Goal: Task Accomplishment & Management: Complete application form

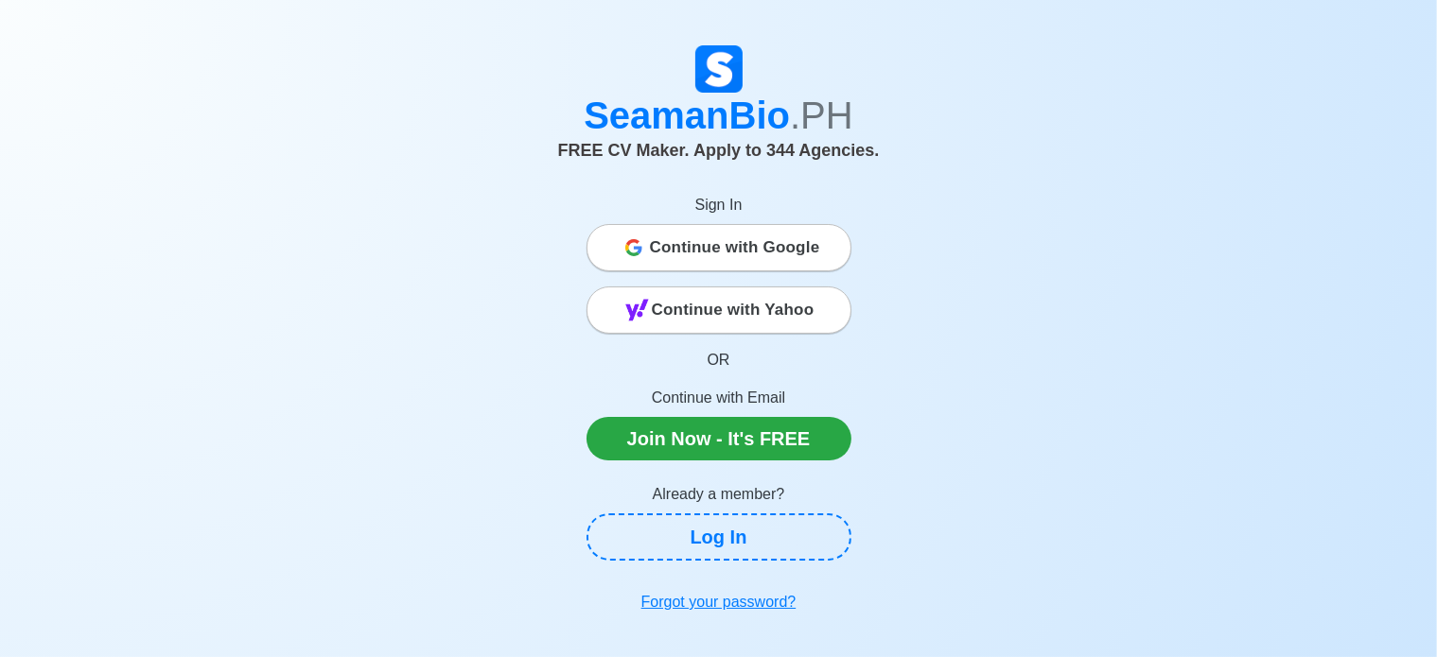
click at [703, 247] on span "Continue with Google" at bounding box center [735, 248] width 170 height 38
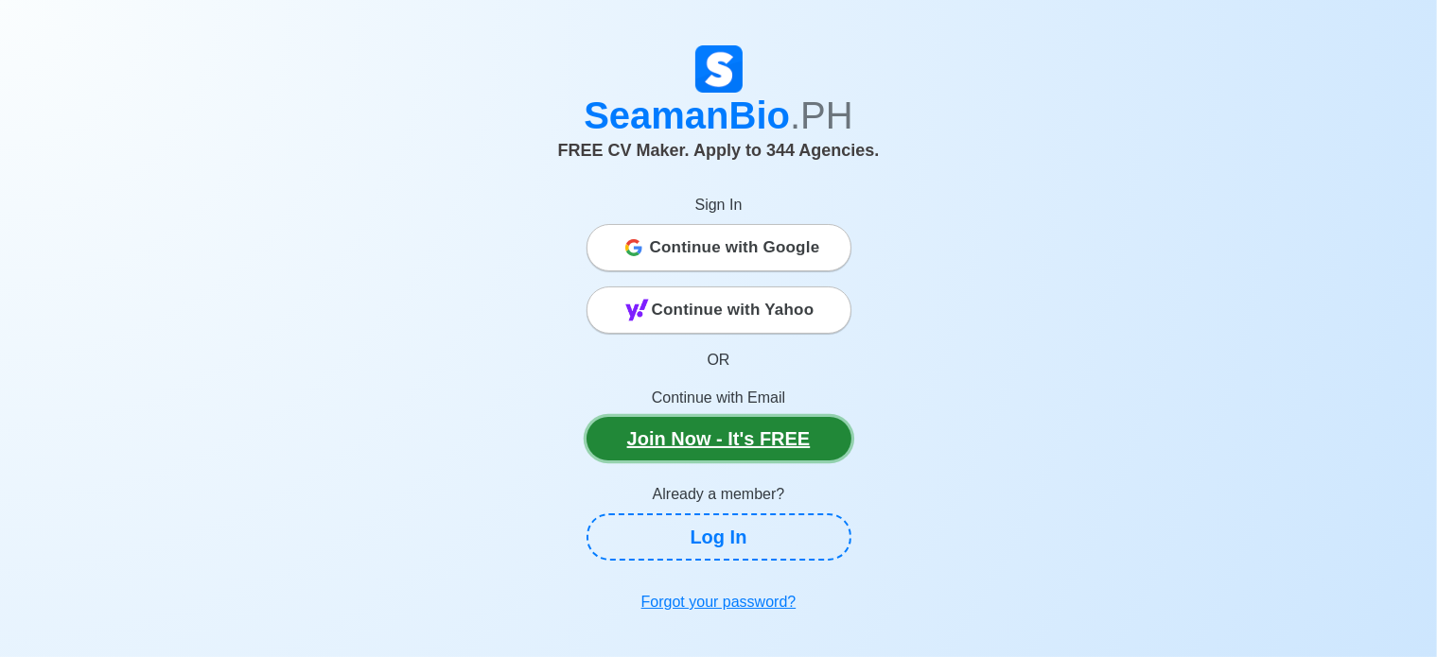
click at [732, 441] on link "Join Now - It's FREE" at bounding box center [718, 439] width 265 height 44
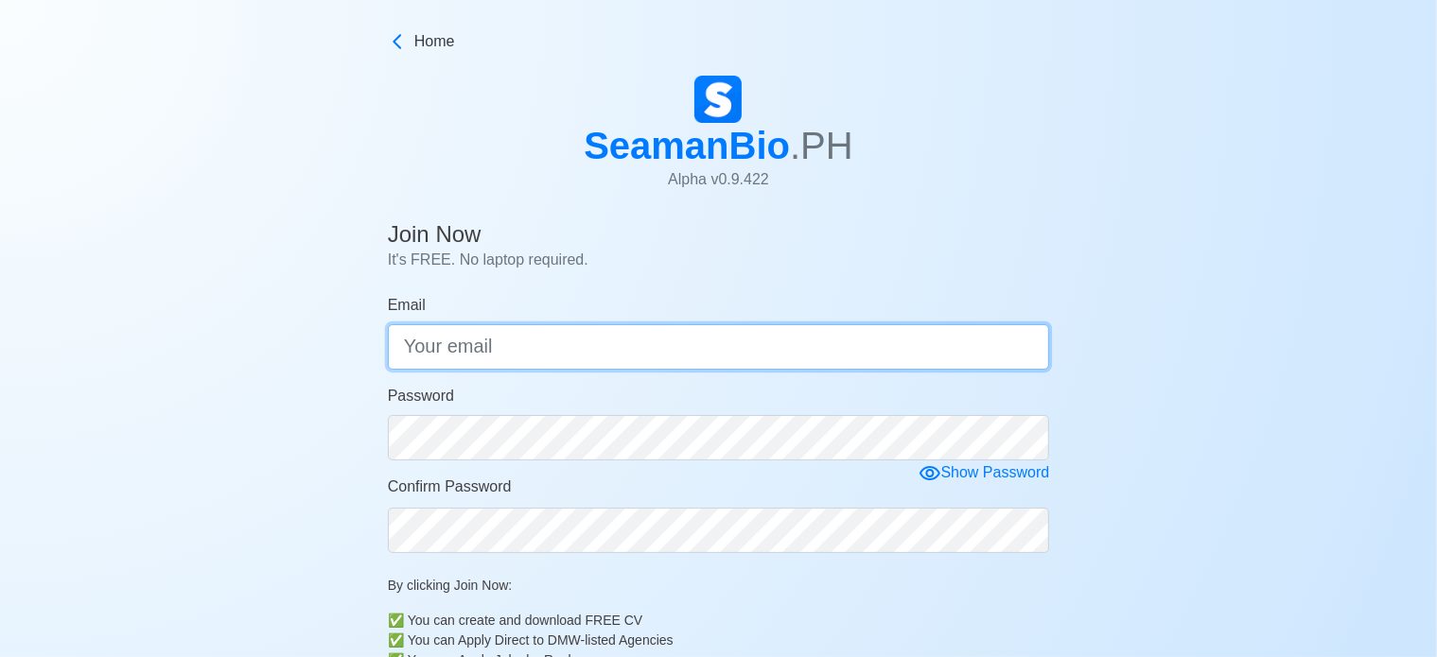
click at [564, 354] on input "Email" at bounding box center [719, 346] width 662 height 45
type input "sumansangahin"
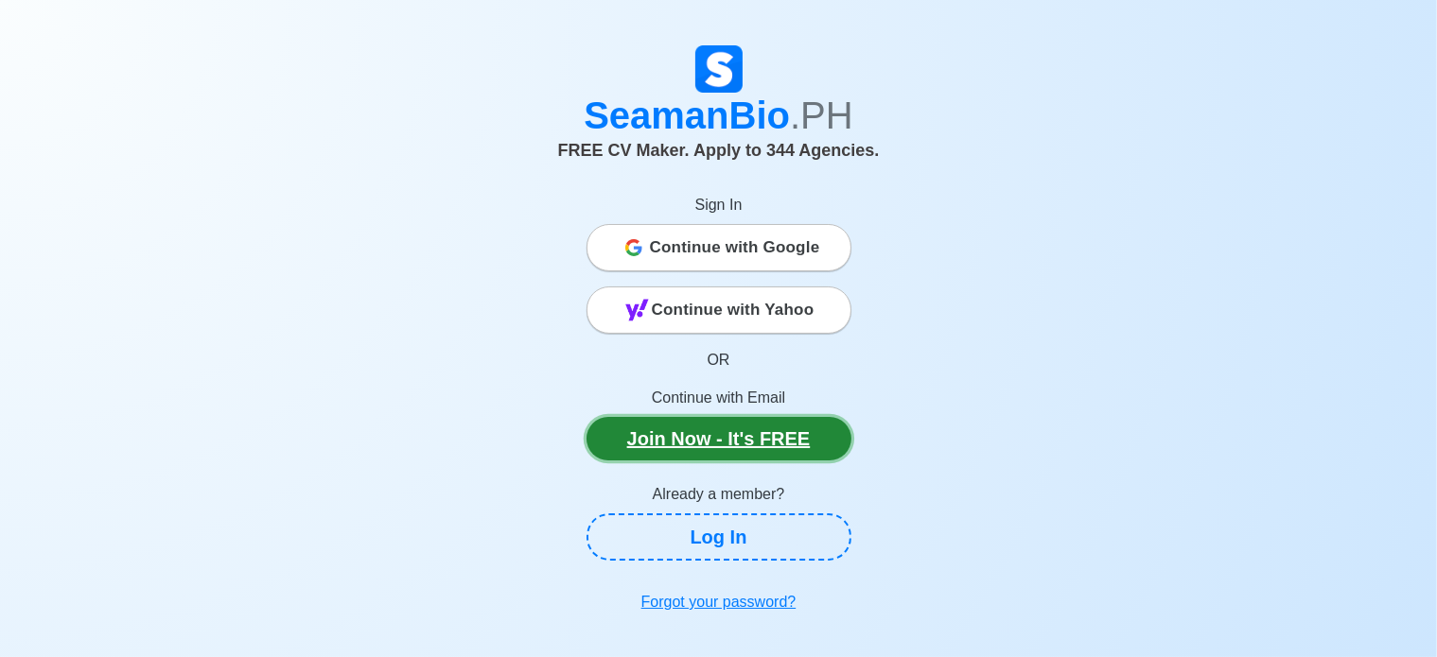
click at [712, 429] on link "Join Now - It's FREE" at bounding box center [718, 439] width 265 height 44
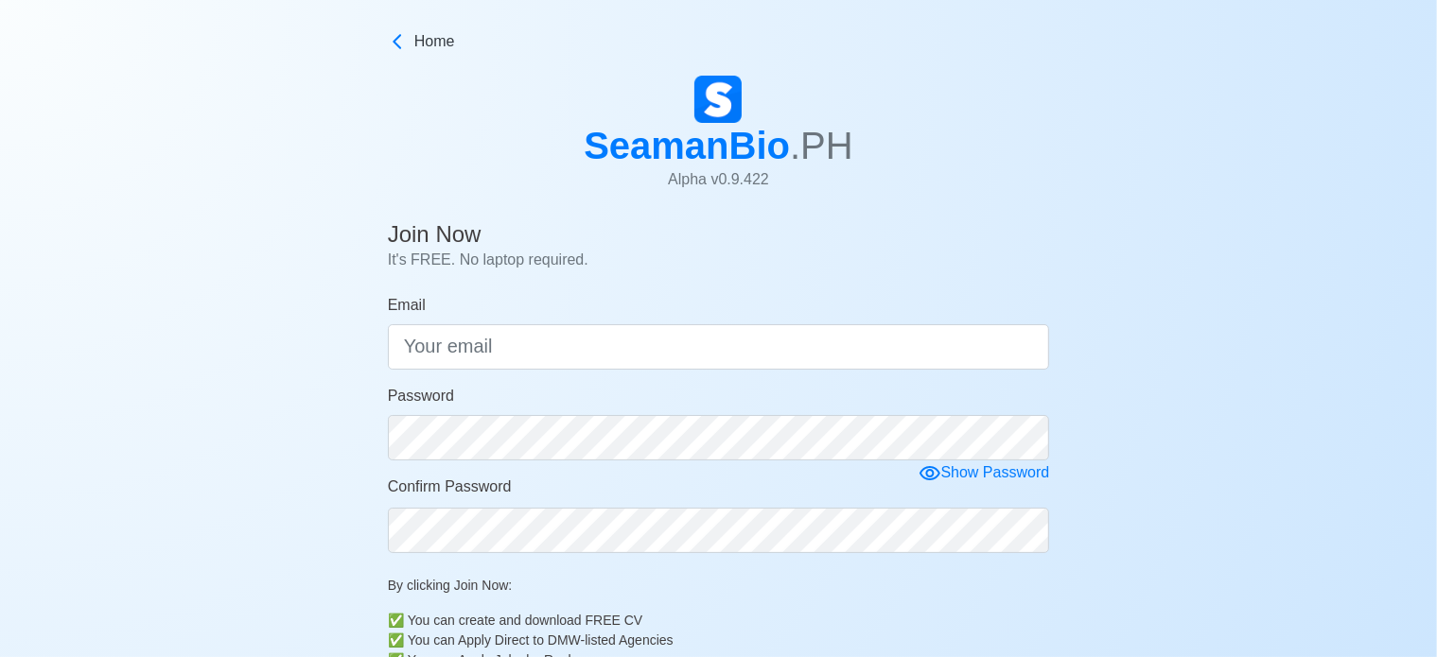
click at [549, 287] on div "Join Now It's FREE. No laptop required. Email Password Show Password Confirm Pa…" at bounding box center [719, 504] width 662 height 580
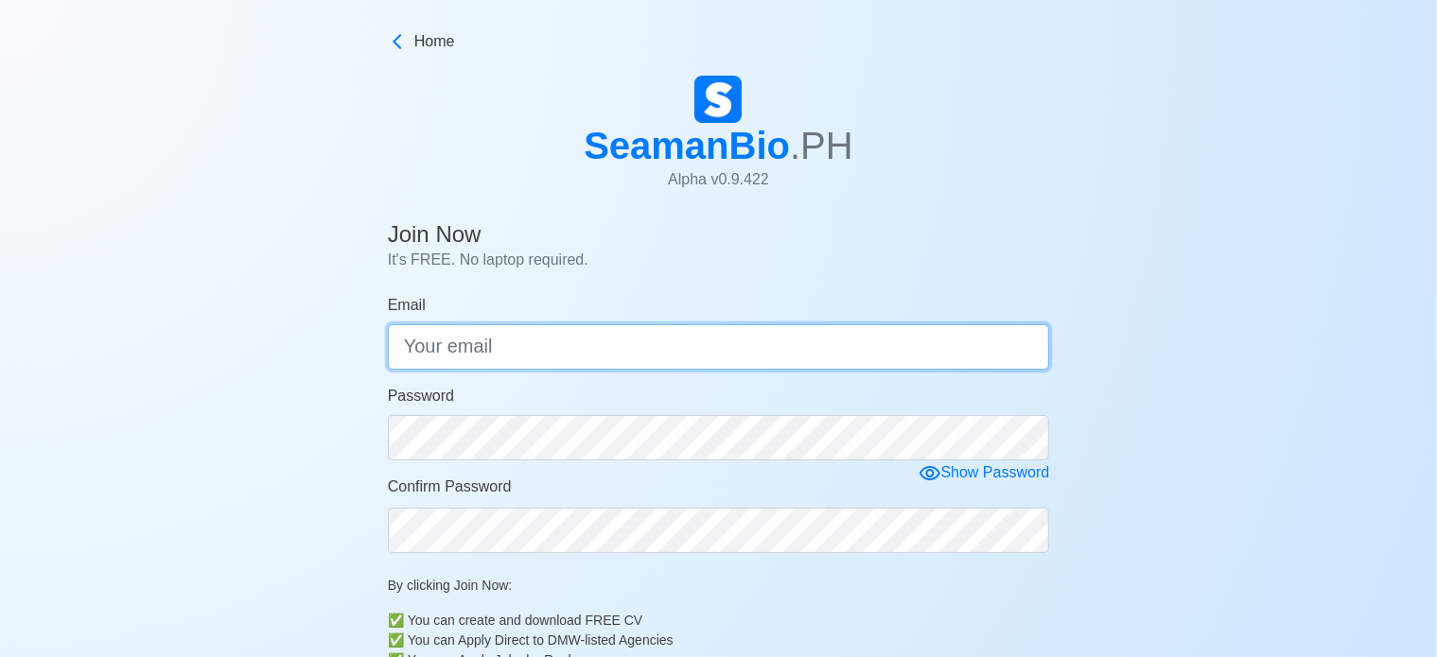
click at [550, 325] on input "Email" at bounding box center [719, 346] width 662 height 45
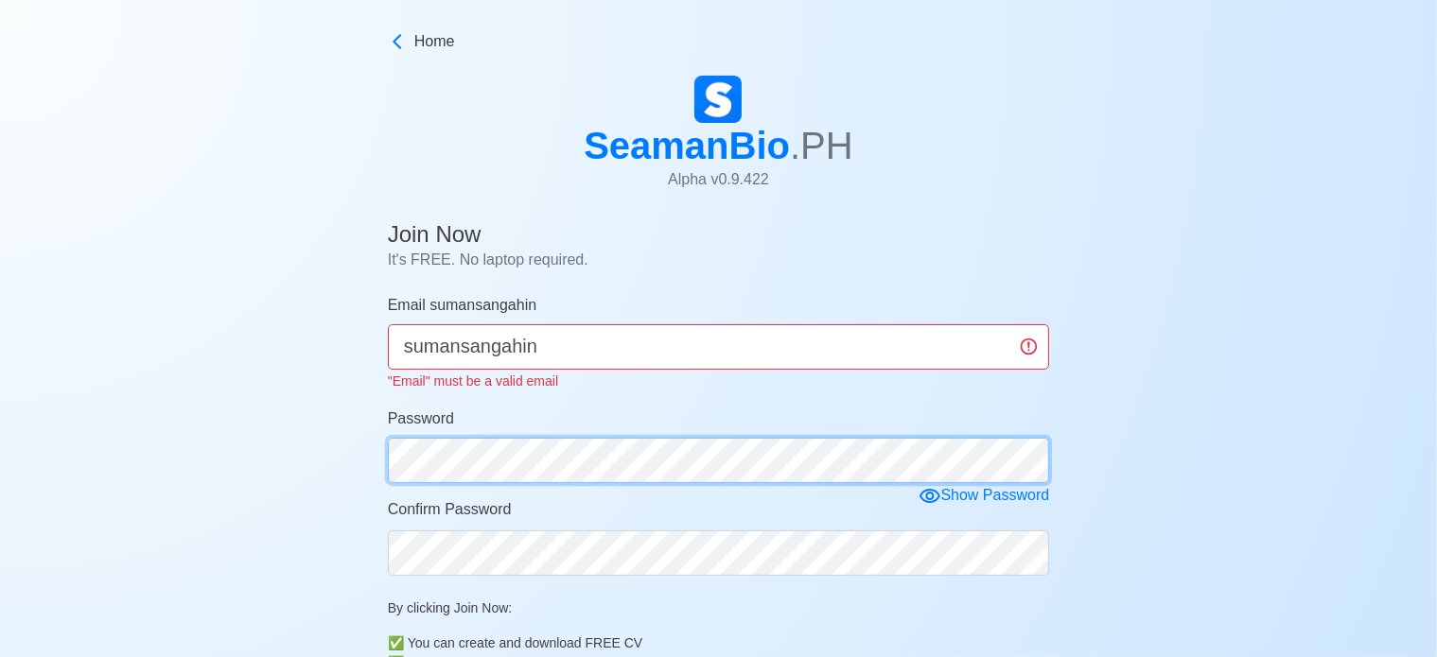
click at [698, 429] on div "Password" at bounding box center [719, 446] width 662 height 76
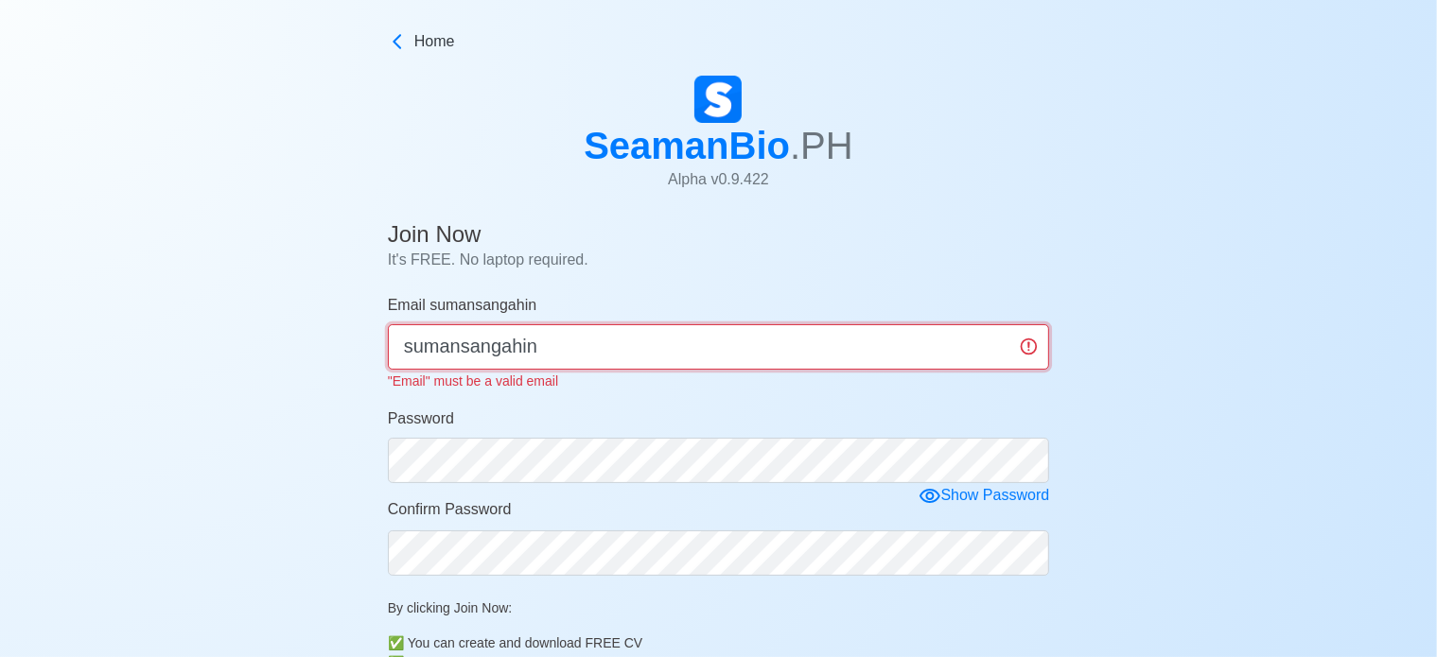
click at [681, 360] on input "sumansangahin" at bounding box center [719, 346] width 662 height 45
type input "[EMAIL_ADDRESS][DOMAIN_NAME]"
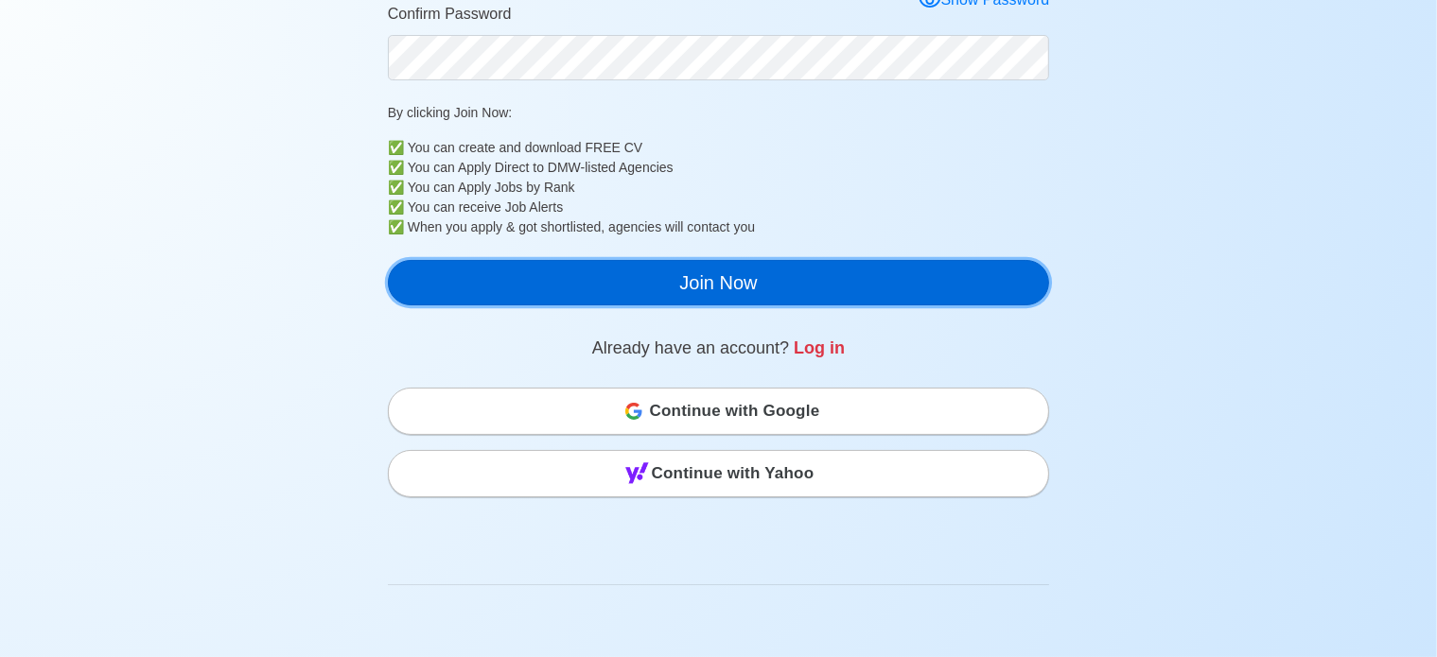
click at [690, 275] on button "Join Now" at bounding box center [719, 282] width 662 height 45
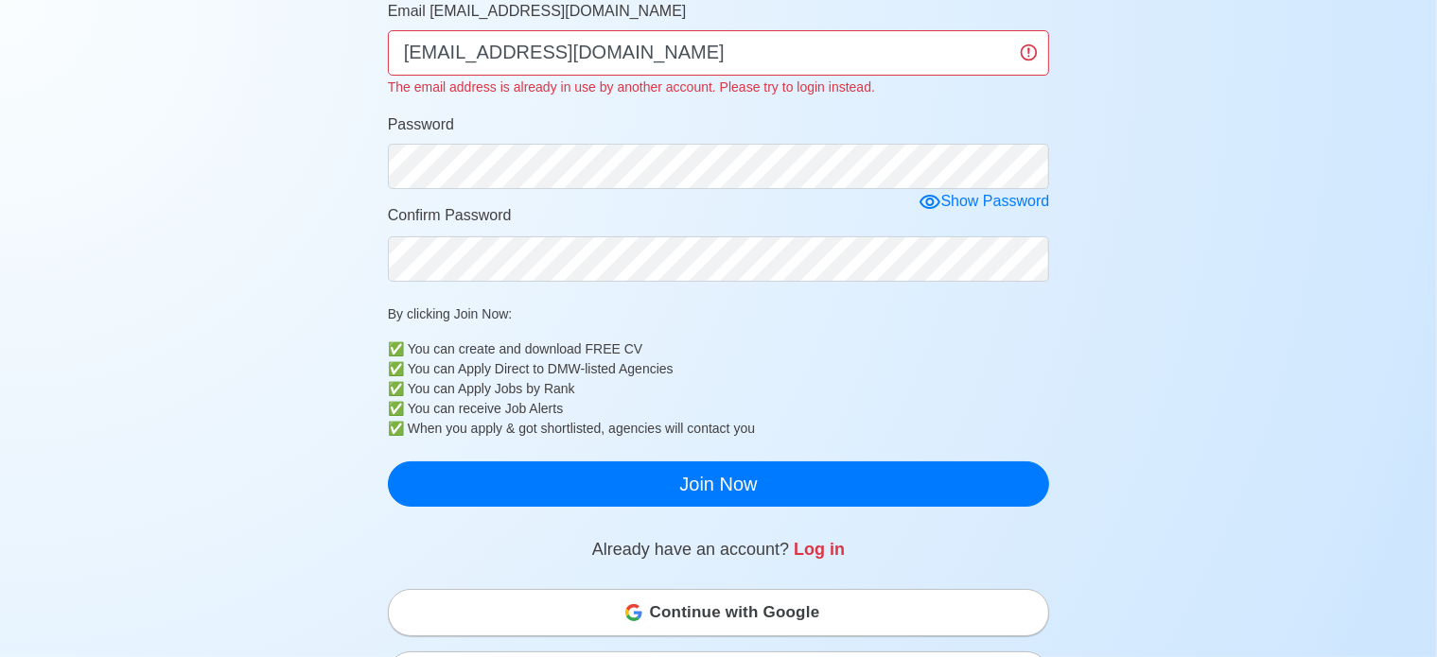
scroll to position [166, 0]
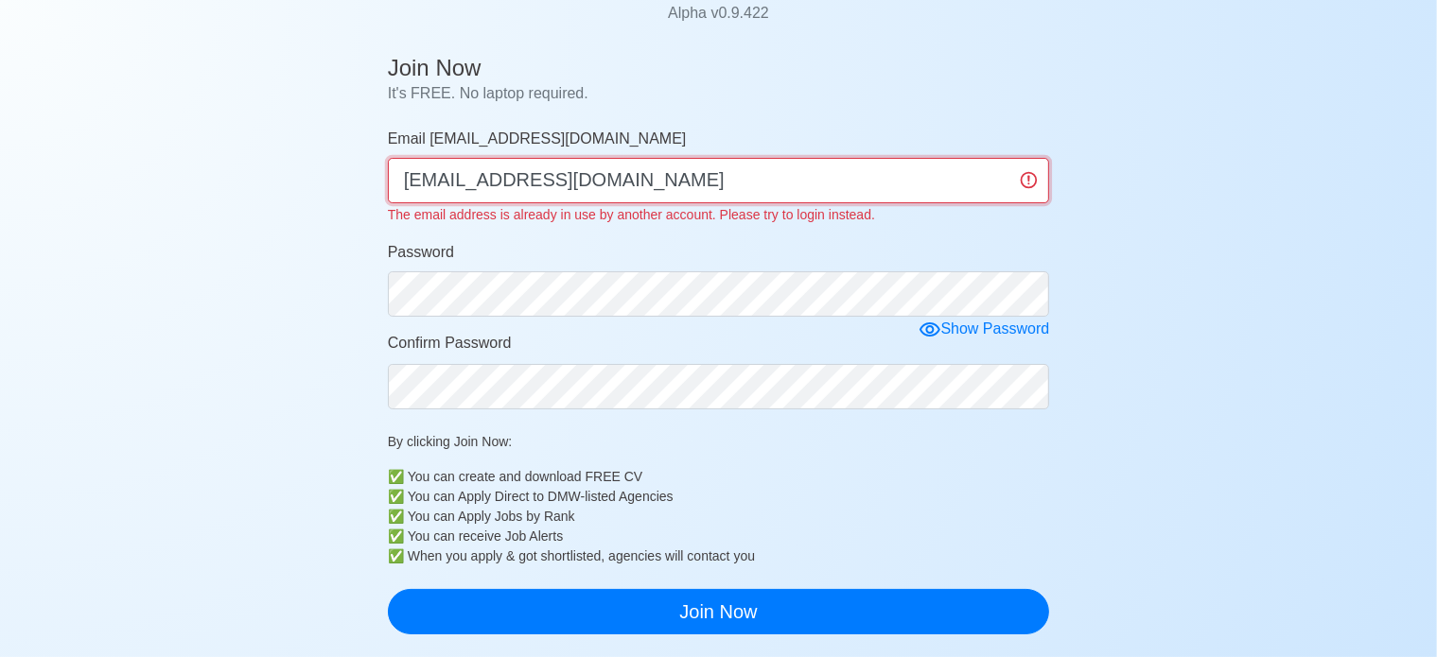
click at [525, 183] on input "[EMAIL_ADDRESS][DOMAIN_NAME]" at bounding box center [719, 180] width 662 height 45
click at [533, 183] on input "[EMAIL_ADDRESS][DOMAIN_NAME]" at bounding box center [719, 180] width 662 height 45
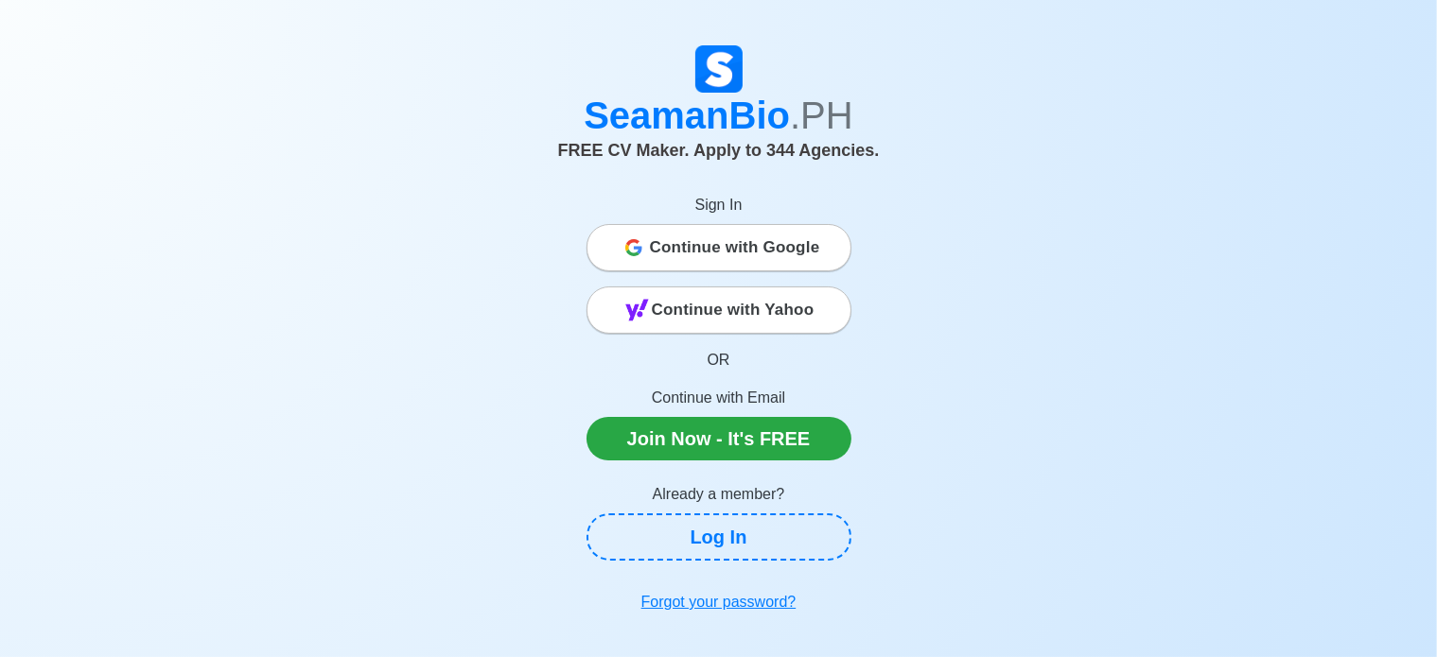
click at [704, 244] on span "Continue with Google" at bounding box center [735, 248] width 170 height 38
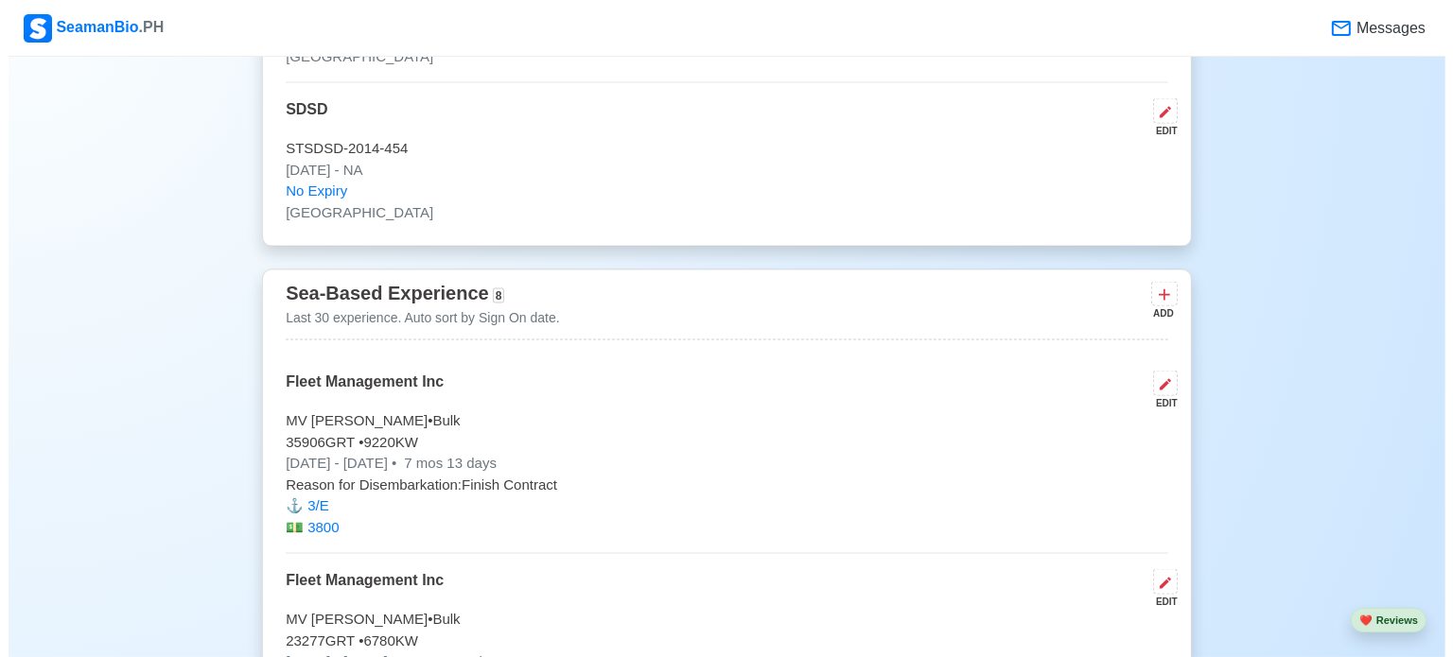
scroll to position [2837, 0]
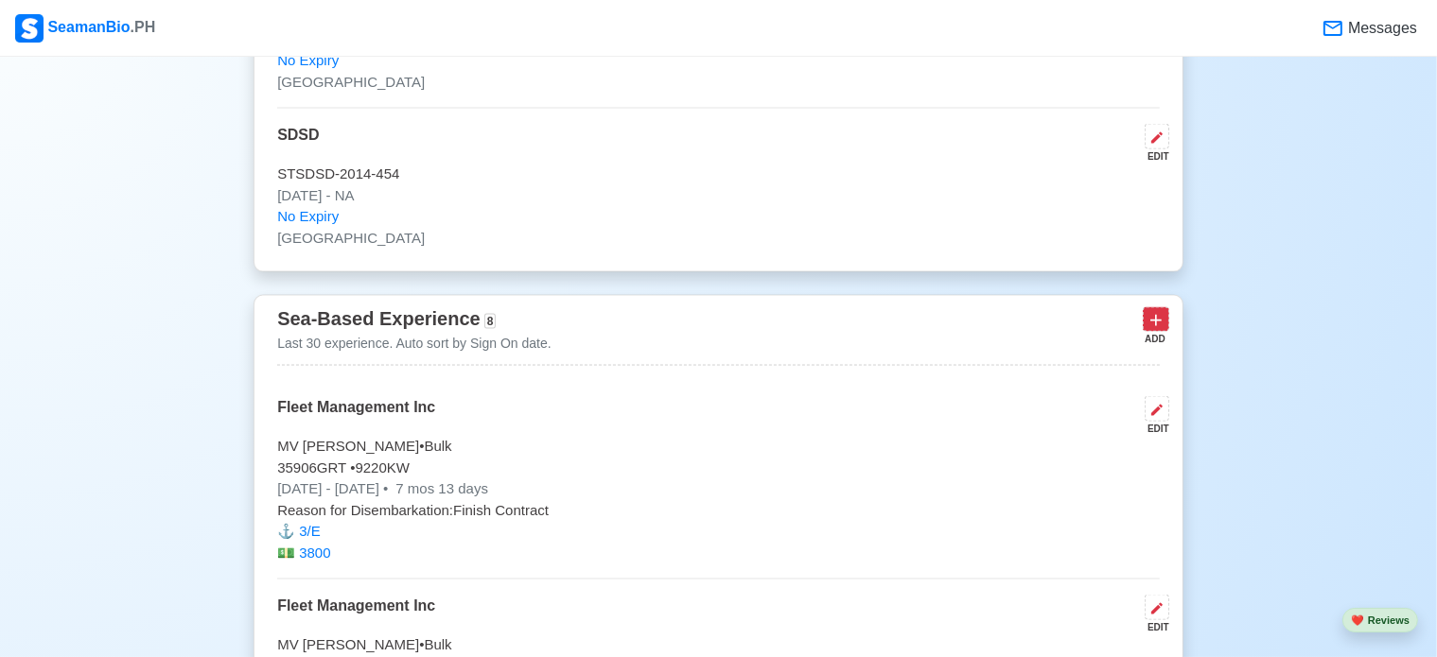
click at [1159, 319] on icon at bounding box center [1155, 320] width 11 height 11
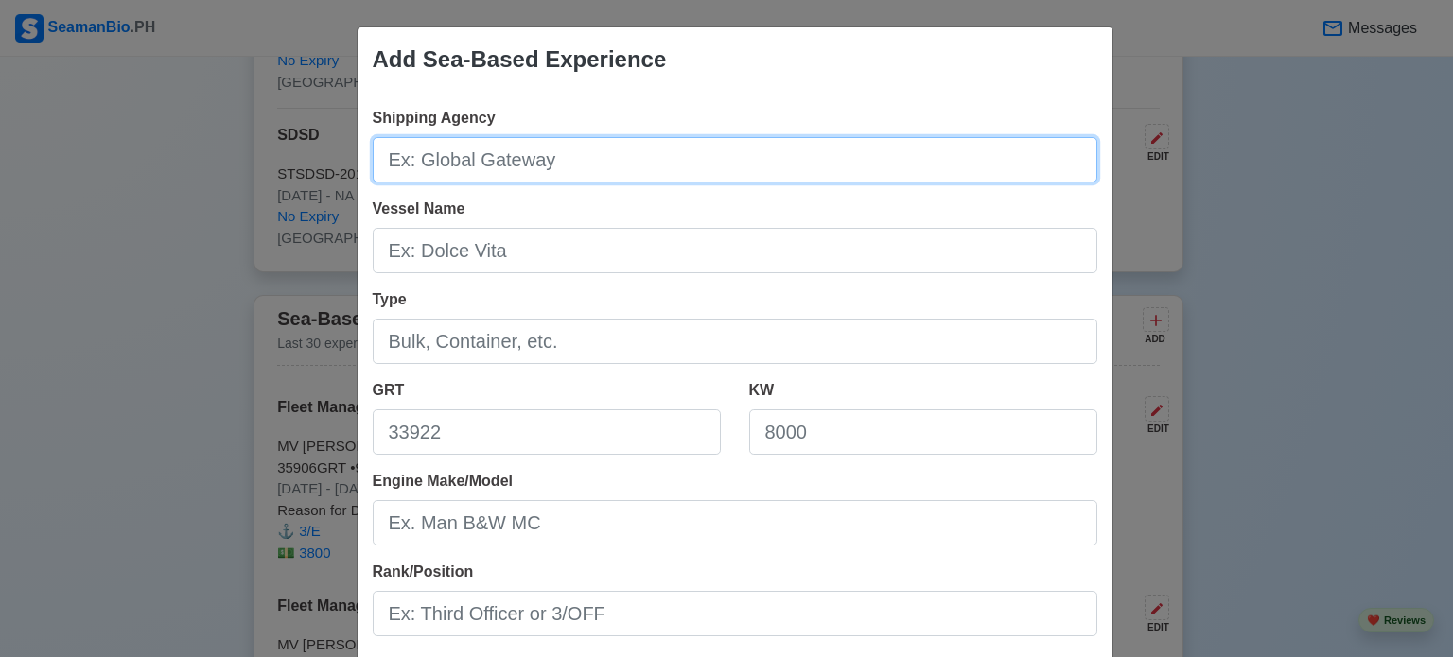
click at [459, 164] on input "Shipping Agency" at bounding box center [735, 159] width 724 height 45
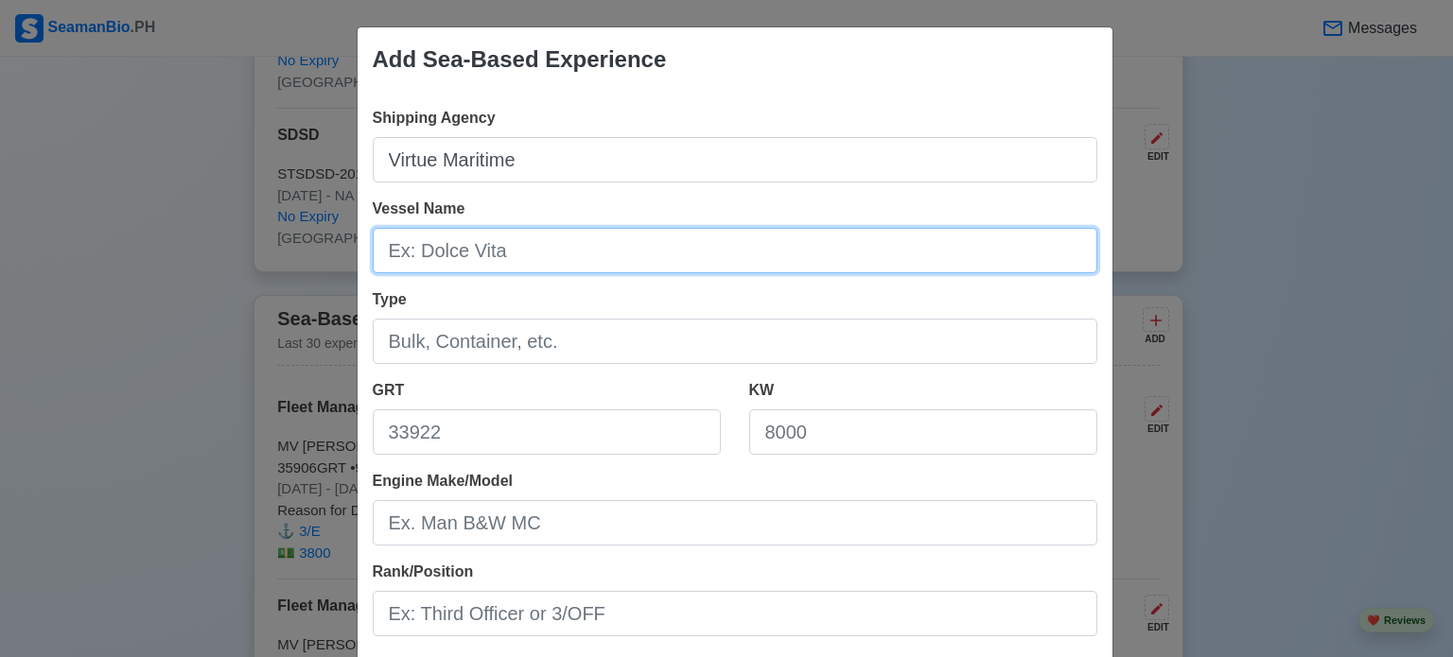
click at [459, 254] on input "Vessel Name" at bounding box center [735, 250] width 724 height 45
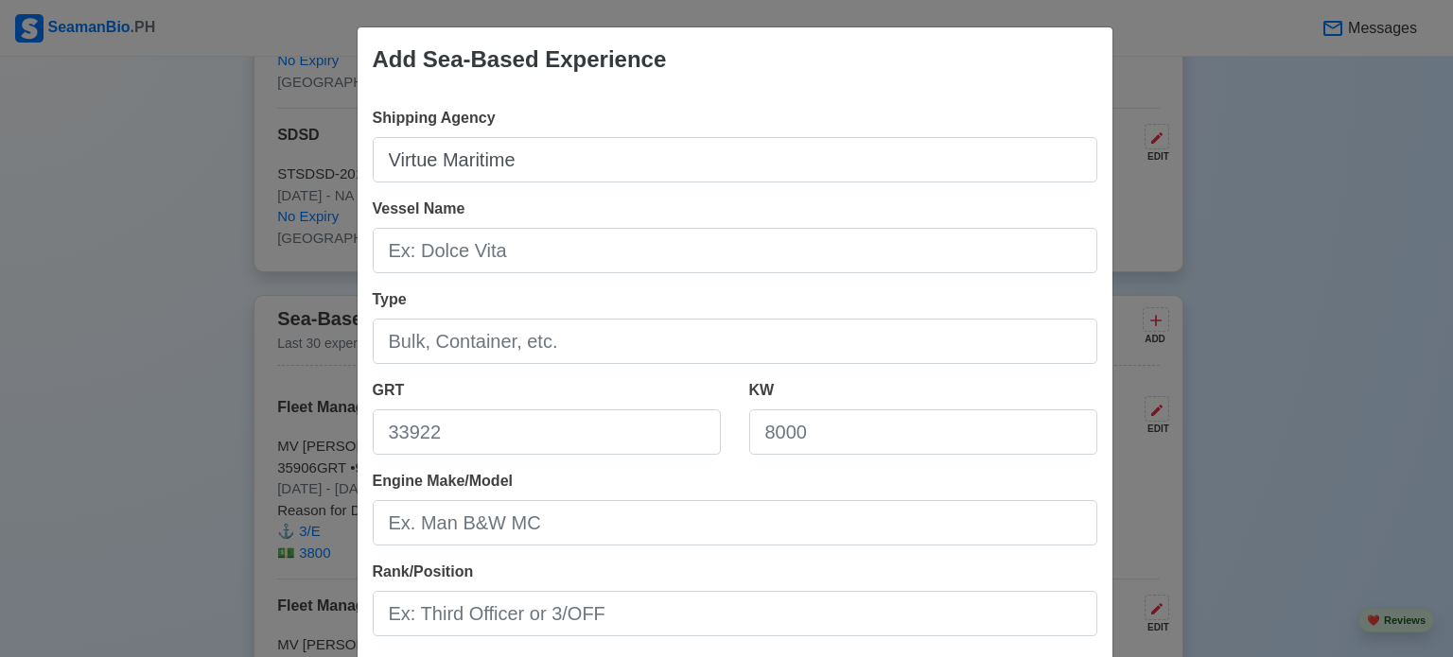
click at [537, 187] on div "Shipping Agency Virtue Maritime Vessel Name Type GRT KW Engine Make/Model Rank/…" at bounding box center [735, 531] width 755 height 878
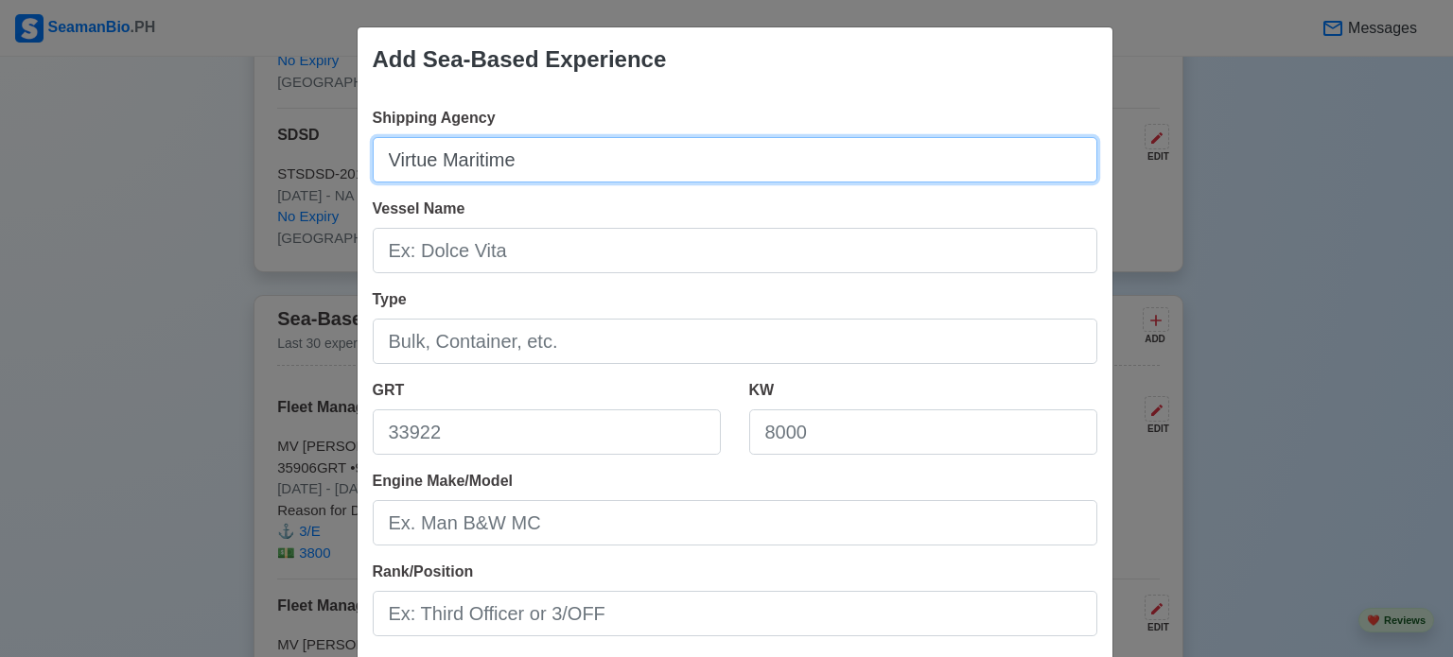
click at [561, 152] on input "Virtue Maritime" at bounding box center [735, 159] width 724 height 45
type input "Virtue Maritime Inc."
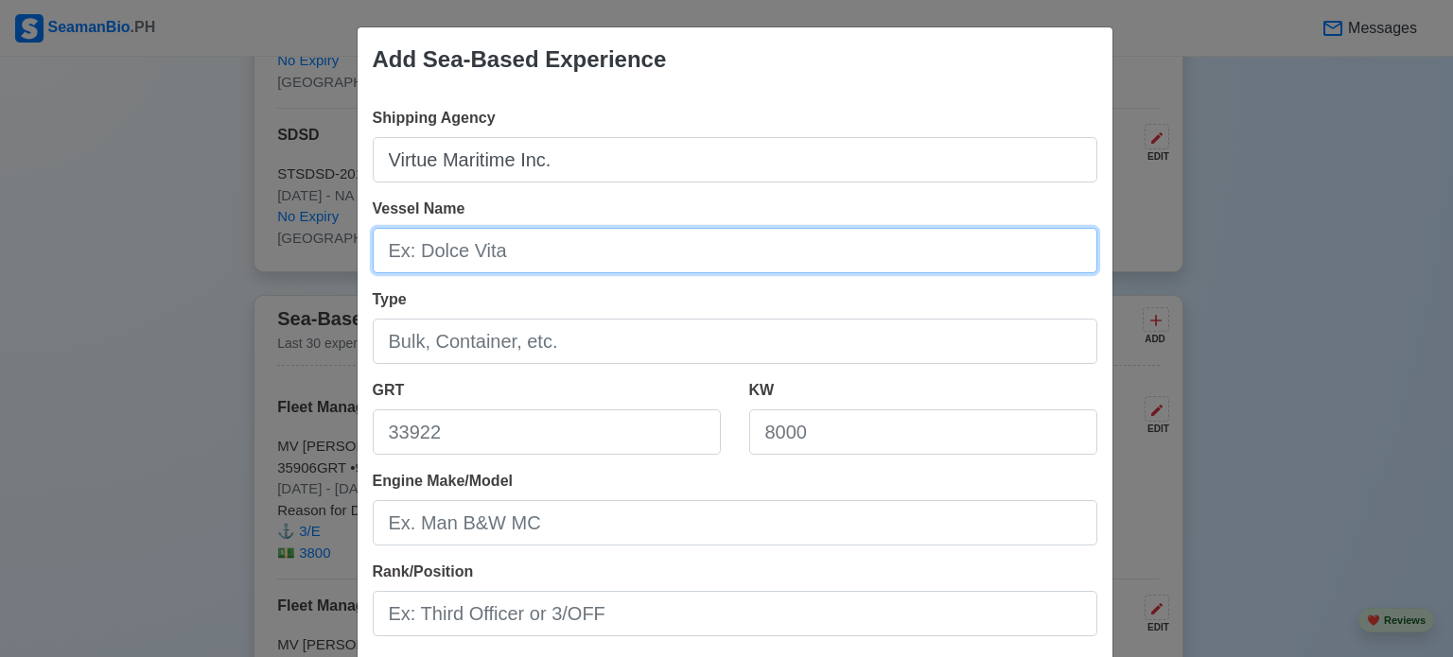
click at [462, 243] on input "Vessel Name" at bounding box center [735, 250] width 724 height 45
type input "M"
type input "MV [PERSON_NAME]"
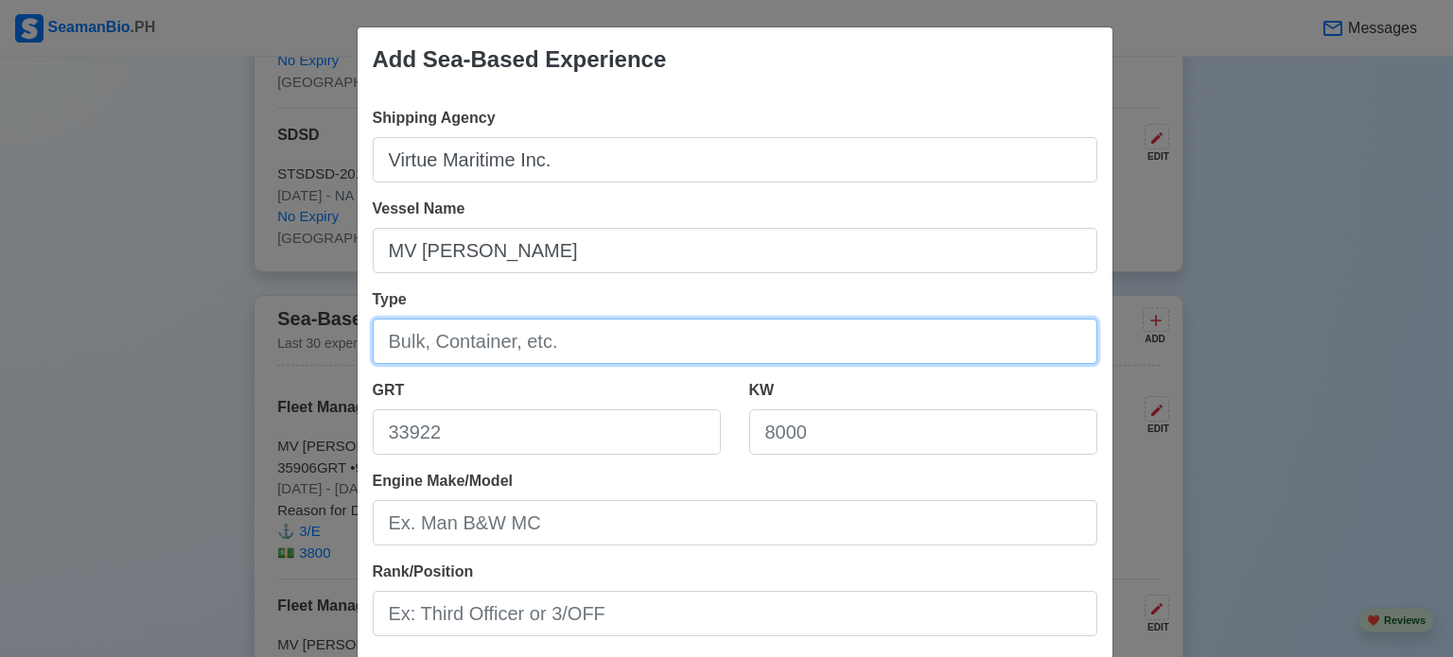
click at [553, 331] on input "Type" at bounding box center [735, 341] width 724 height 45
type input "Roro Passenger"
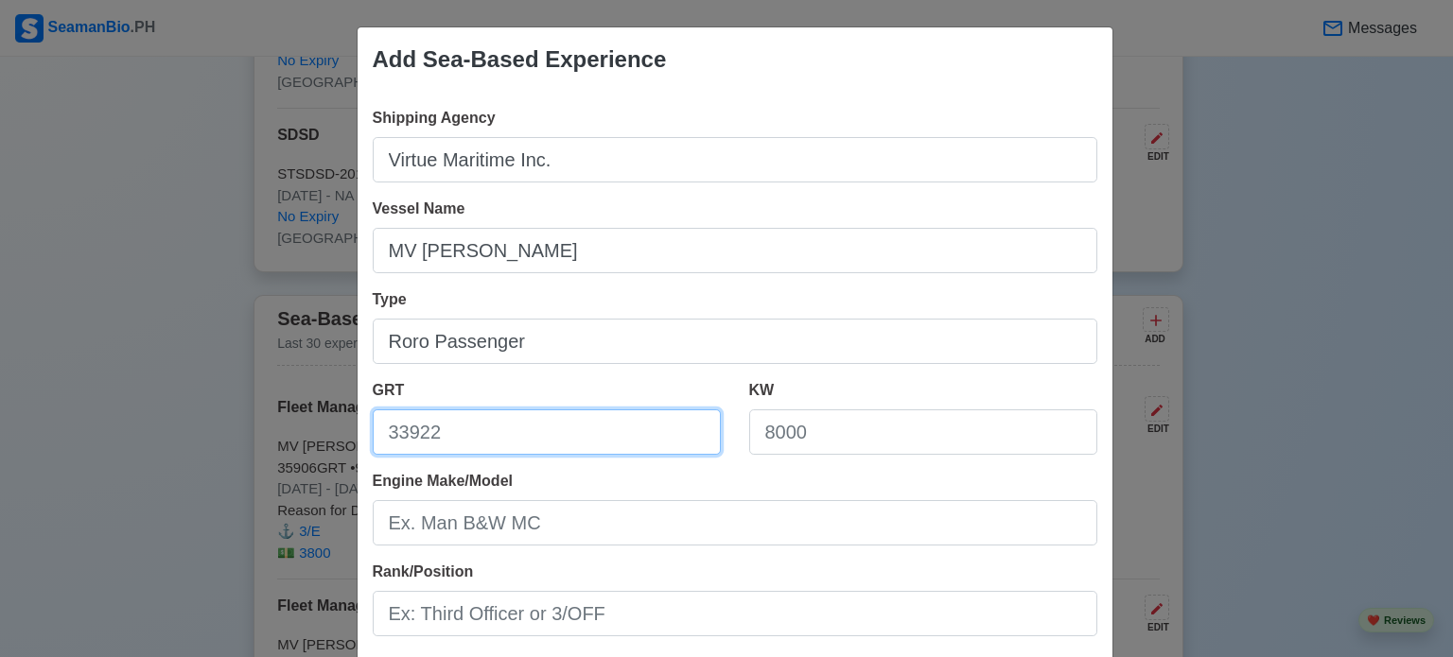
click at [525, 428] on input "GRT" at bounding box center [547, 432] width 348 height 45
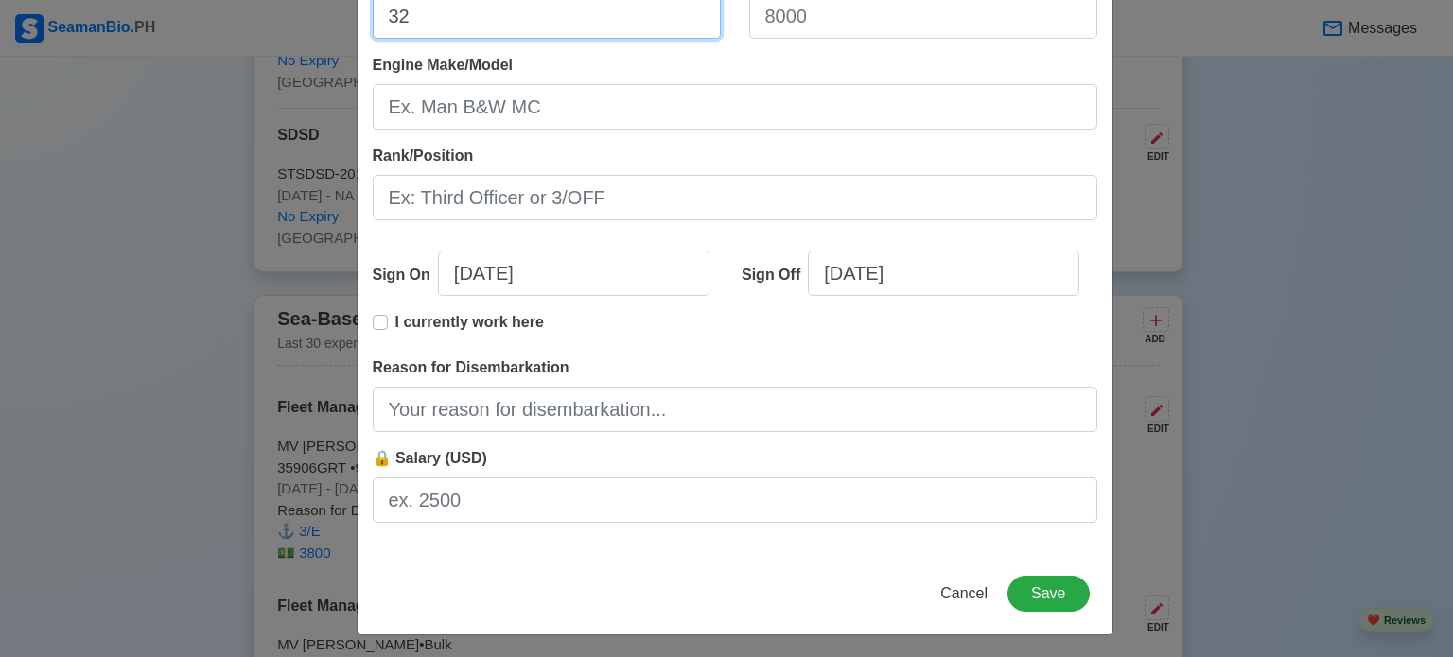
scroll to position [420, 0]
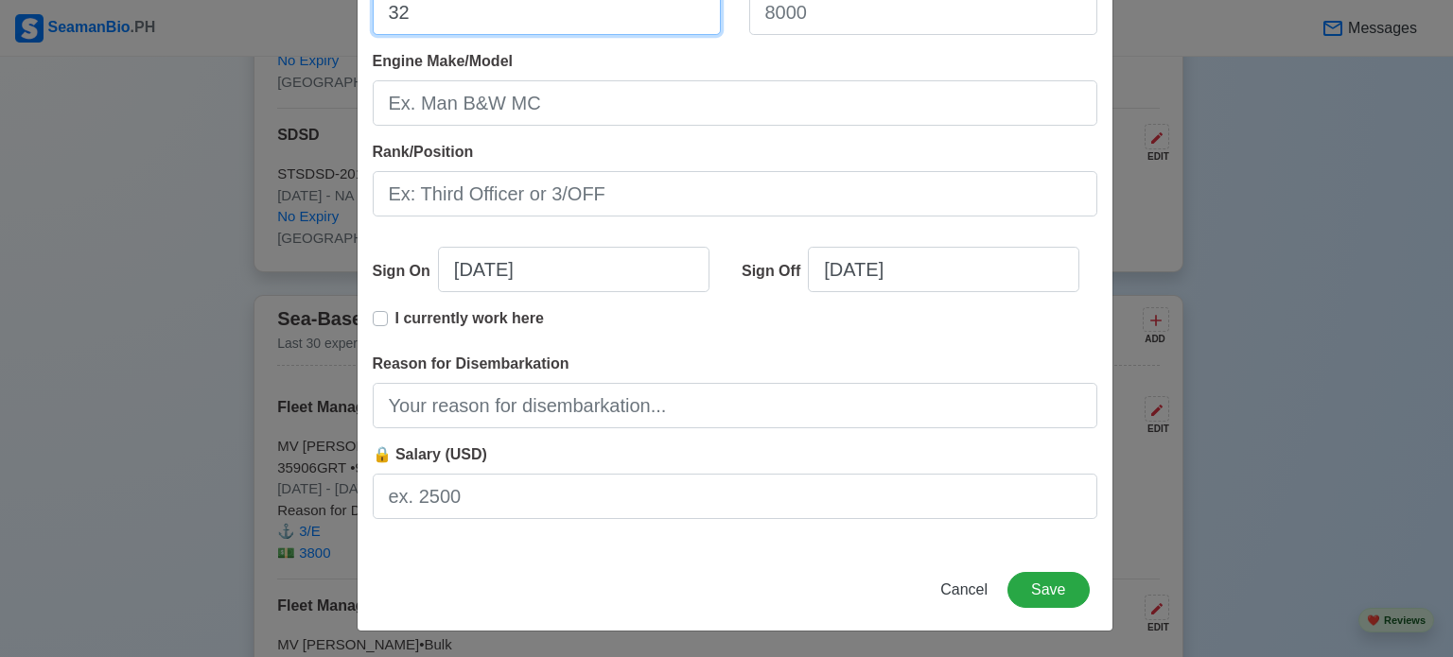
type input "32"
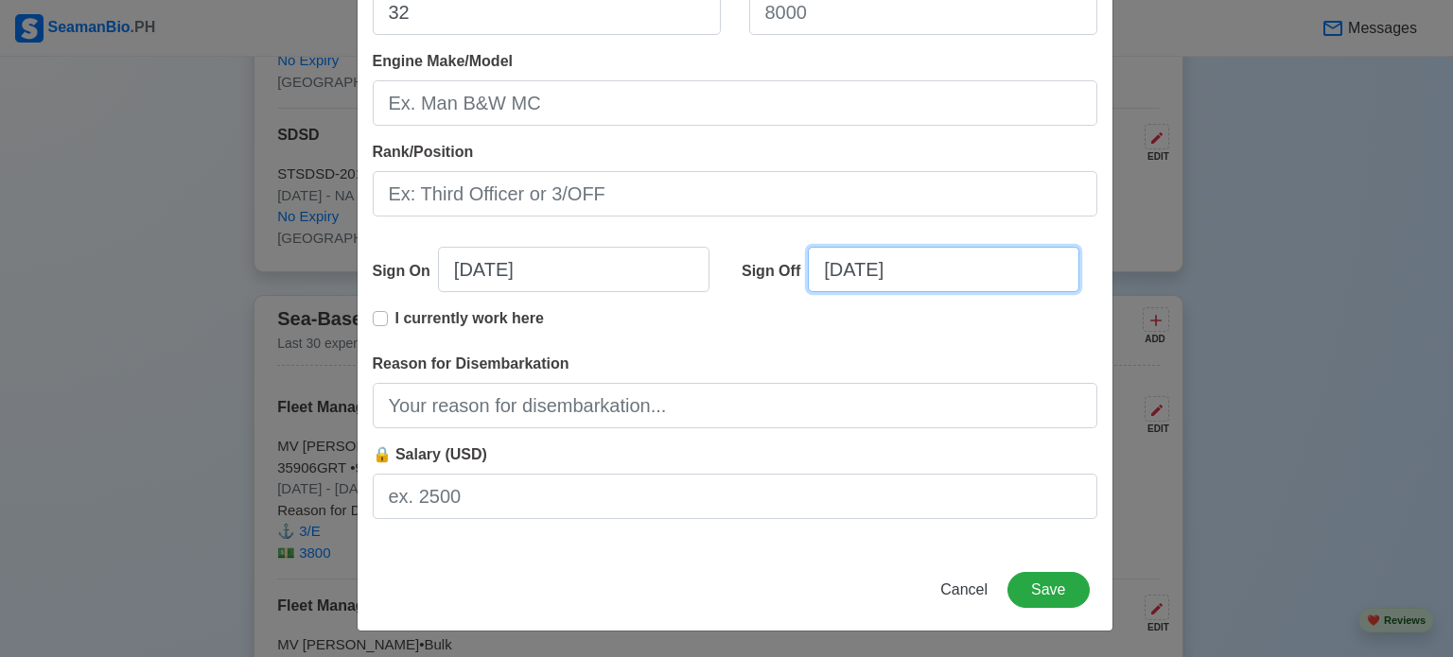
click at [819, 271] on input "[DATE]" at bounding box center [943, 269] width 271 height 45
select select "****"
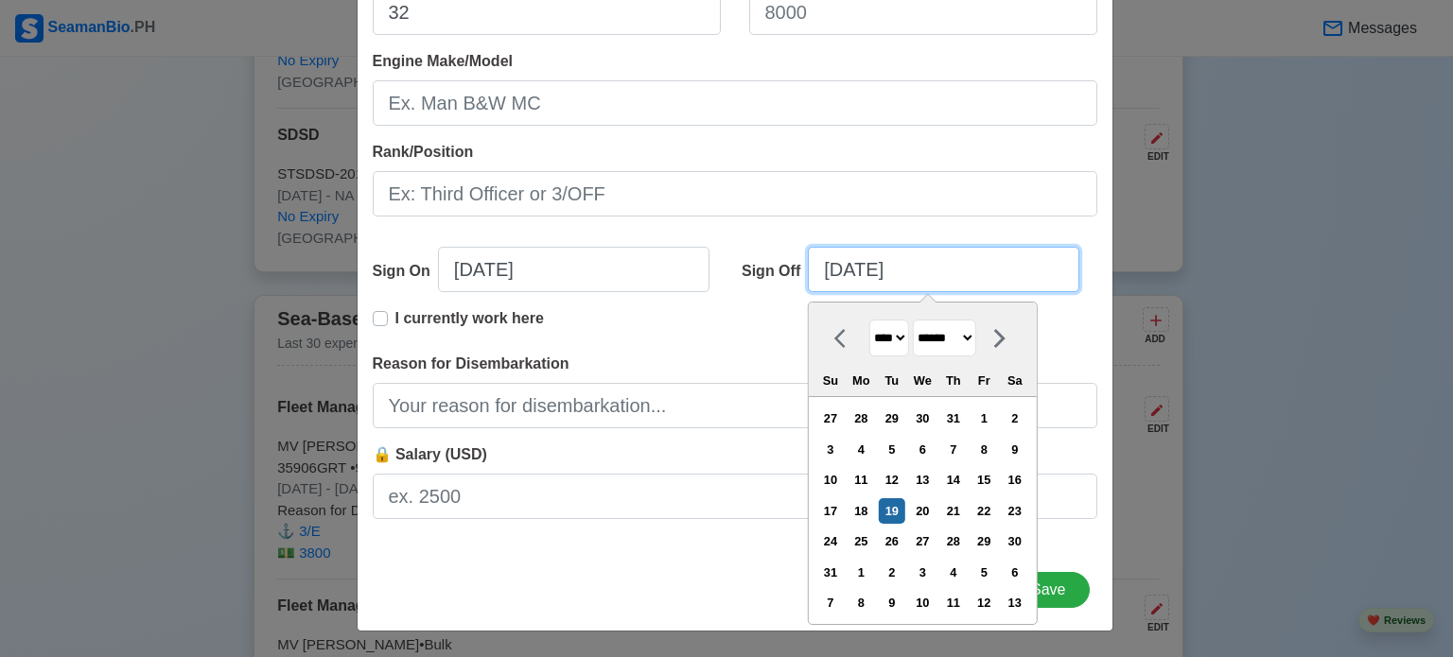
click at [836, 262] on input "[DATE]" at bounding box center [943, 269] width 271 height 45
click at [836, 333] on icon at bounding box center [845, 338] width 23 height 23
select select "****"
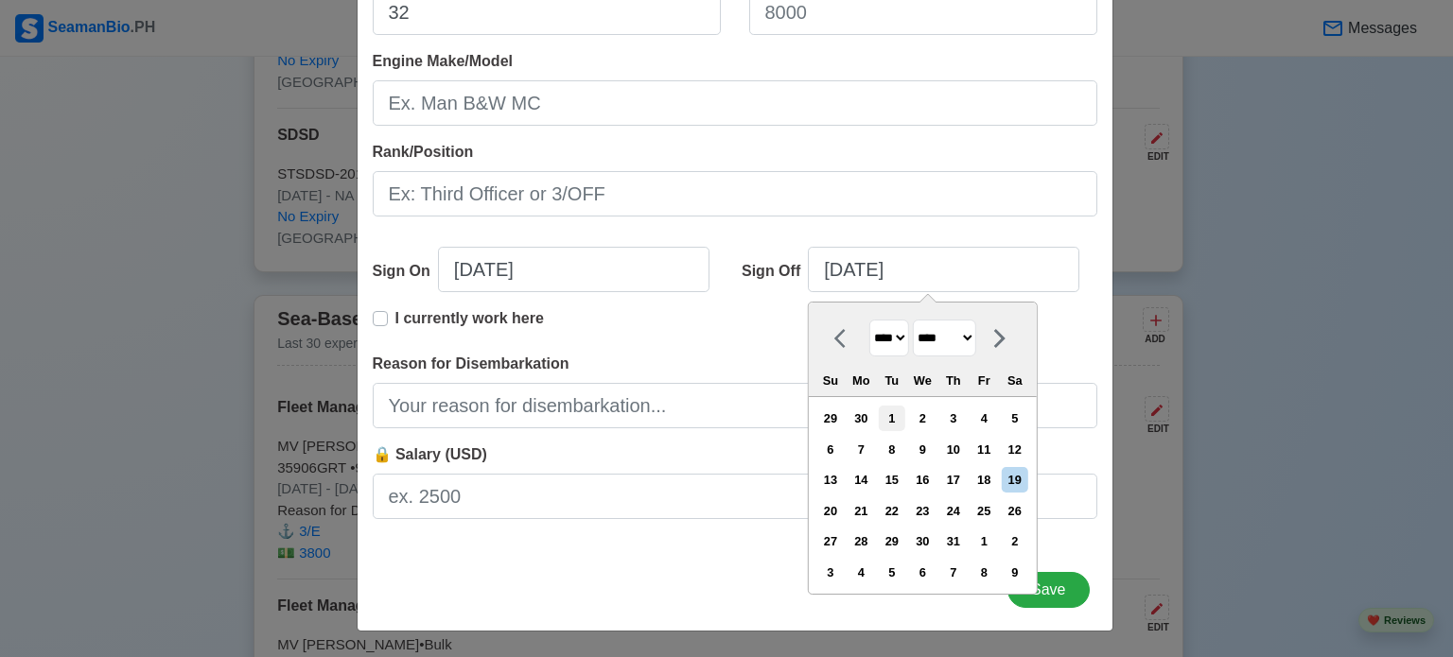
click at [901, 417] on div "1" at bounding box center [892, 419] width 26 height 26
type input "[DATE]"
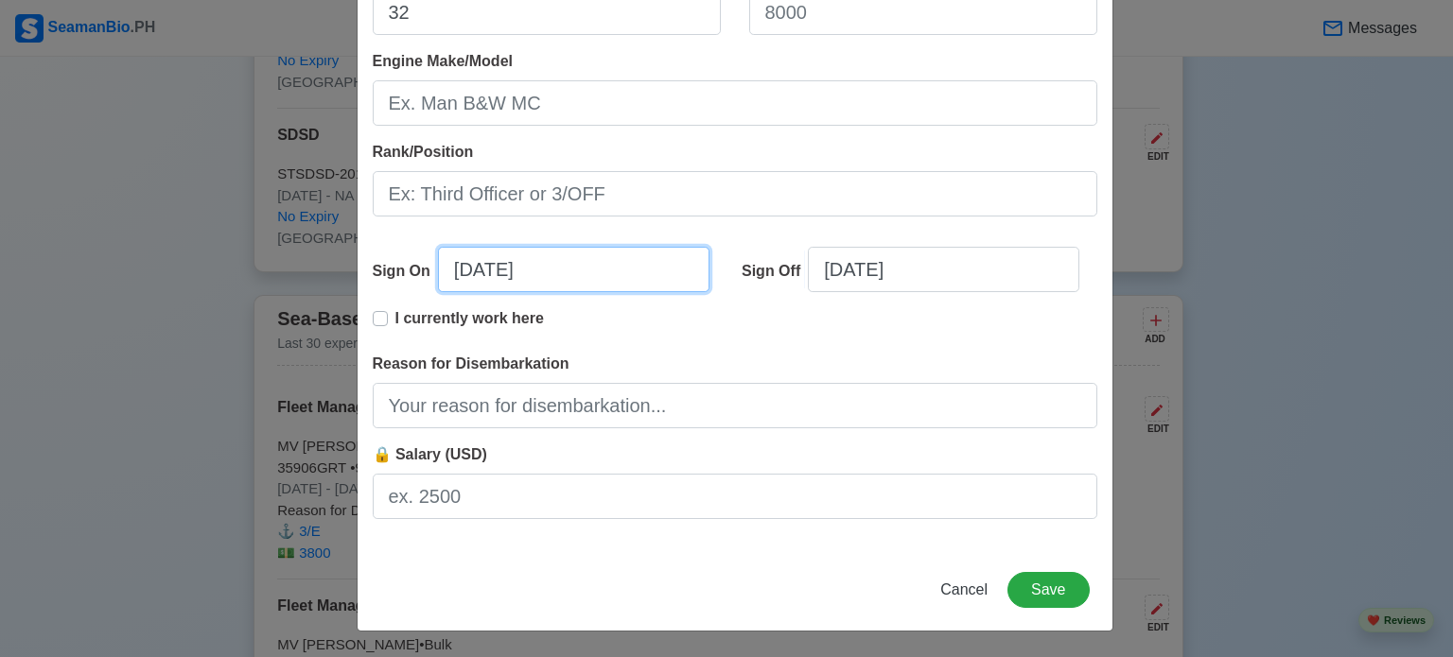
select select "****"
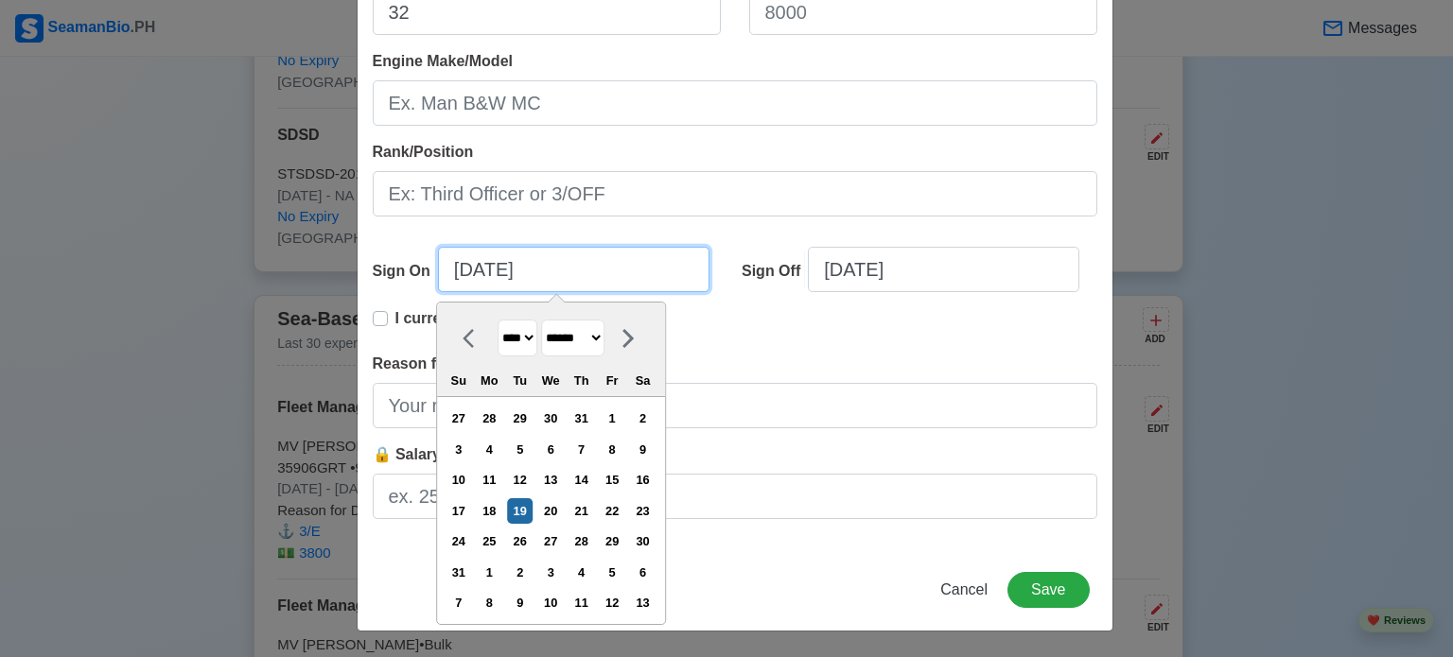
click at [497, 274] on input "[DATE]" at bounding box center [573, 269] width 271 height 45
click at [462, 339] on icon at bounding box center [467, 338] width 11 height 19
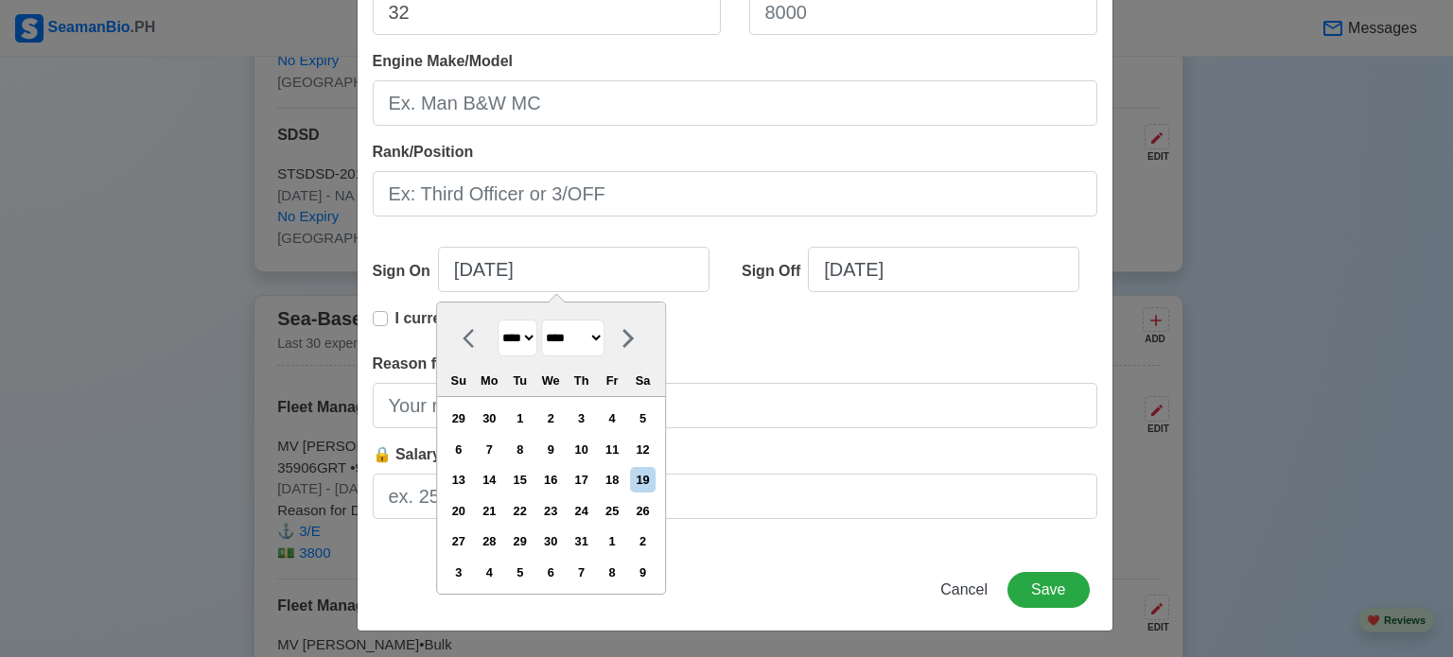
click at [462, 339] on icon at bounding box center [467, 338] width 11 height 19
click at [450, 338] on div at bounding box center [473, 338] width 47 height 37
select select "***"
click at [526, 451] on div "6" at bounding box center [520, 450] width 26 height 26
type input "[DATE]"
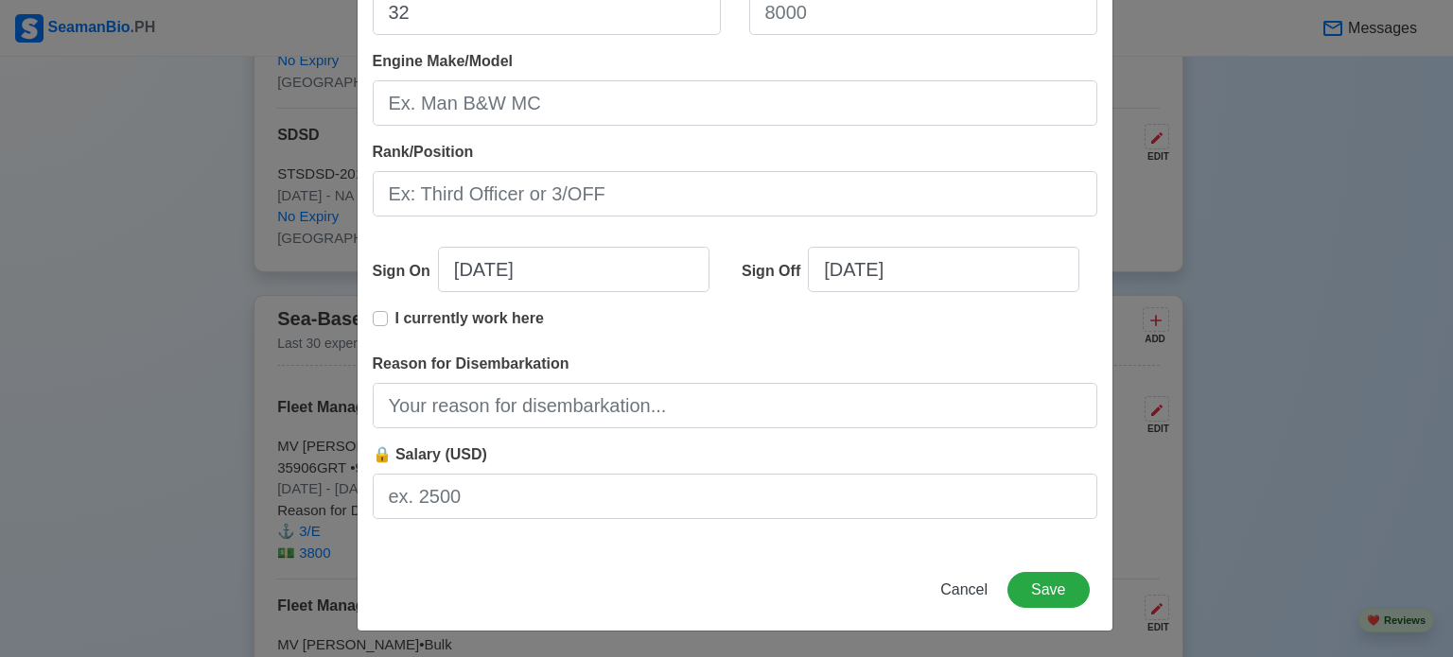
click at [445, 314] on p "I currently work here" at bounding box center [469, 318] width 148 height 23
type input "[DATE]"
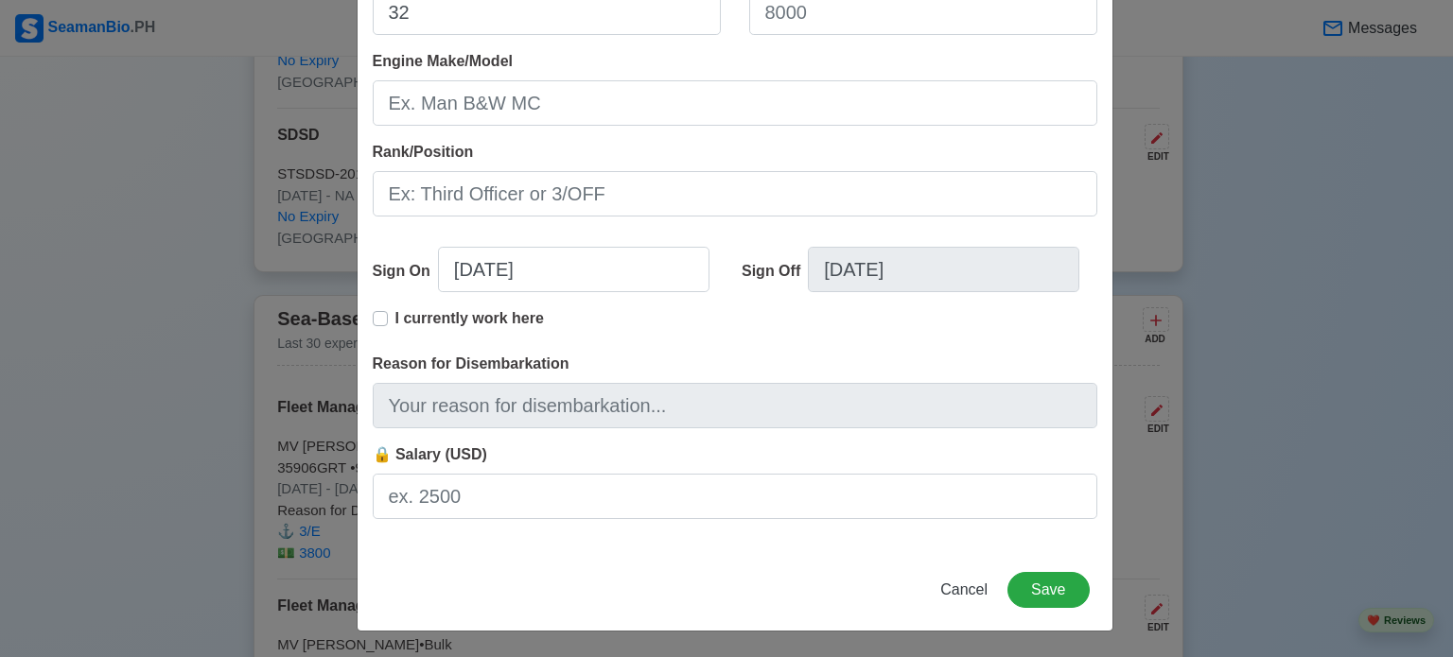
click at [445, 314] on p "I currently work here" at bounding box center [469, 318] width 148 height 23
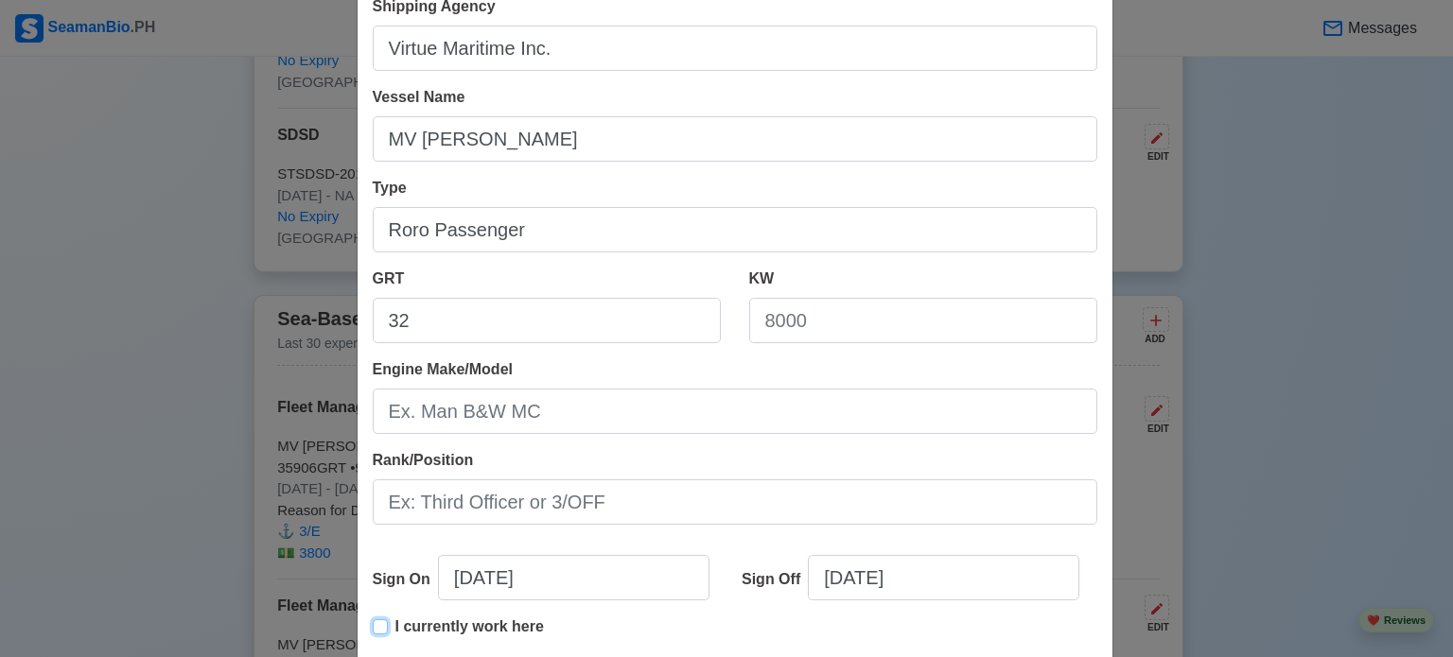
scroll to position [0, 0]
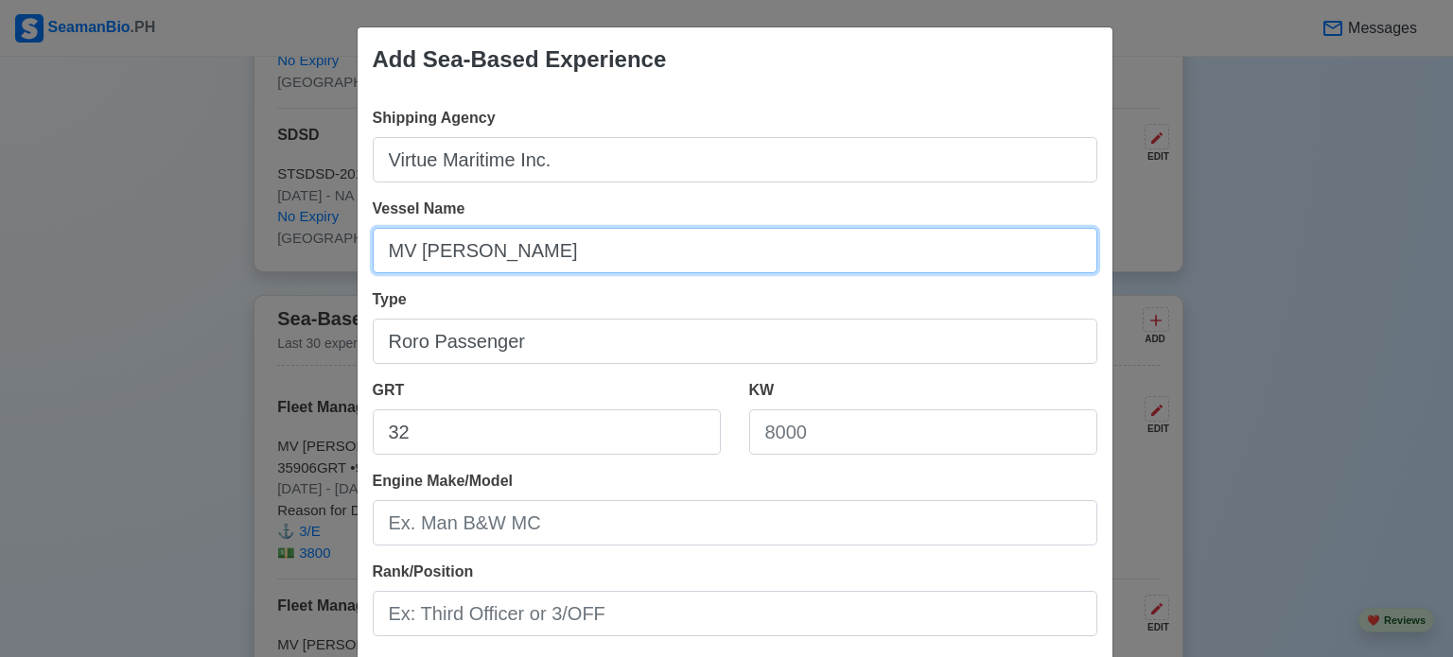
click at [453, 252] on input "MV [PERSON_NAME]" at bounding box center [735, 250] width 724 height 45
type input "MV [PERSON_NAME]"
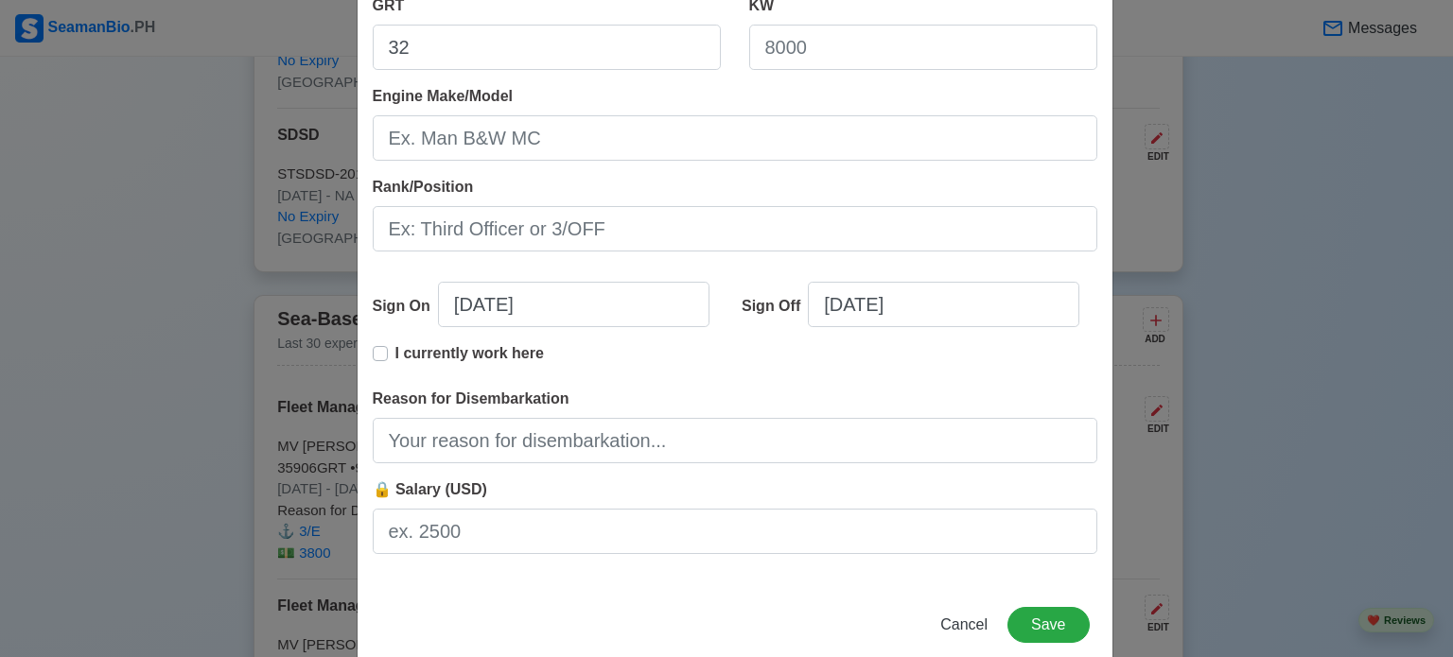
scroll to position [325, 0]
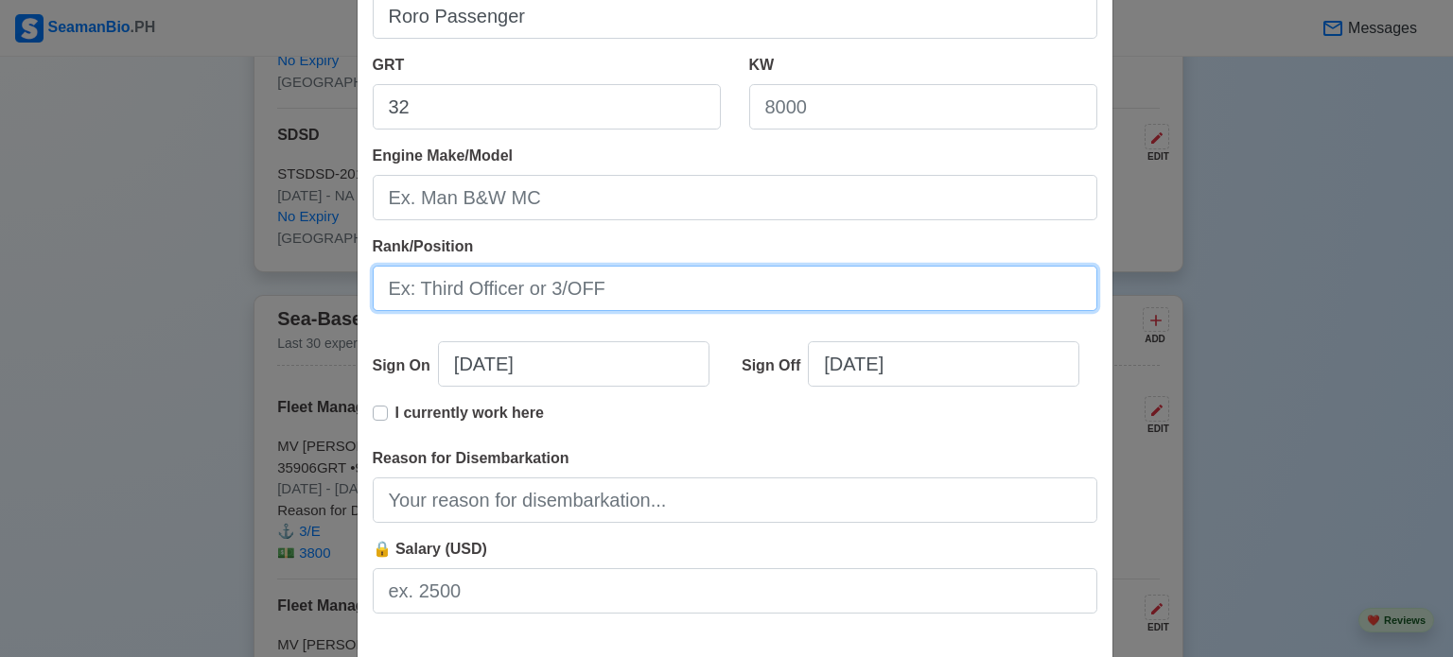
click at [538, 300] on input "Rank/Position" at bounding box center [735, 288] width 724 height 45
type input "#"
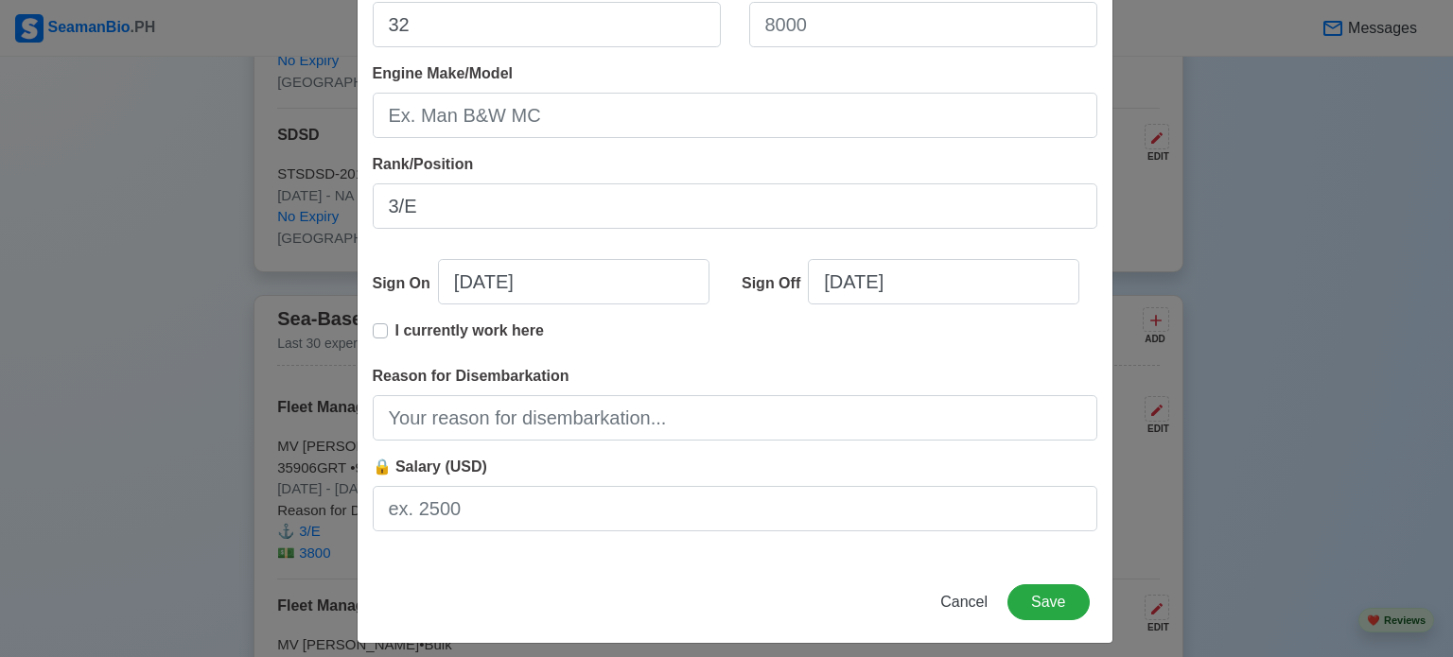
scroll to position [420, 0]
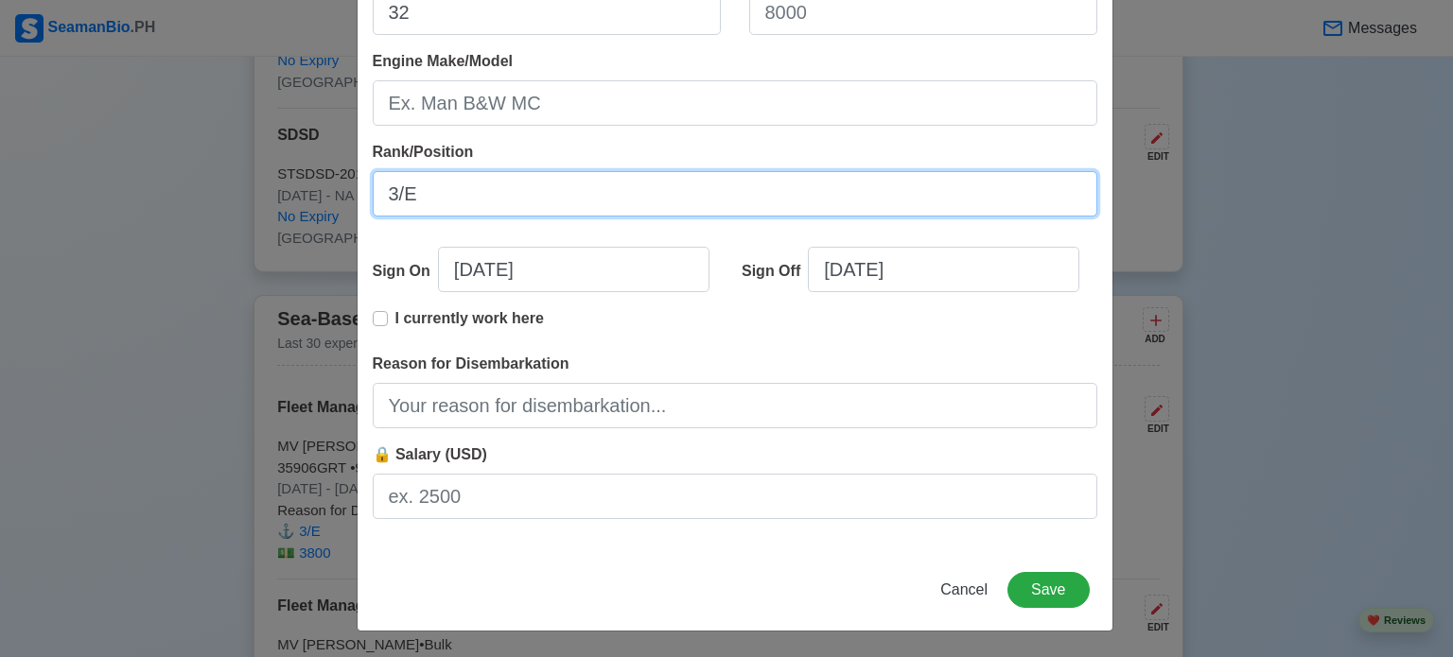
click at [378, 194] on input "3/E" at bounding box center [735, 193] width 724 height 45
click at [393, 190] on input "3/E" at bounding box center [735, 193] width 724 height 45
click at [390, 194] on input "3/E" at bounding box center [735, 193] width 724 height 45
click at [409, 198] on input "3 /E" at bounding box center [735, 193] width 724 height 45
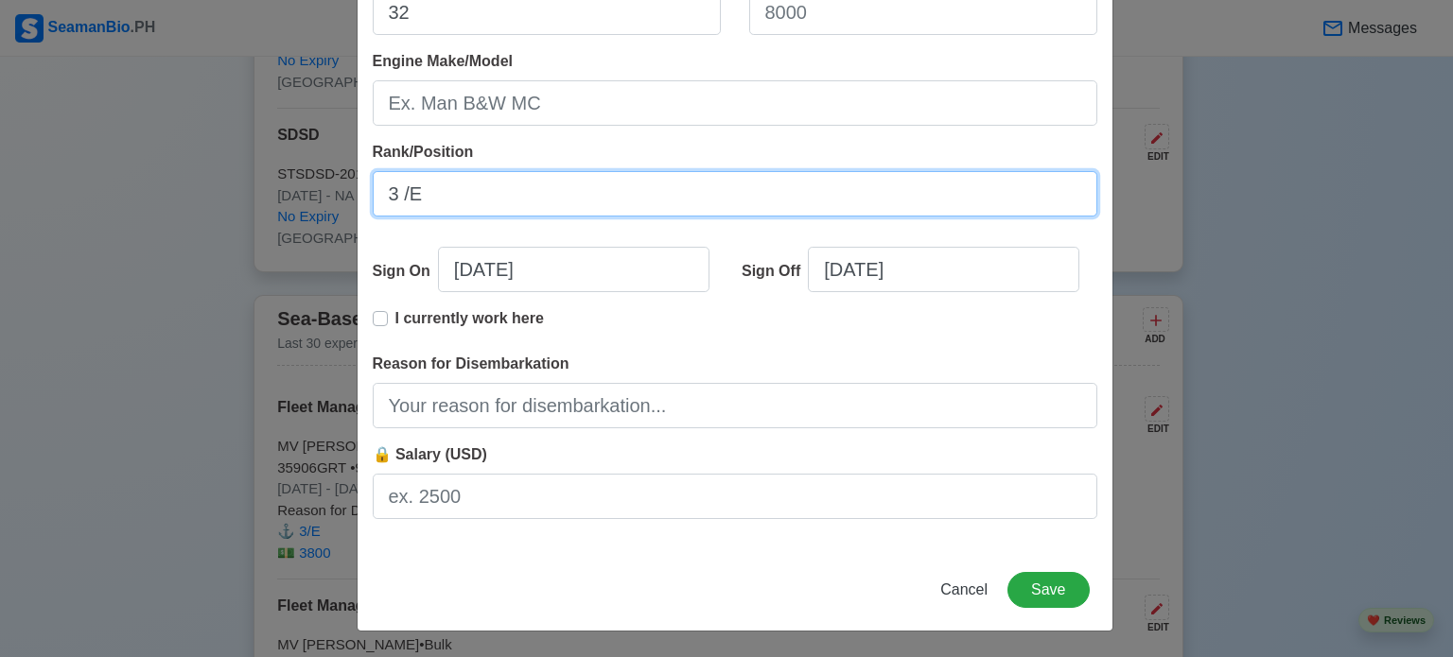
click at [397, 193] on input "3 /E" at bounding box center [735, 193] width 724 height 45
click at [408, 192] on input "3 /E" at bounding box center [735, 193] width 724 height 45
click at [401, 195] on input "3 /E" at bounding box center [735, 193] width 724 height 45
type input "3 / E"
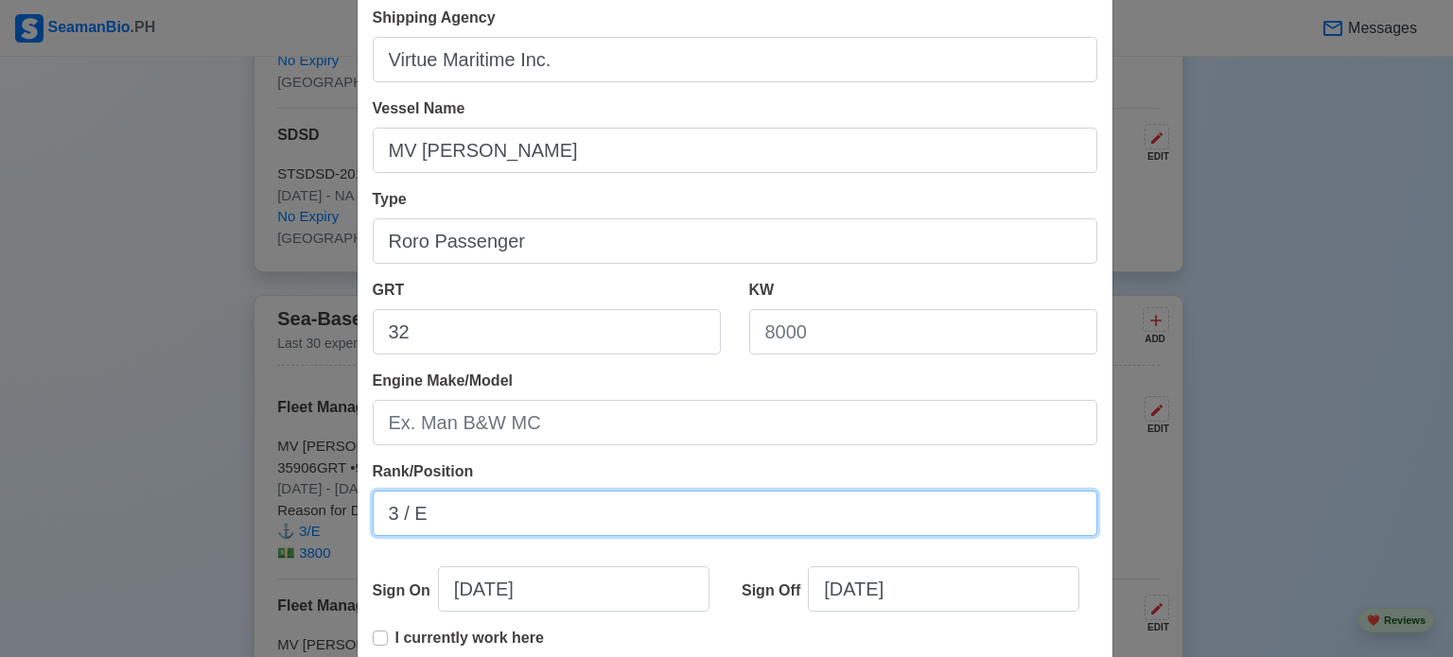
scroll to position [42, 0]
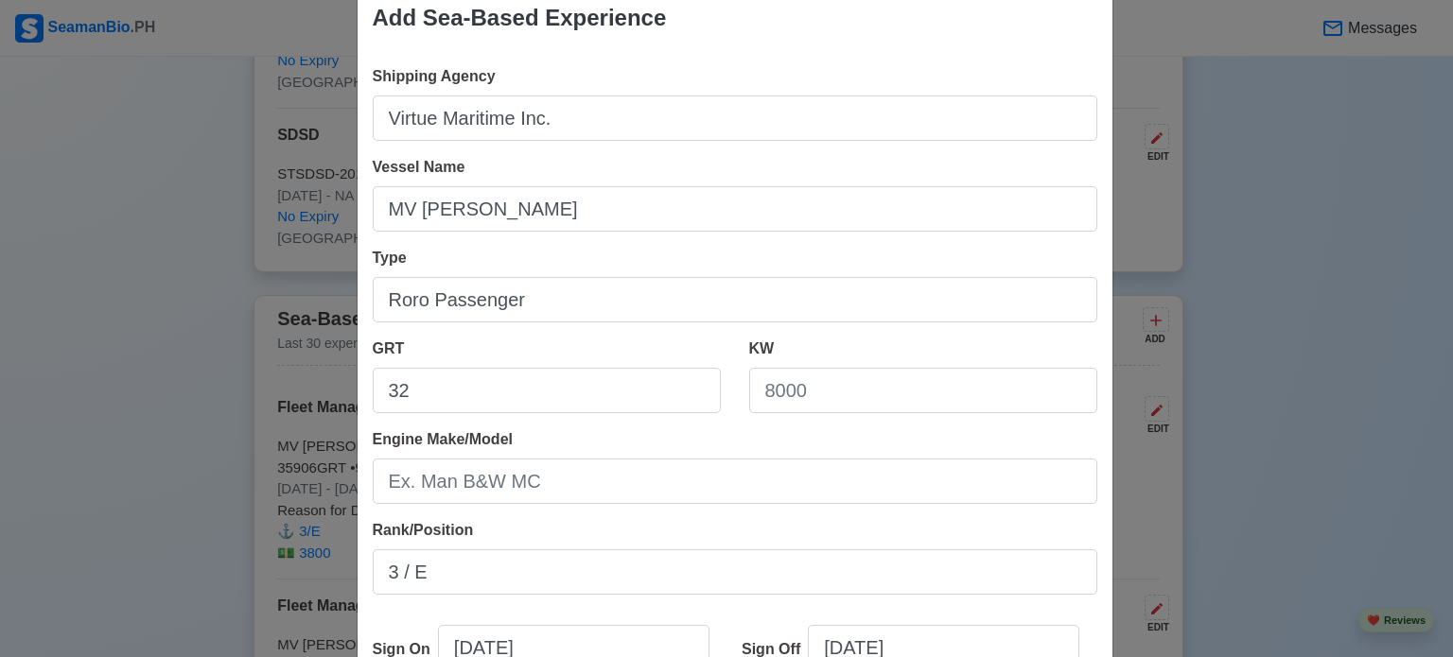
drag, startPoint x: 452, startPoint y: 365, endPoint x: 448, endPoint y: 388, distance: 23.0
click at [453, 369] on div "GRT 32" at bounding box center [547, 376] width 348 height 76
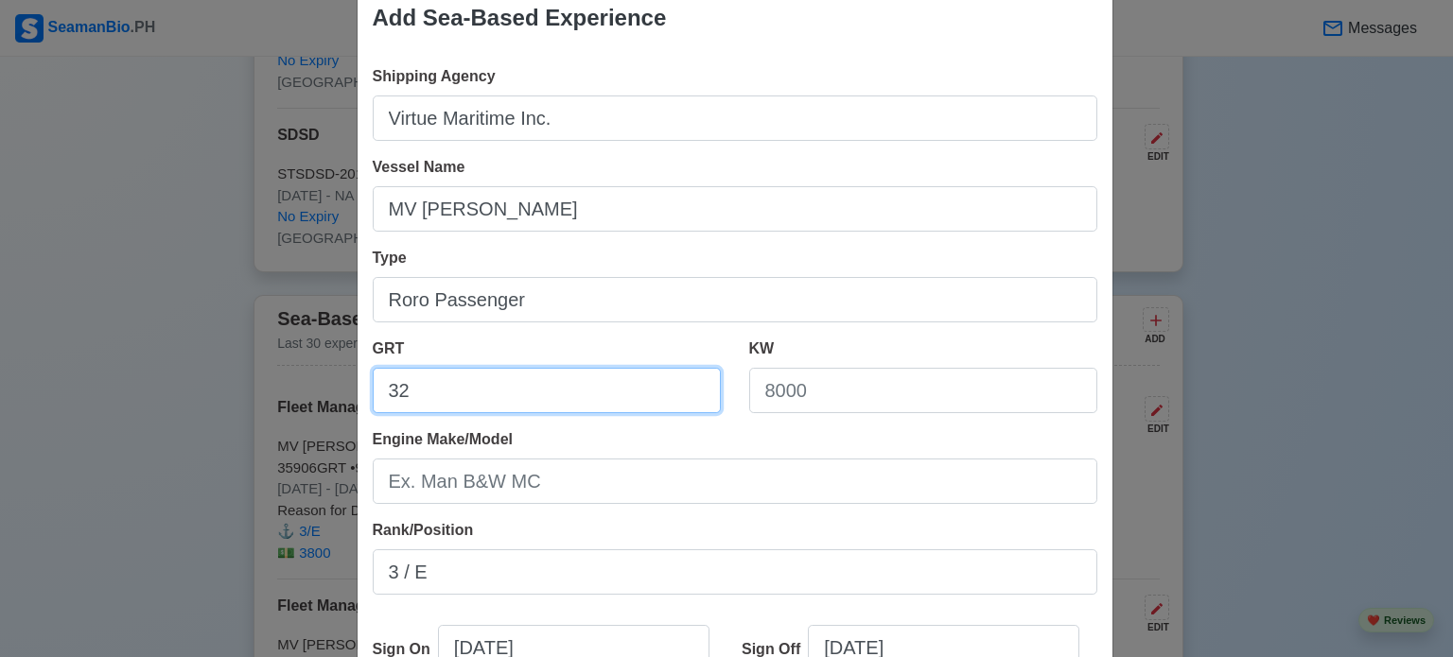
click at [449, 391] on input "32" at bounding box center [547, 390] width 348 height 45
type input "3"
type input "22161"
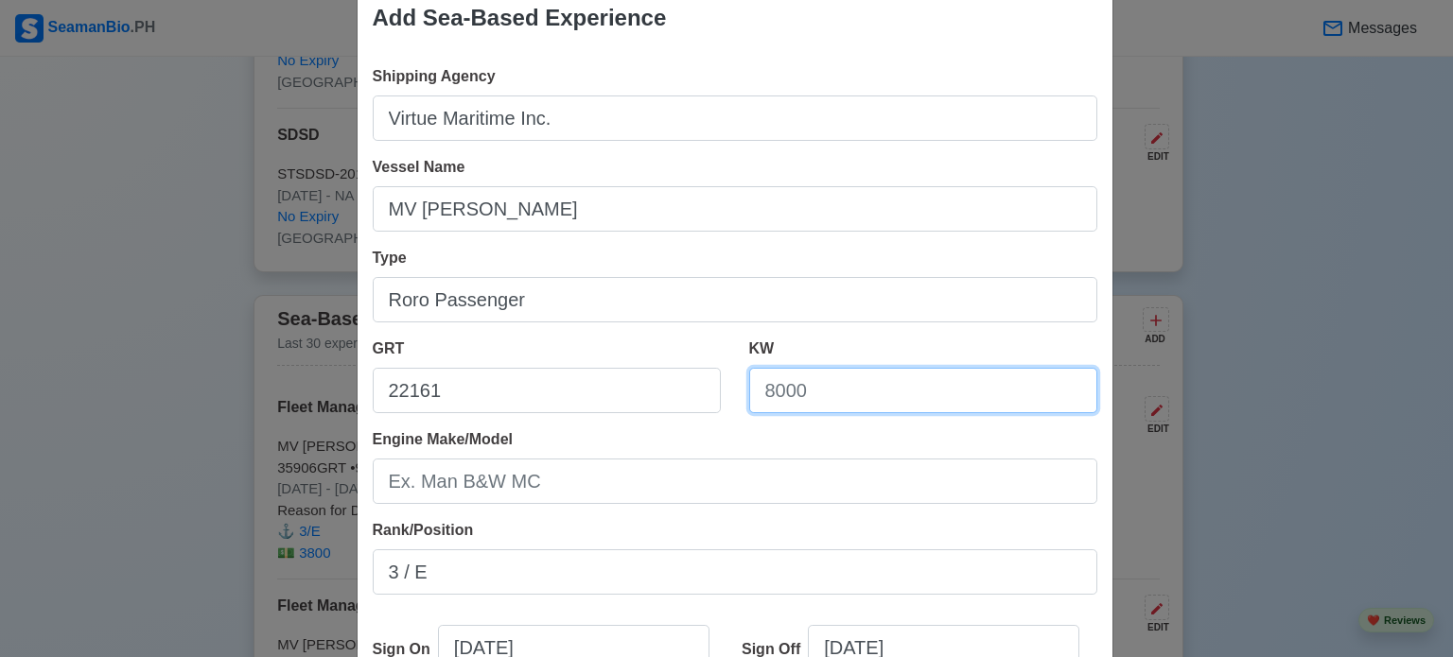
click at [829, 383] on input "KW" at bounding box center [923, 390] width 348 height 45
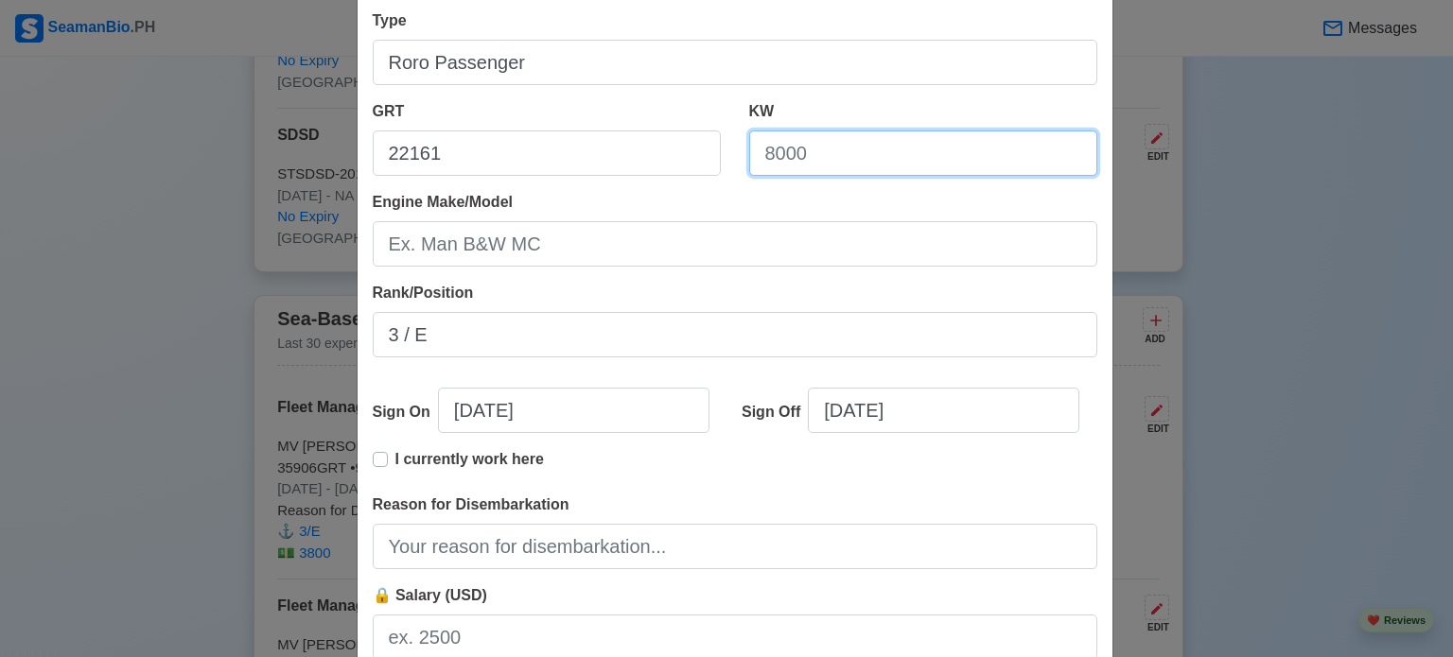
scroll to position [284, 0]
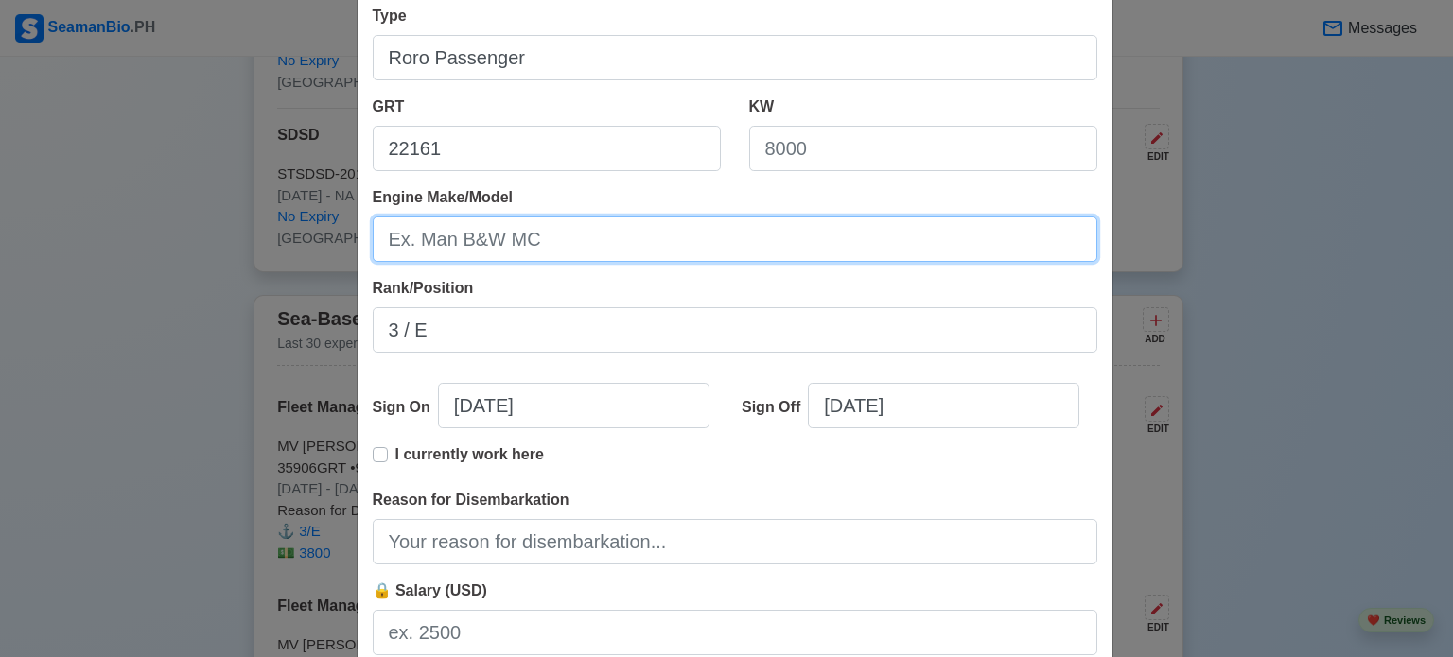
click at [440, 230] on input "Engine Make/Model" at bounding box center [735, 239] width 724 height 45
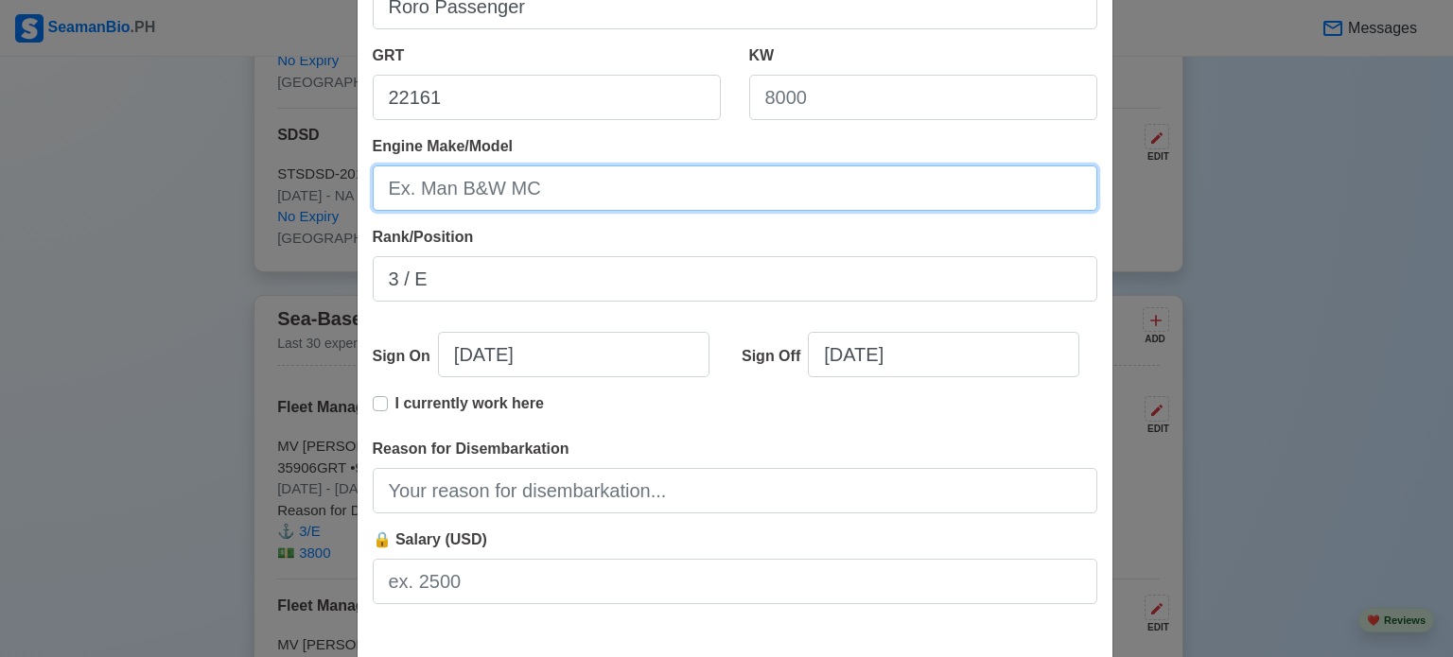
scroll to position [378, 0]
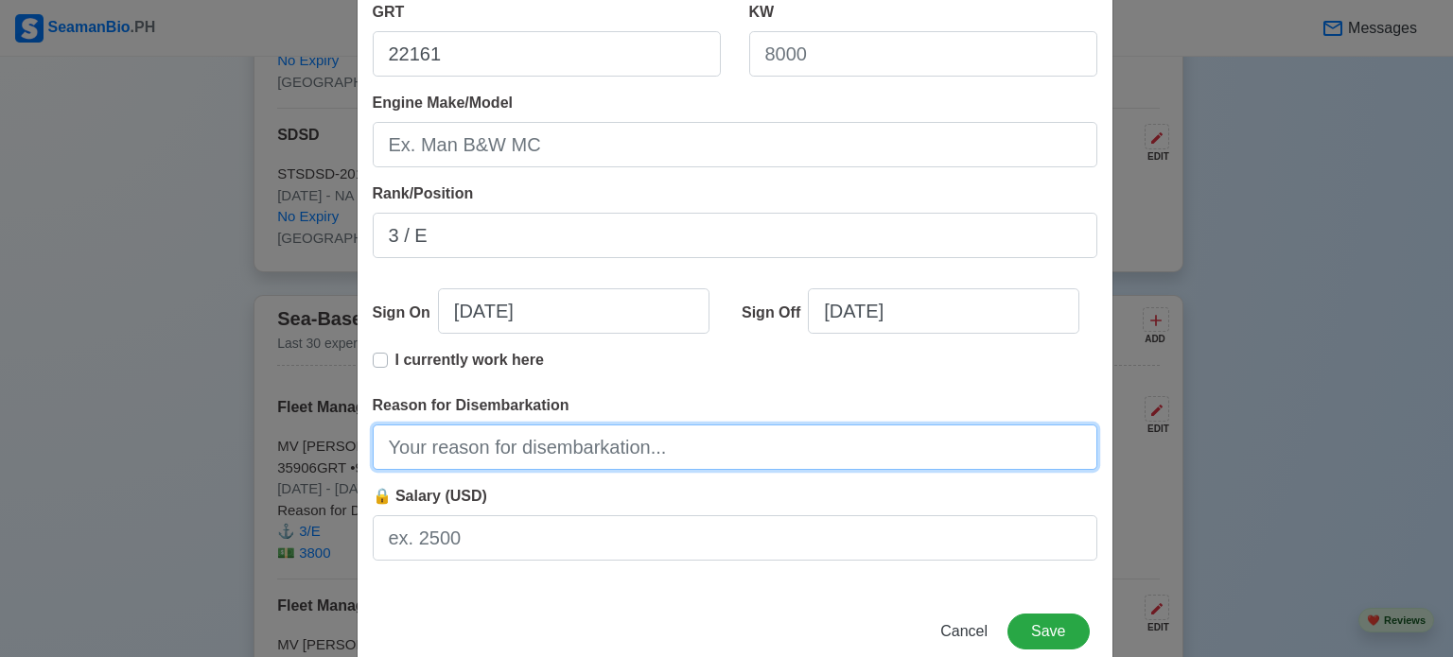
click at [574, 434] on input "Reason for Disembarkation" at bounding box center [735, 447] width 724 height 45
type input "c"
click at [487, 446] on input "Conduction Finished Contract" at bounding box center [735, 447] width 724 height 45
type input "Conduction finished contract"
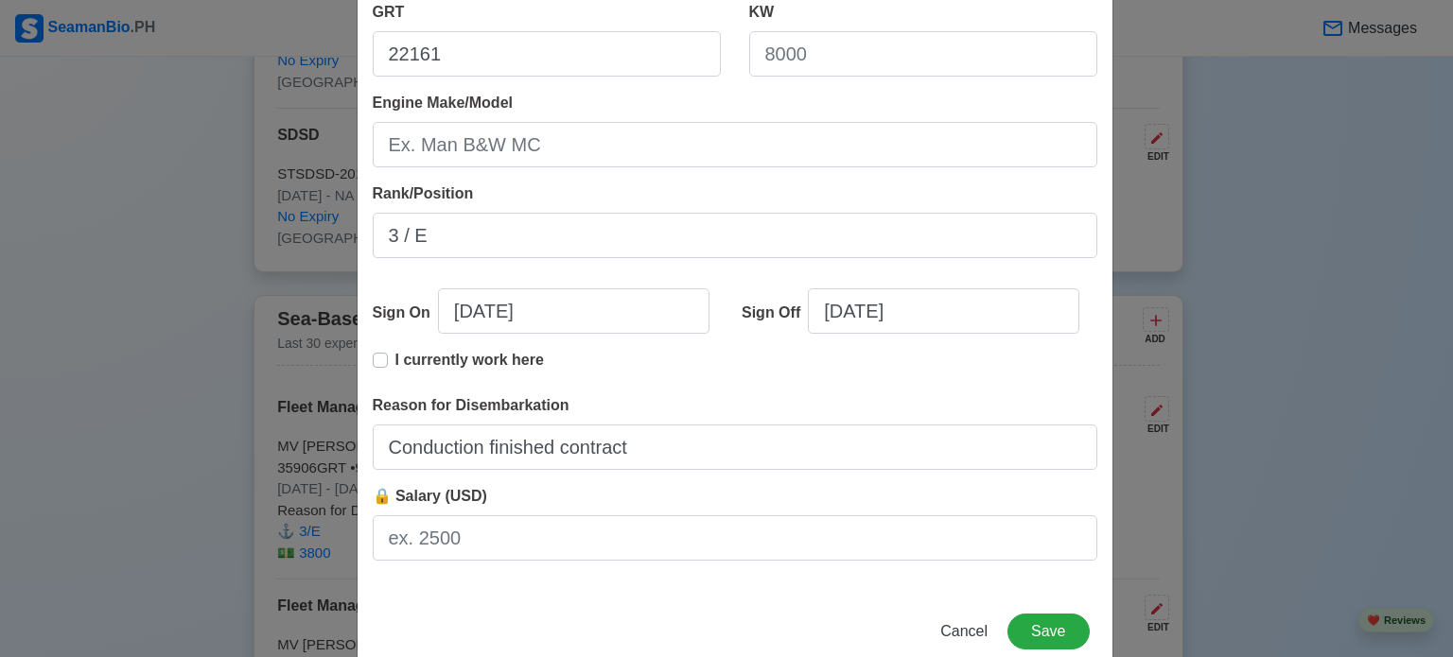
click at [1294, 313] on div "Add Sea-Based Experience Shipping Agency Virtue Maritime Inc. Vessel Name MV Mo…" at bounding box center [726, 328] width 1453 height 657
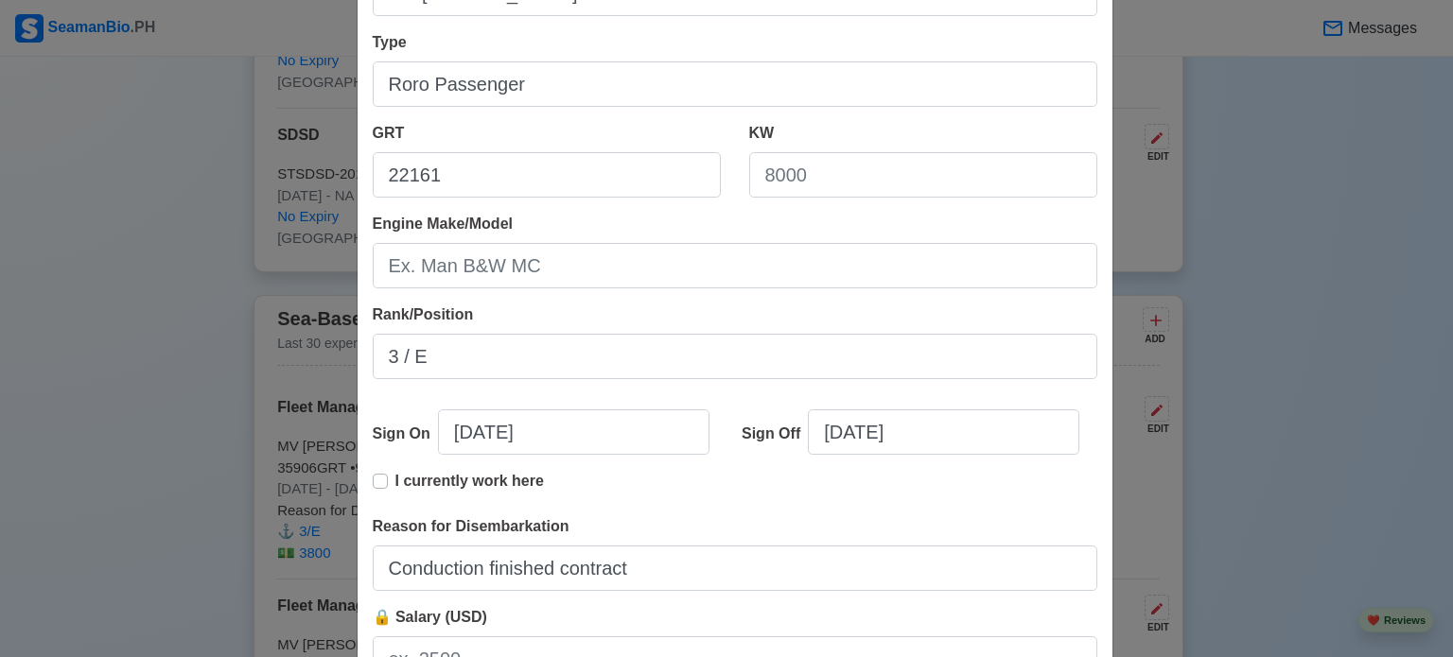
scroll to position [231, 0]
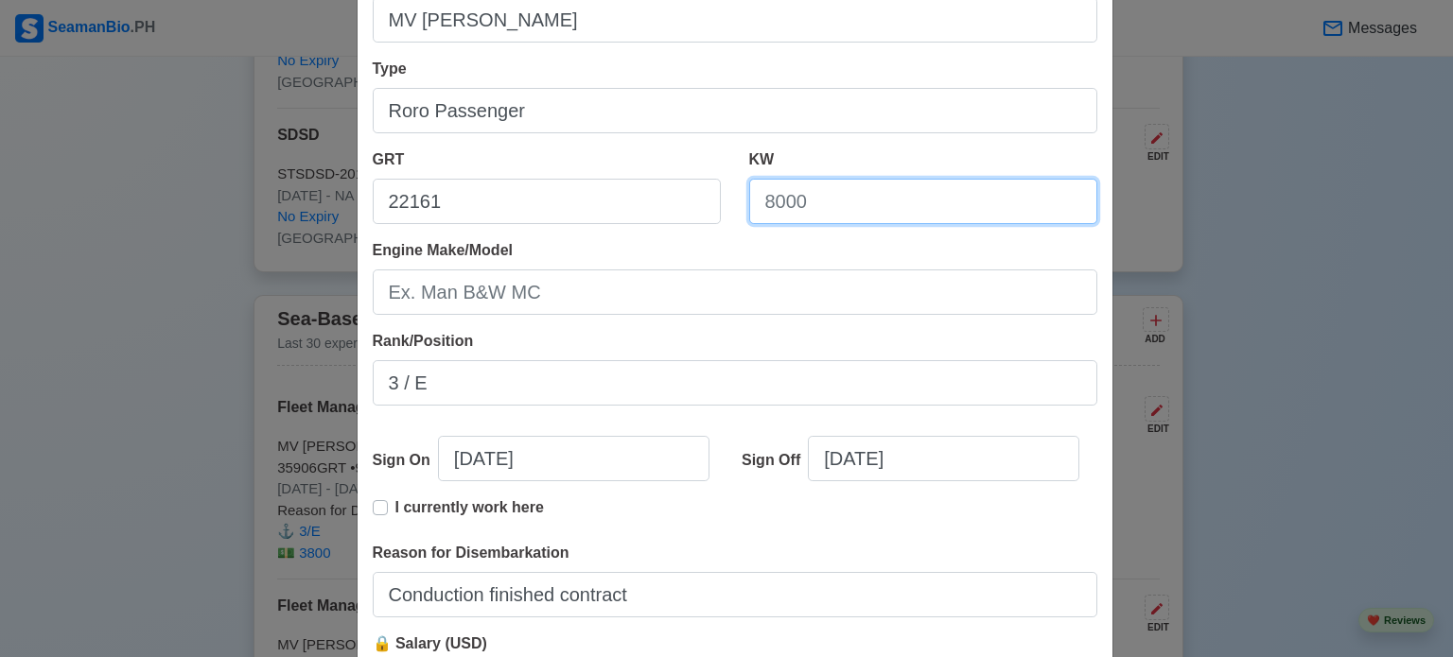
click at [772, 201] on input "KW" at bounding box center [923, 201] width 348 height 45
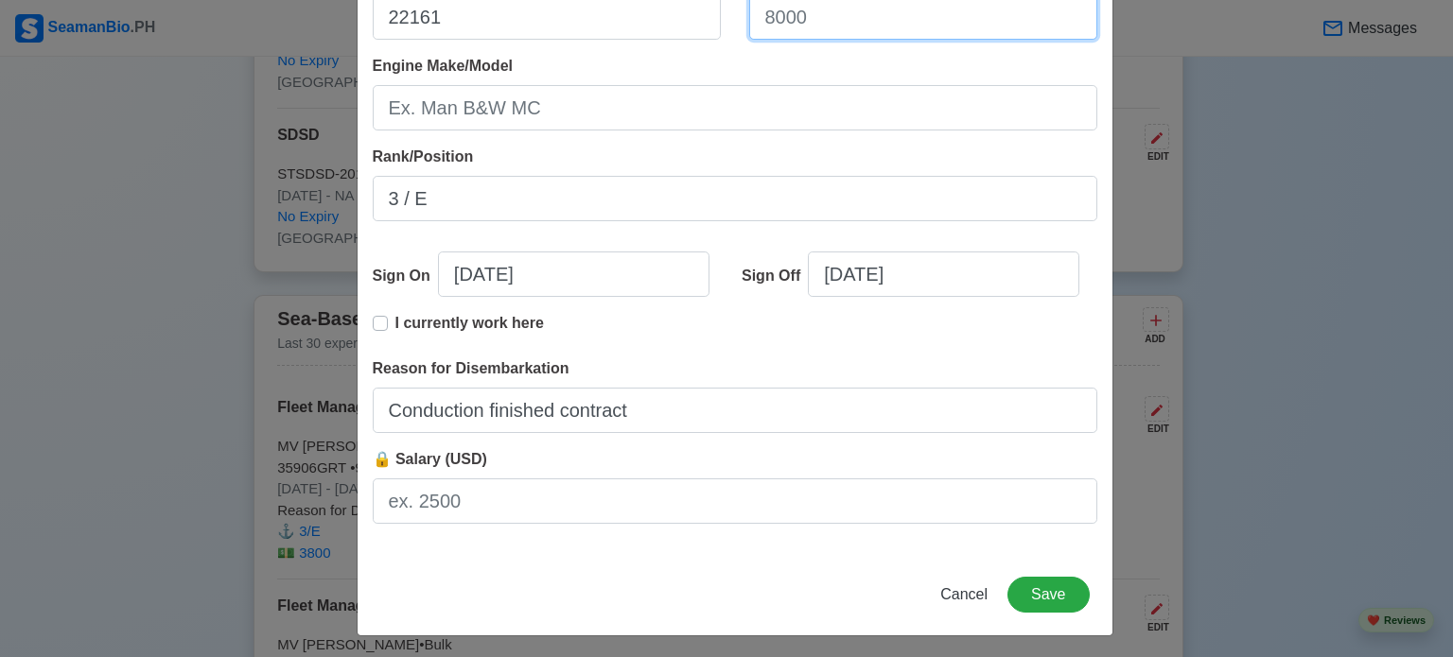
scroll to position [420, 0]
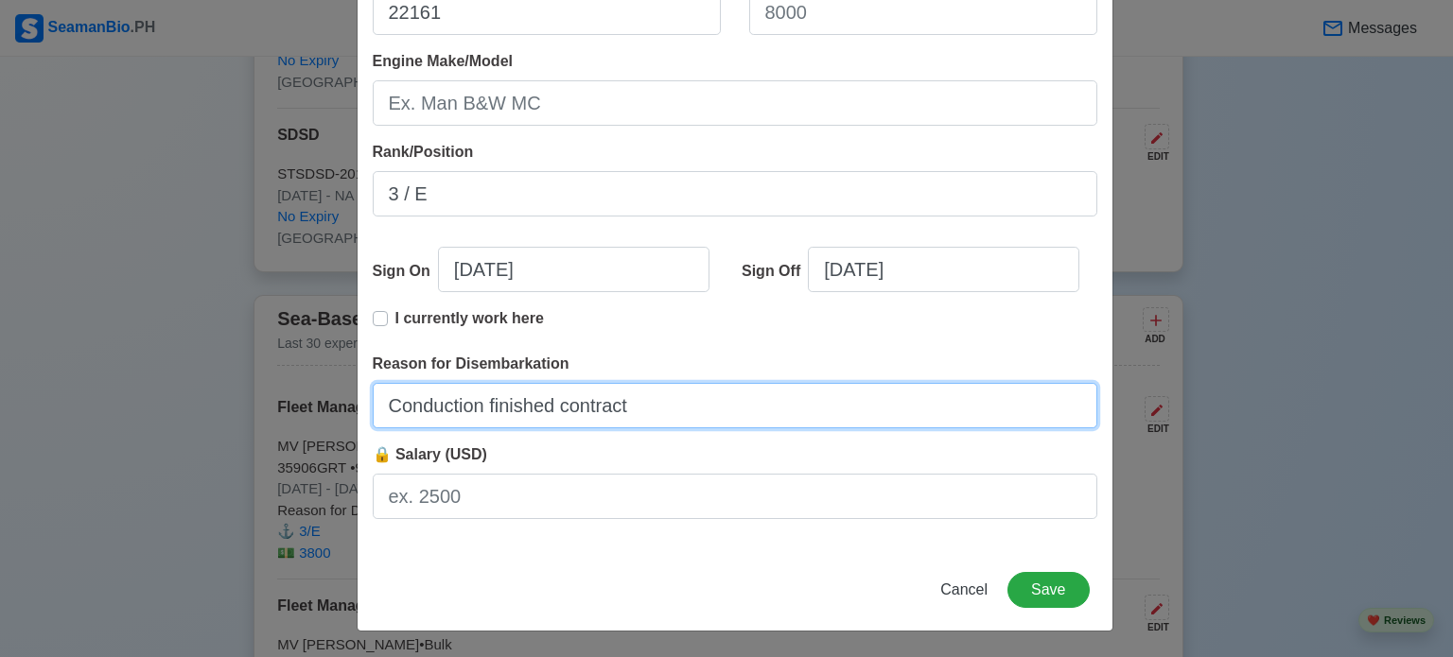
drag, startPoint x: 671, startPoint y: 405, endPoint x: 117, endPoint y: 393, distance: 553.4
click at [118, 393] on div "Add Sea-Based Experience Shipping Agency Virtue Maritime Inc. Vessel Name MV Mo…" at bounding box center [726, 328] width 1453 height 657
type input "Finished Contract"
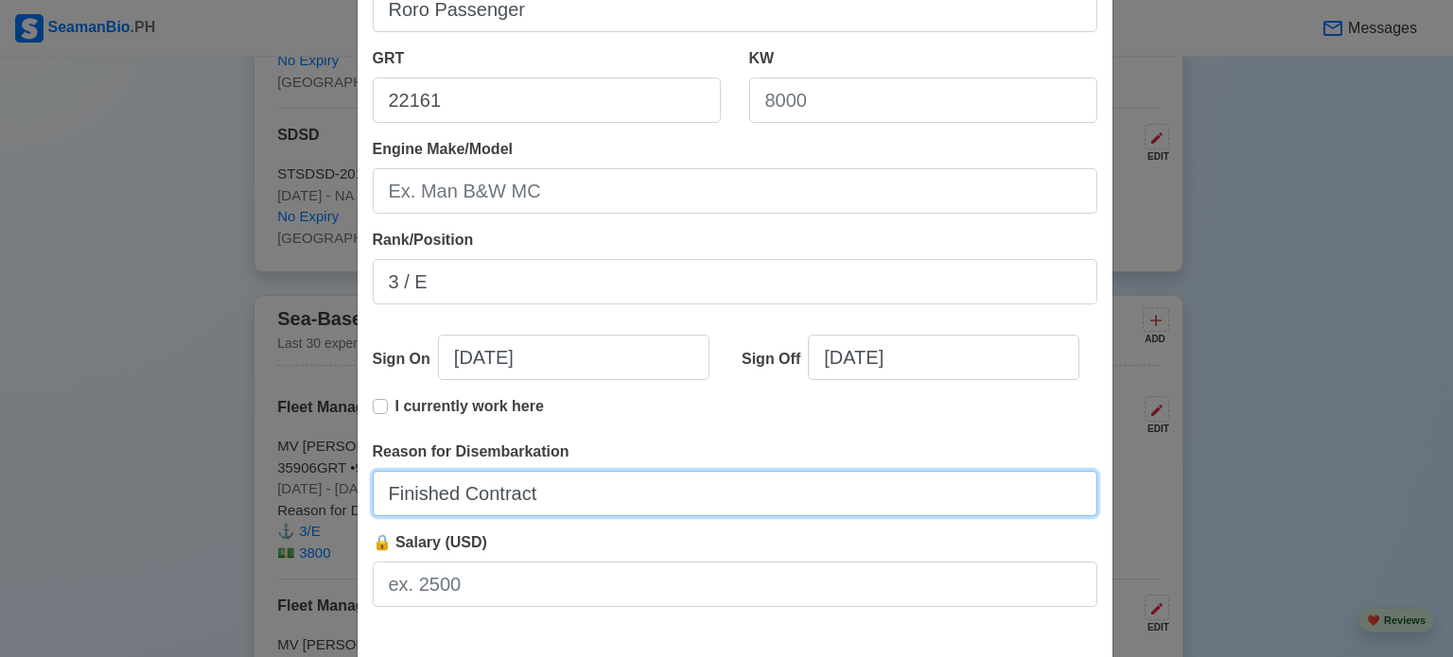
scroll to position [325, 0]
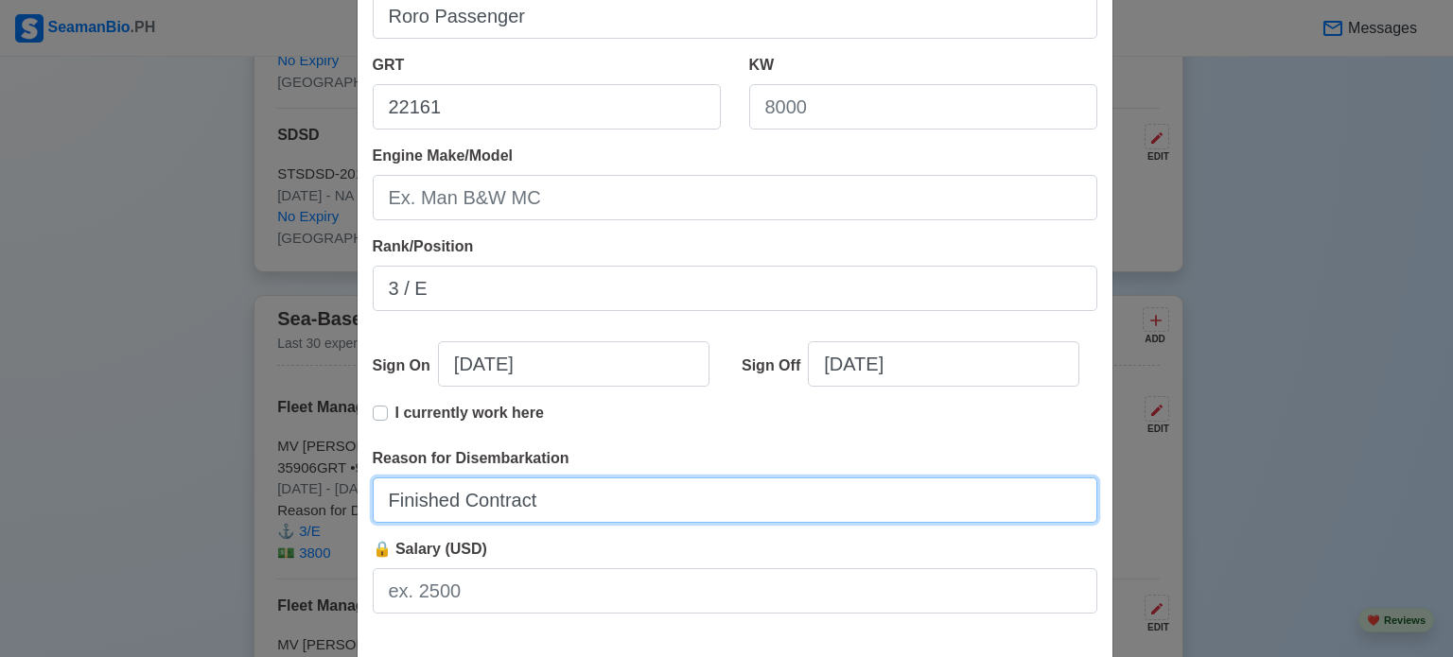
drag, startPoint x: 664, startPoint y: 510, endPoint x: 155, endPoint y: 506, distance: 508.8
click at [170, 506] on div "Add Sea-Based Experience Shipping Agency Virtue Maritime Inc. Vessel Name MV Mo…" at bounding box center [726, 328] width 1453 height 657
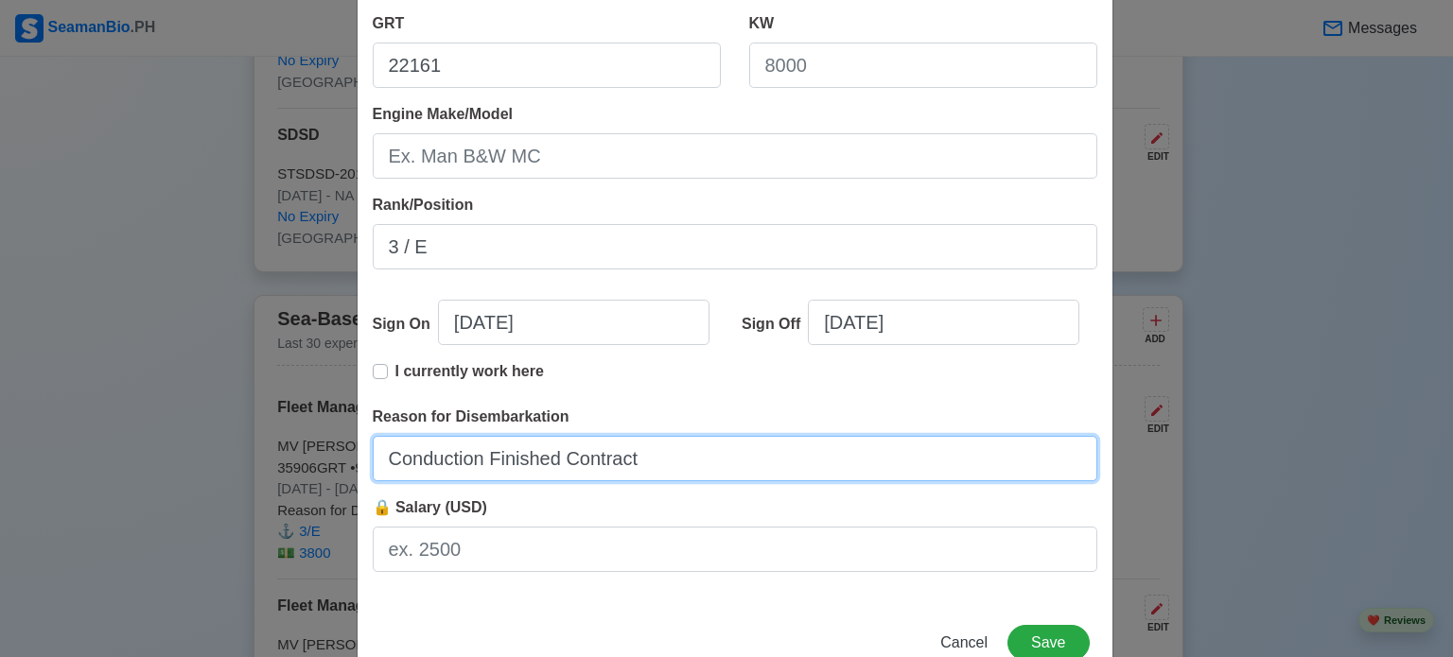
scroll to position [231, 0]
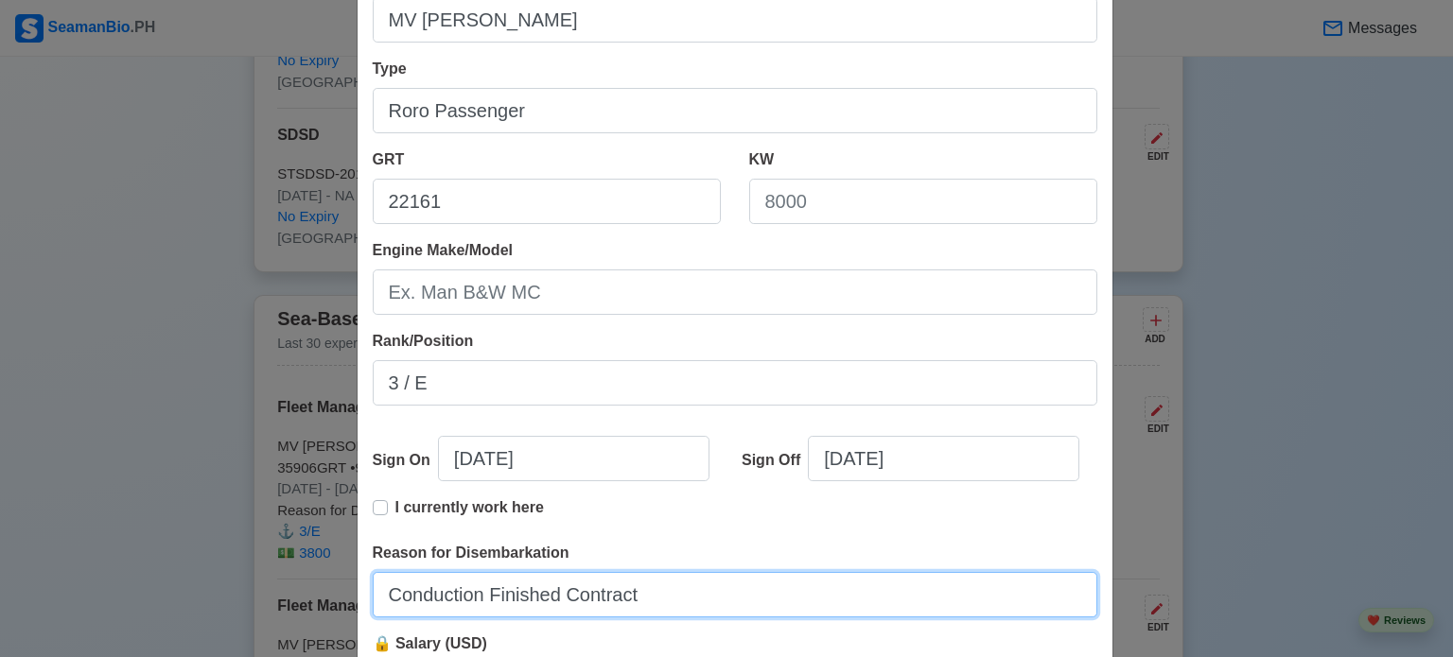
type input "Conduction Finished Contract"
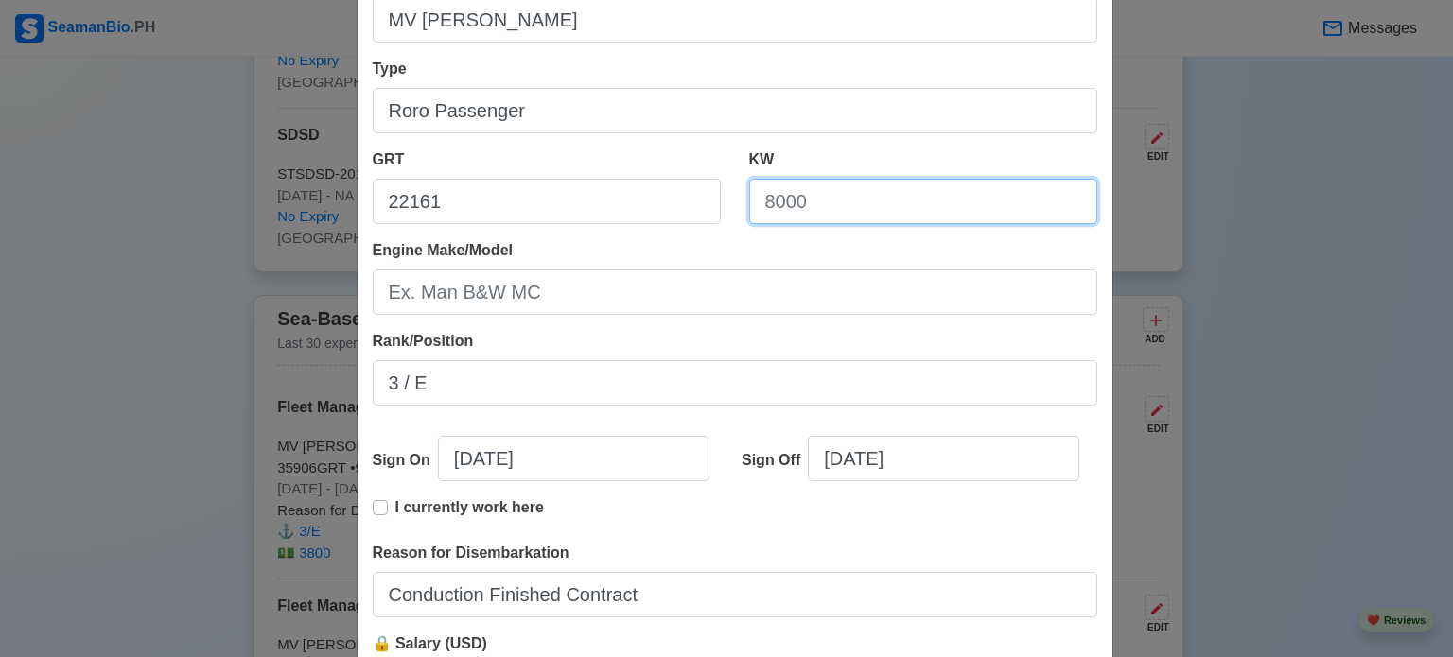
click at [749, 201] on input "KW" at bounding box center [923, 201] width 348 height 45
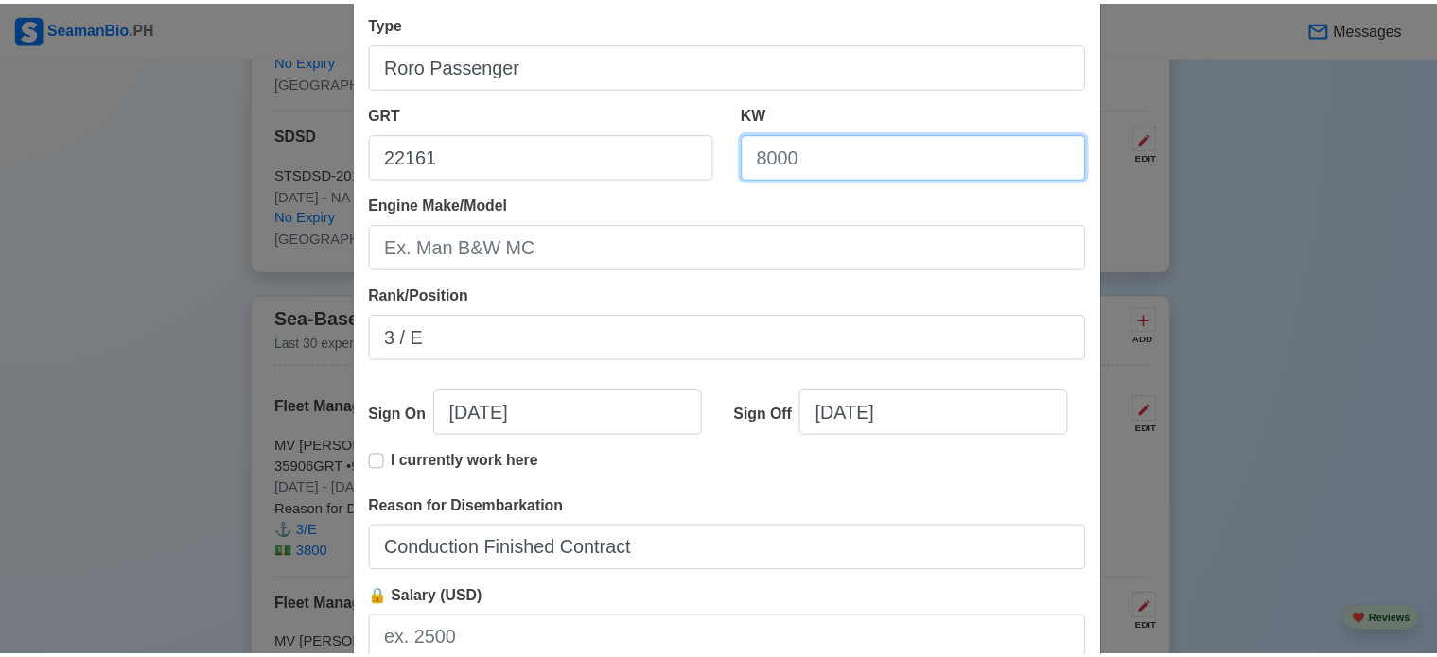
scroll to position [420, 0]
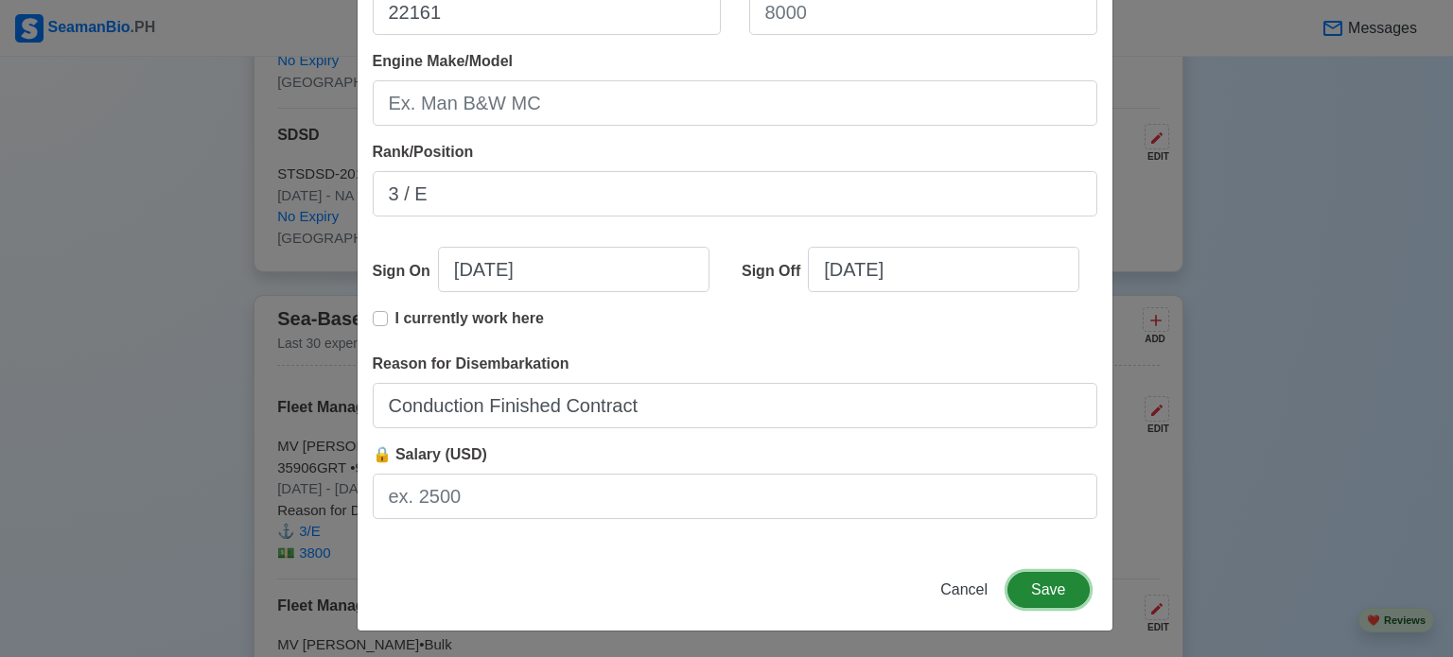
click at [1041, 582] on button "Save" at bounding box center [1047, 590] width 81 height 36
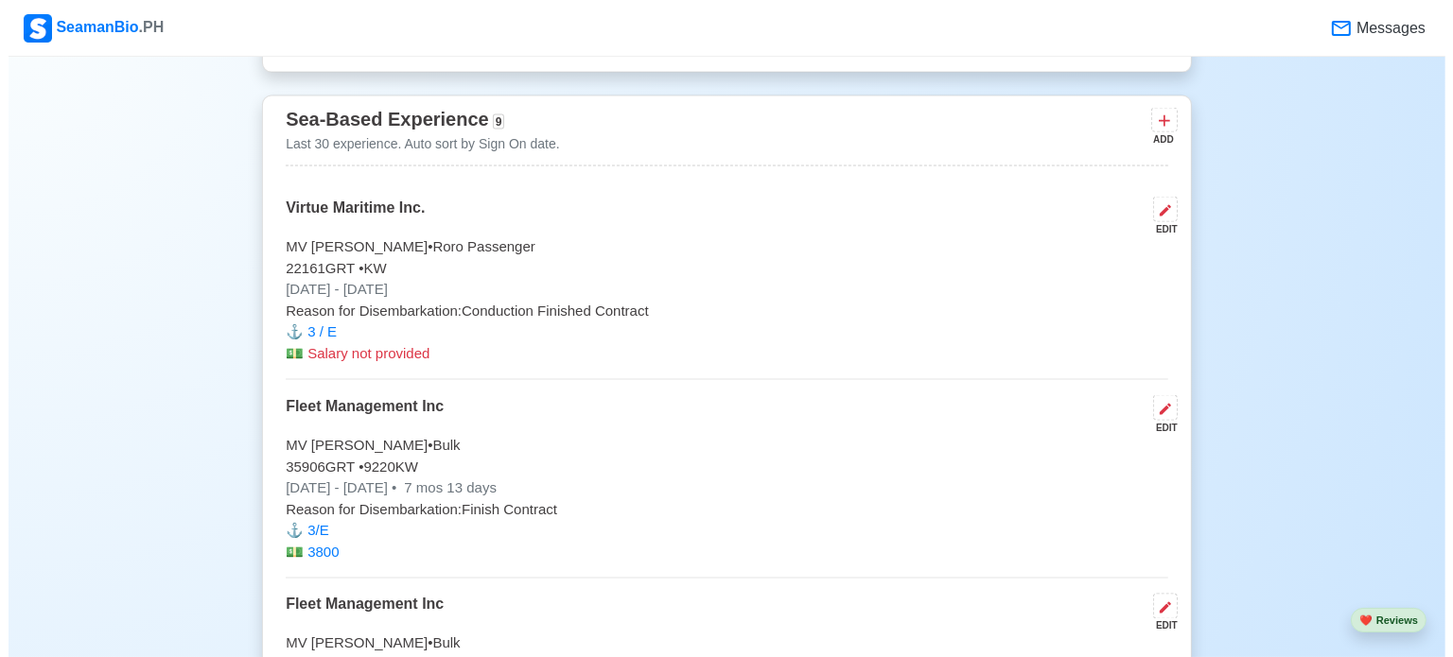
scroll to position [3027, 0]
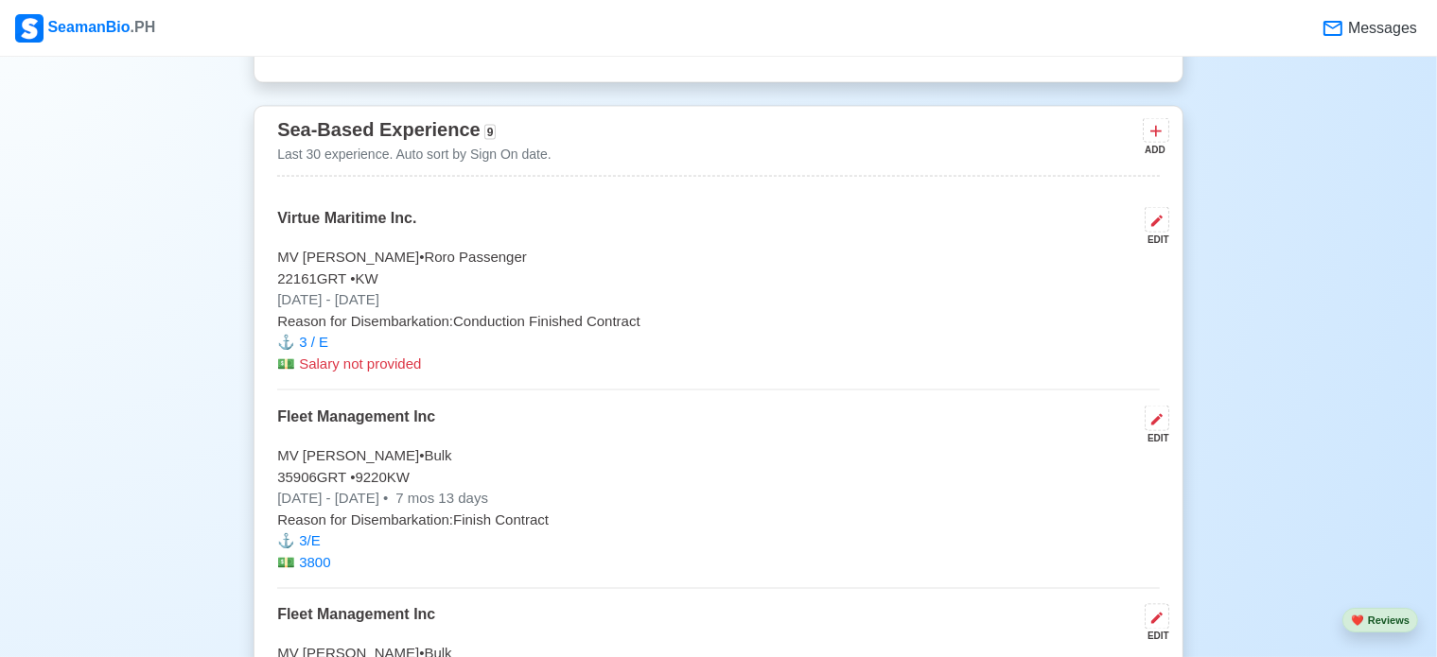
click at [359, 350] on p "⚓️ 3 / E" at bounding box center [718, 343] width 882 height 22
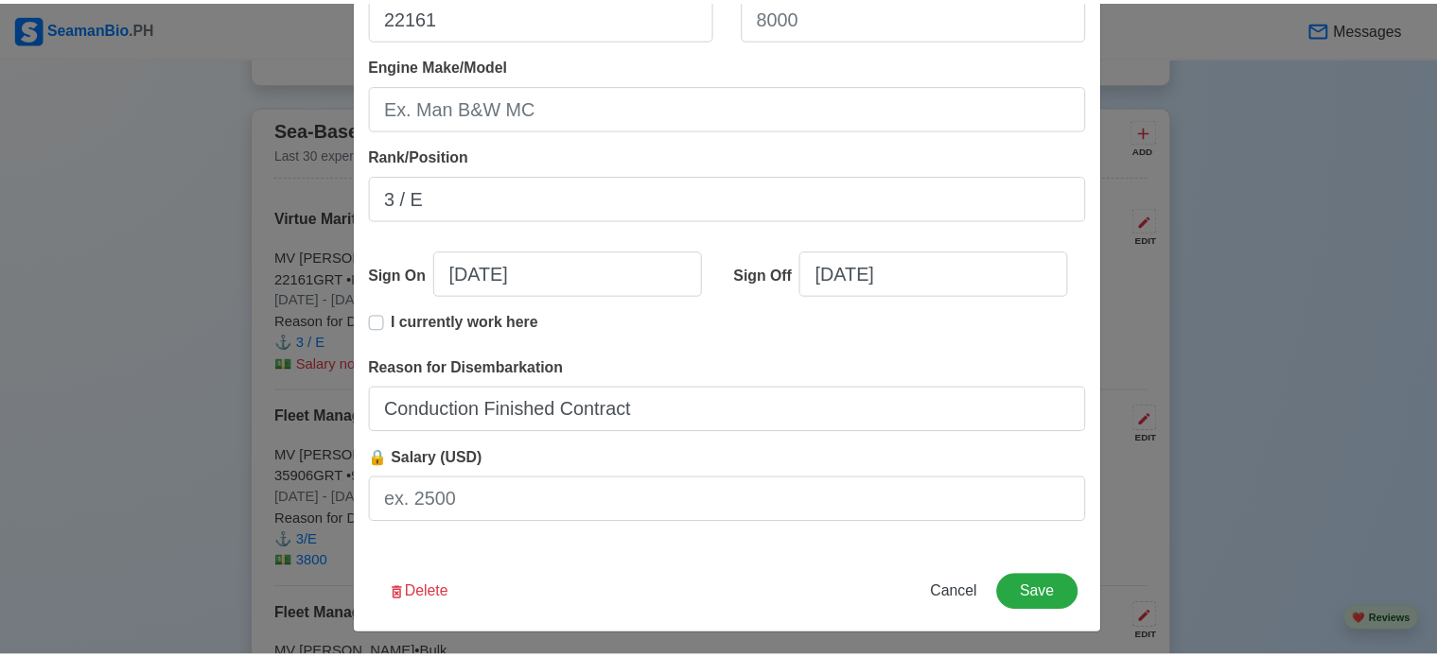
scroll to position [420, 0]
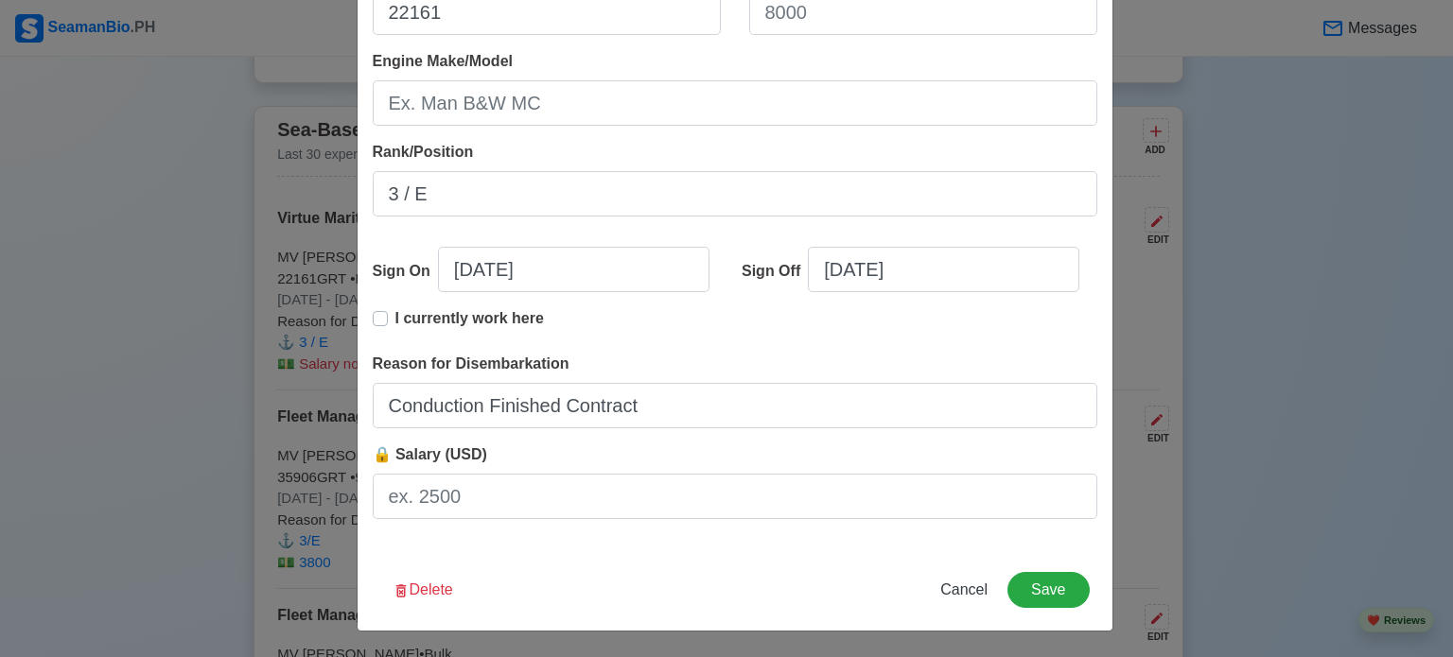
click at [473, 460] on span "🔒 Salary (USD)" at bounding box center [430, 454] width 114 height 16
click at [473, 474] on input "🔒 Salary (USD)" at bounding box center [735, 496] width 724 height 45
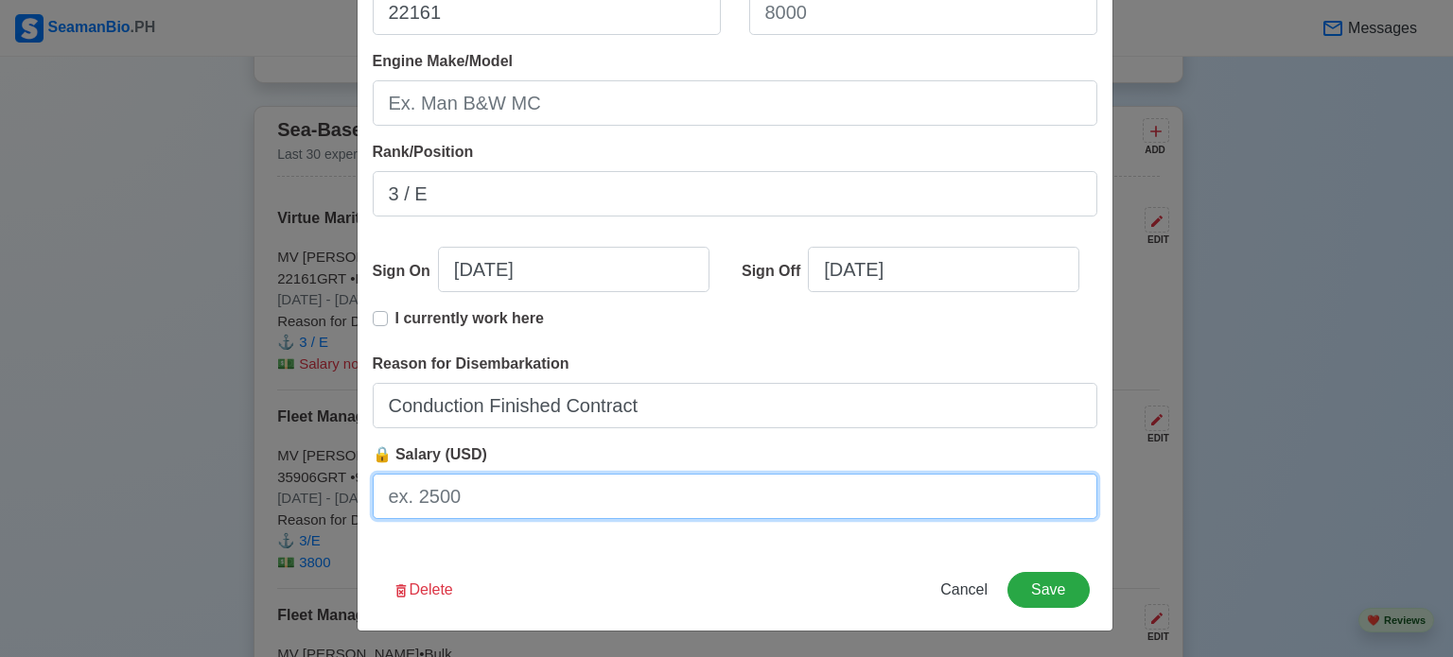
click at [477, 480] on input "🔒 Salary (USD)" at bounding box center [735, 496] width 724 height 45
type input "4500"
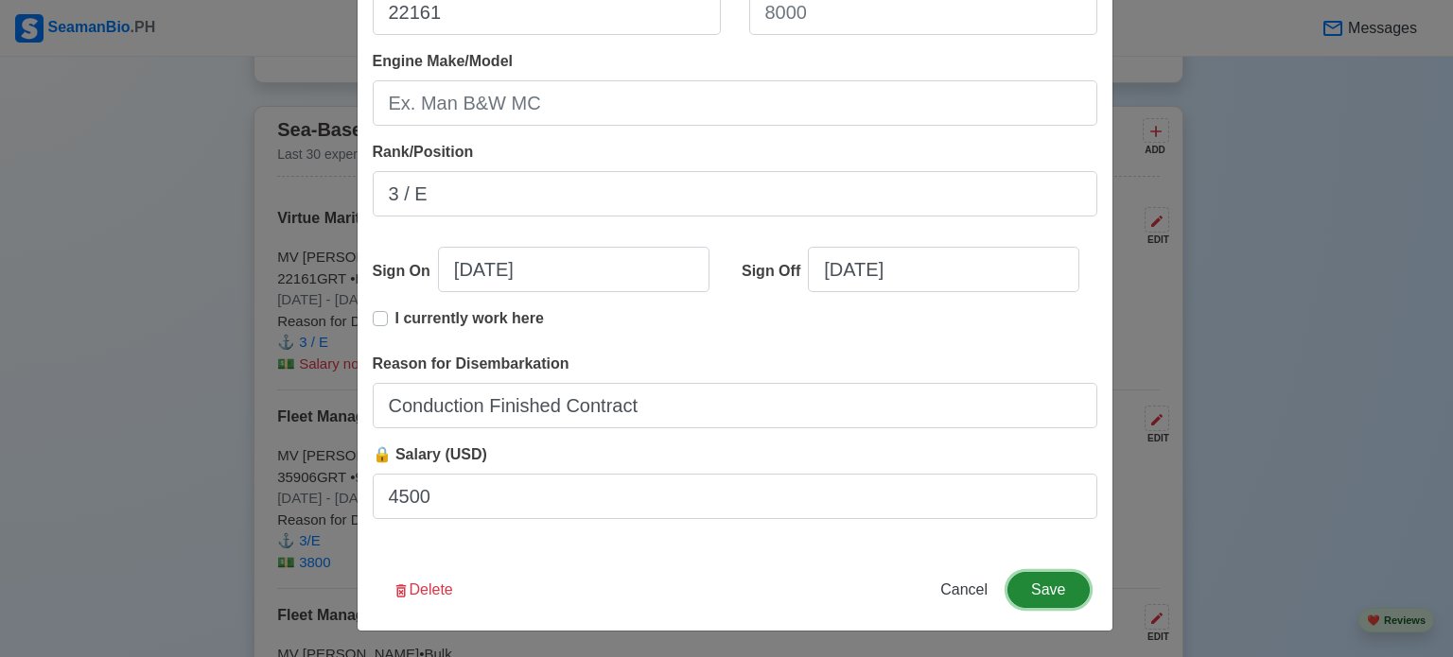
click at [1027, 585] on button "Save" at bounding box center [1047, 590] width 81 height 36
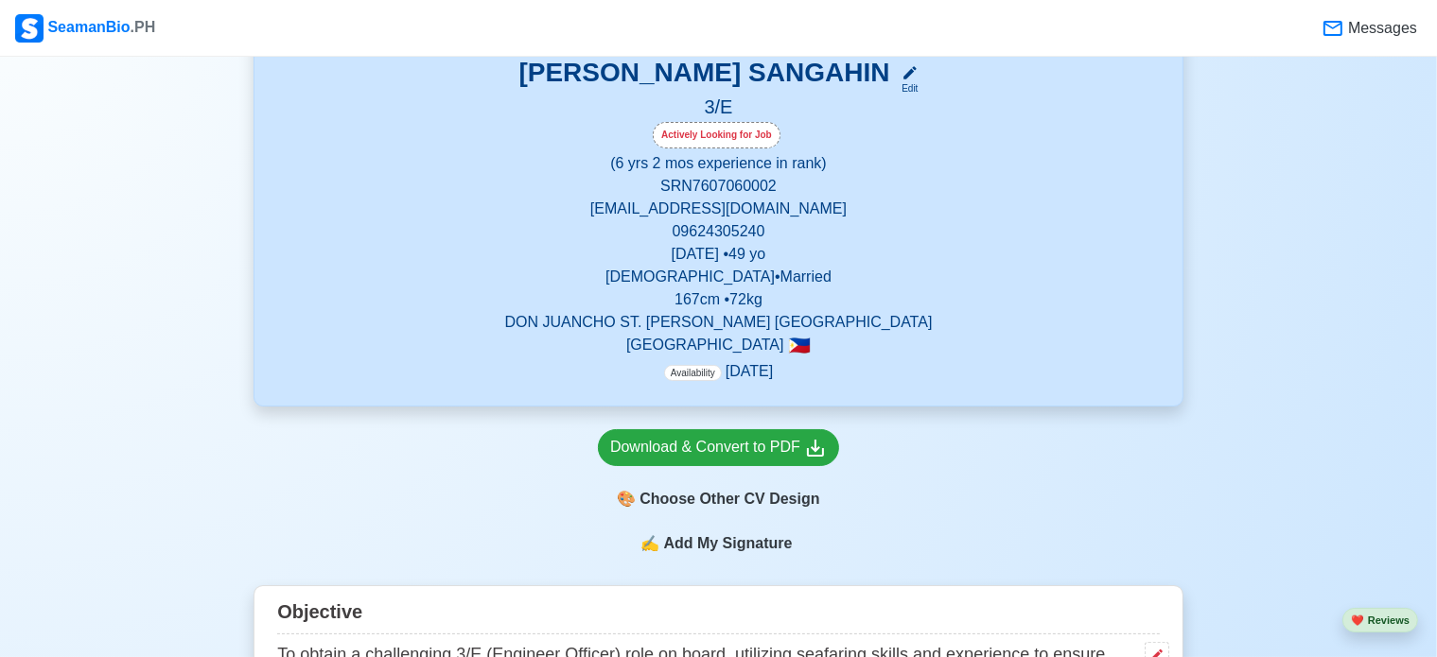
scroll to position [299, 0]
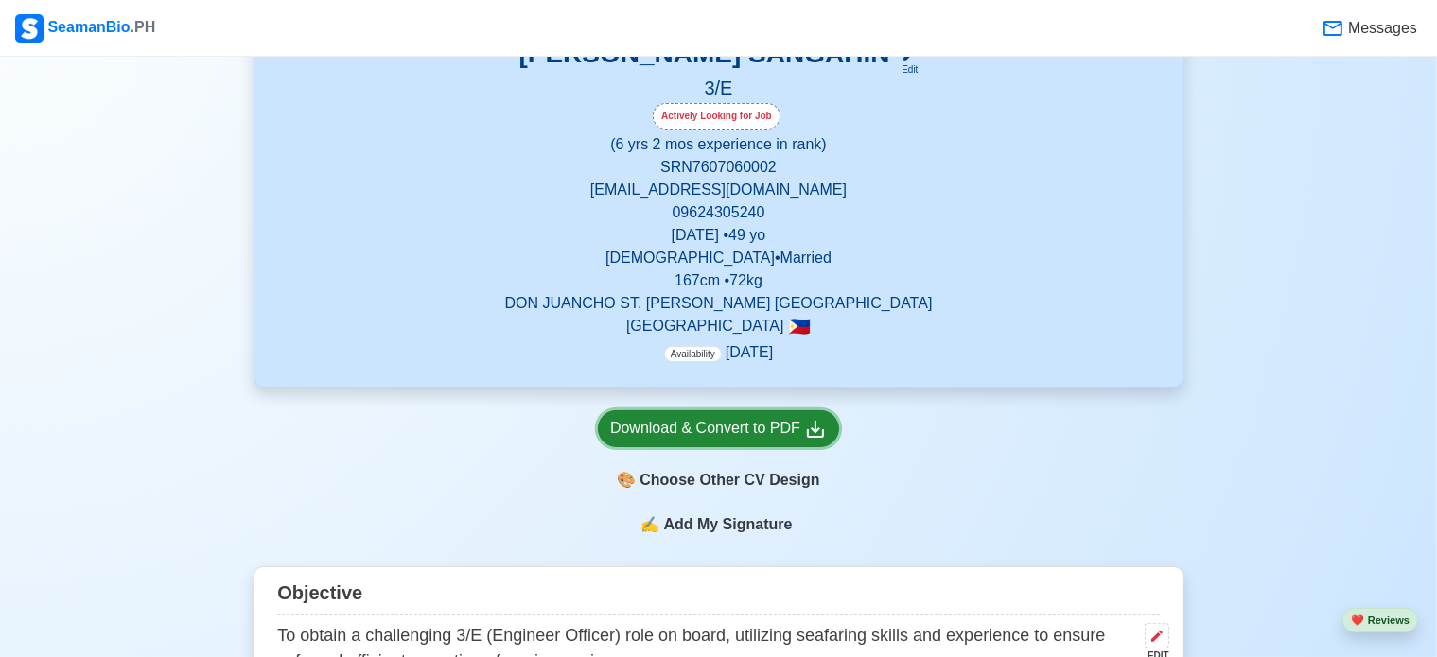
click at [780, 429] on div "Download & Convert to PDF" at bounding box center [718, 429] width 217 height 24
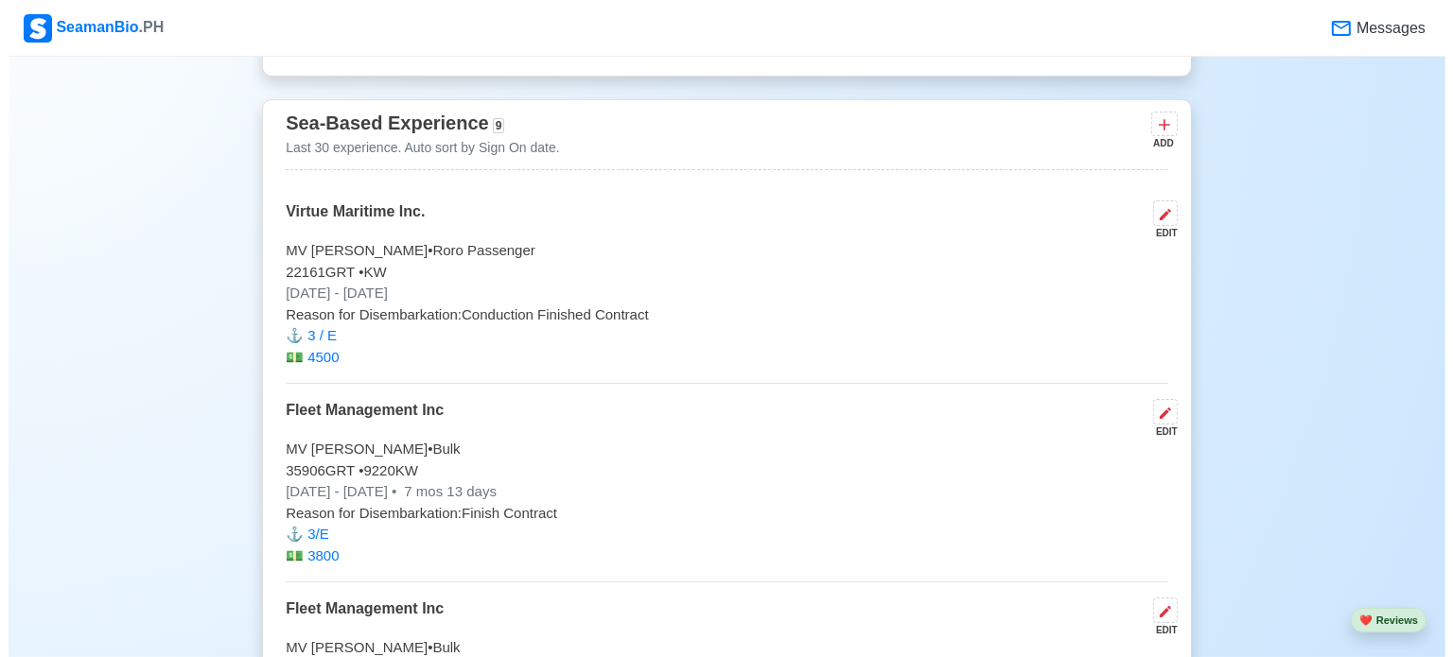
scroll to position [3136, 0]
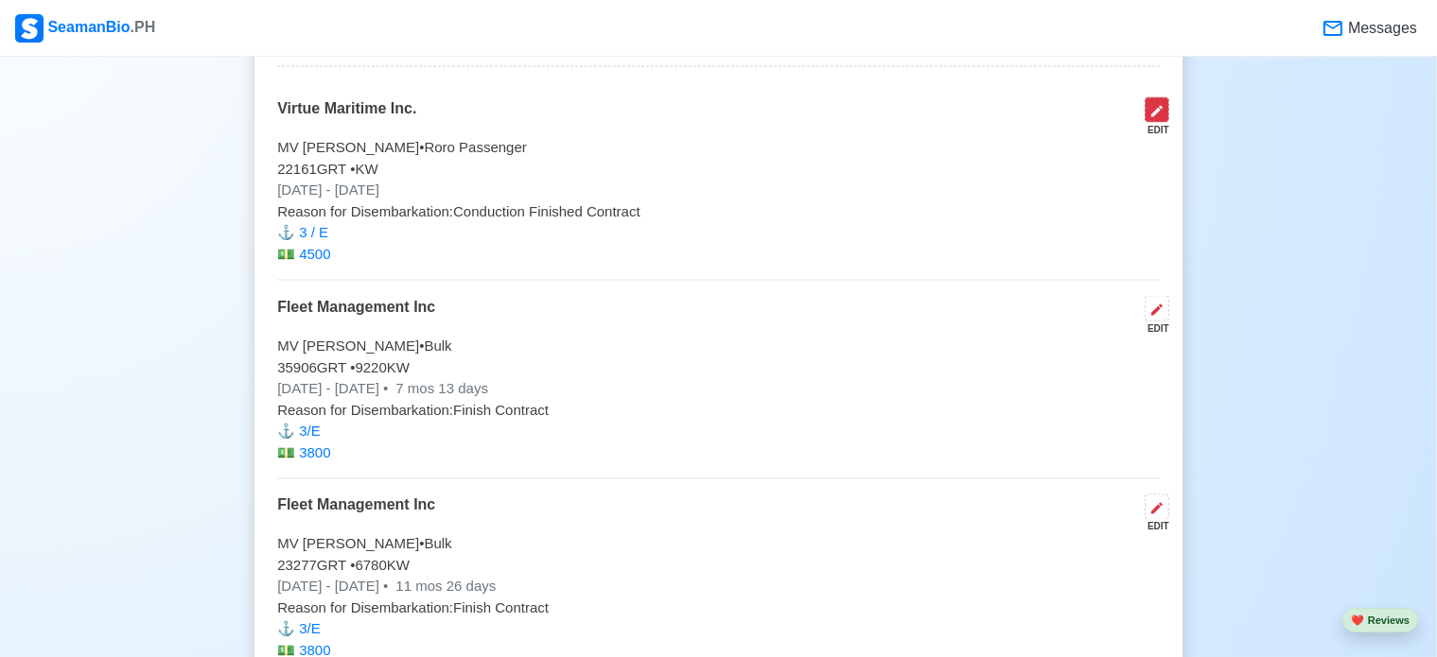
click at [1156, 109] on icon at bounding box center [1156, 111] width 15 height 15
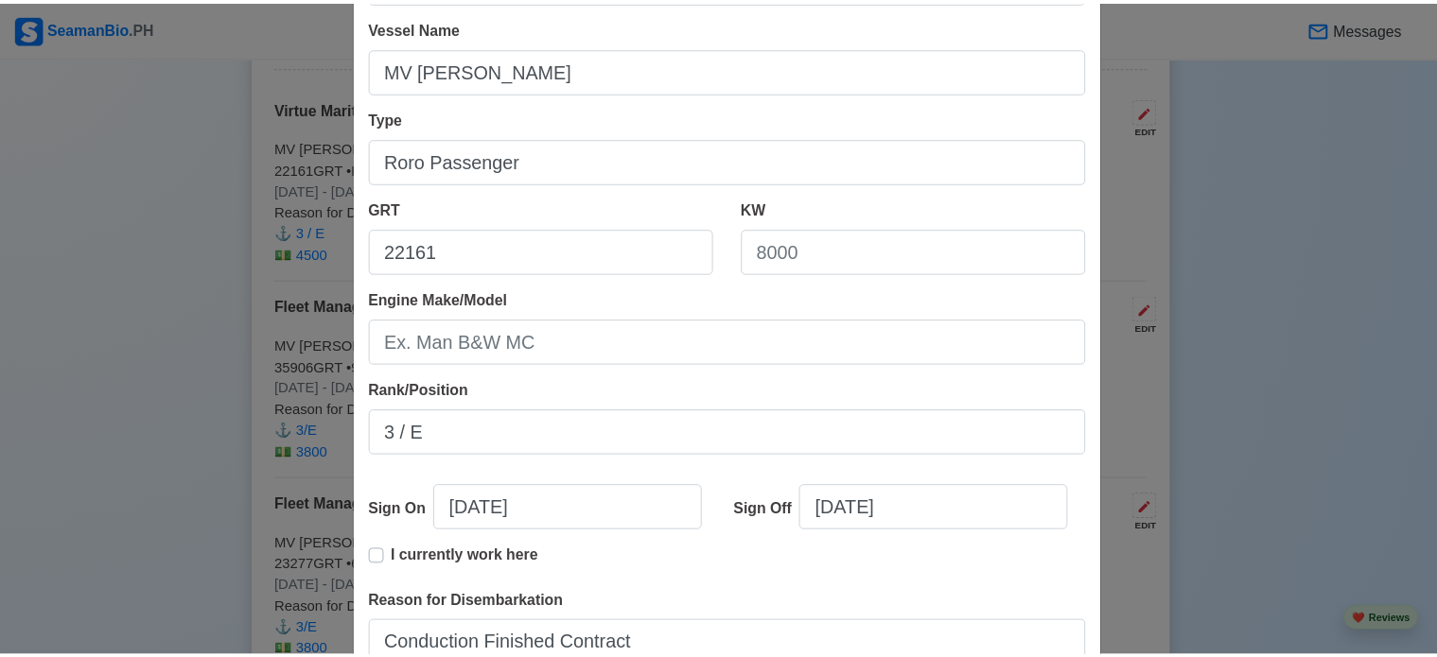
scroll to position [420, 0]
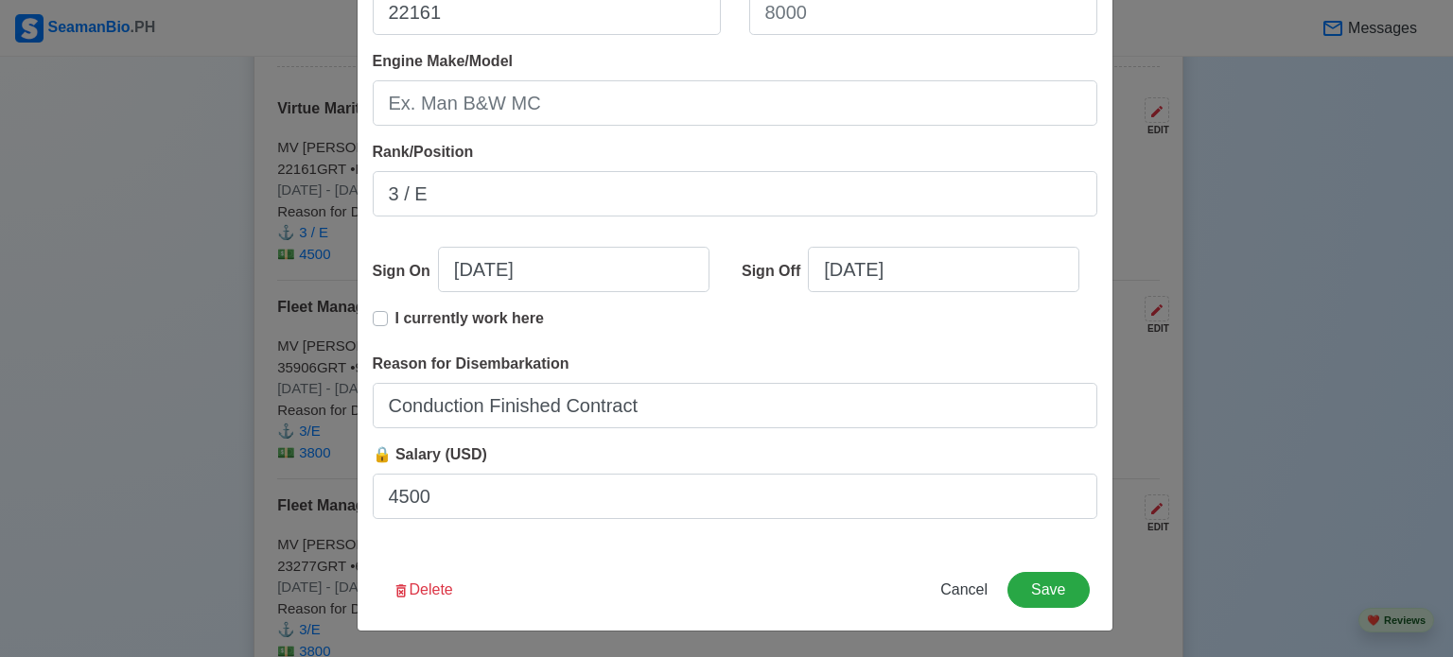
click at [405, 321] on p "I currently work here" at bounding box center [469, 318] width 148 height 23
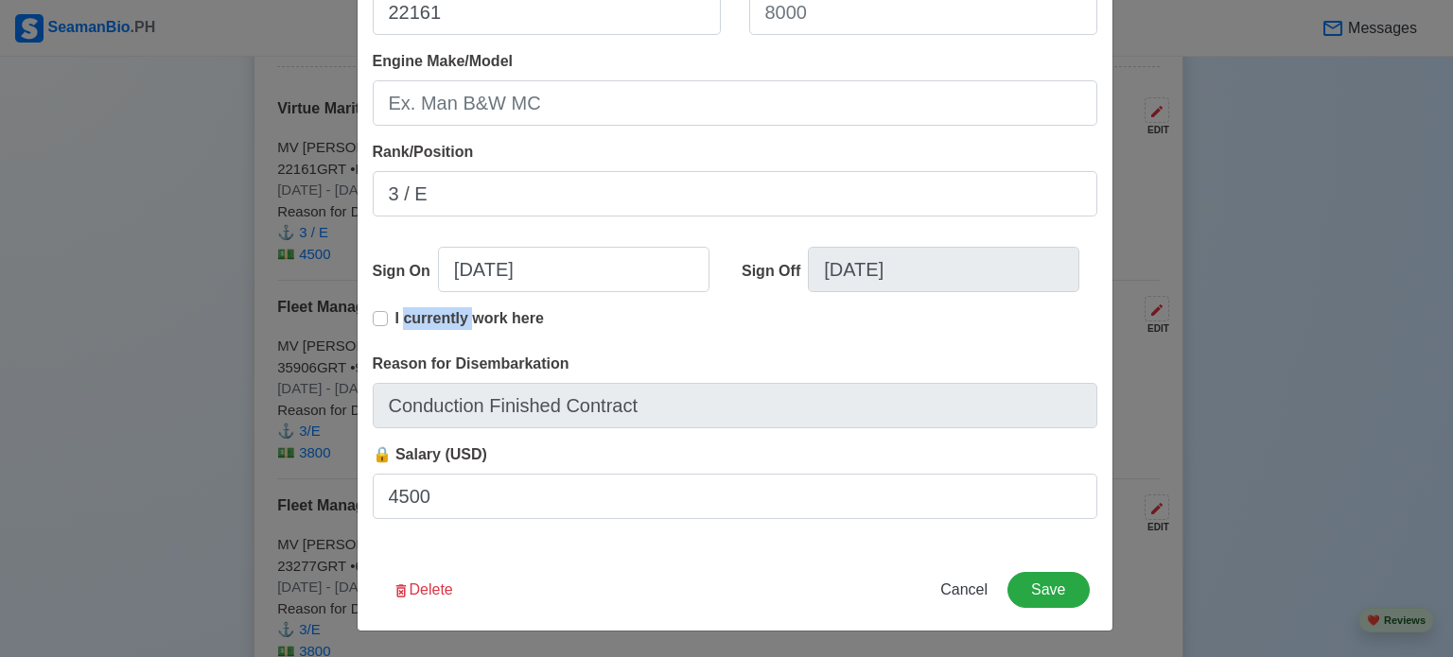
click at [405, 321] on p "I currently work here" at bounding box center [469, 318] width 148 height 23
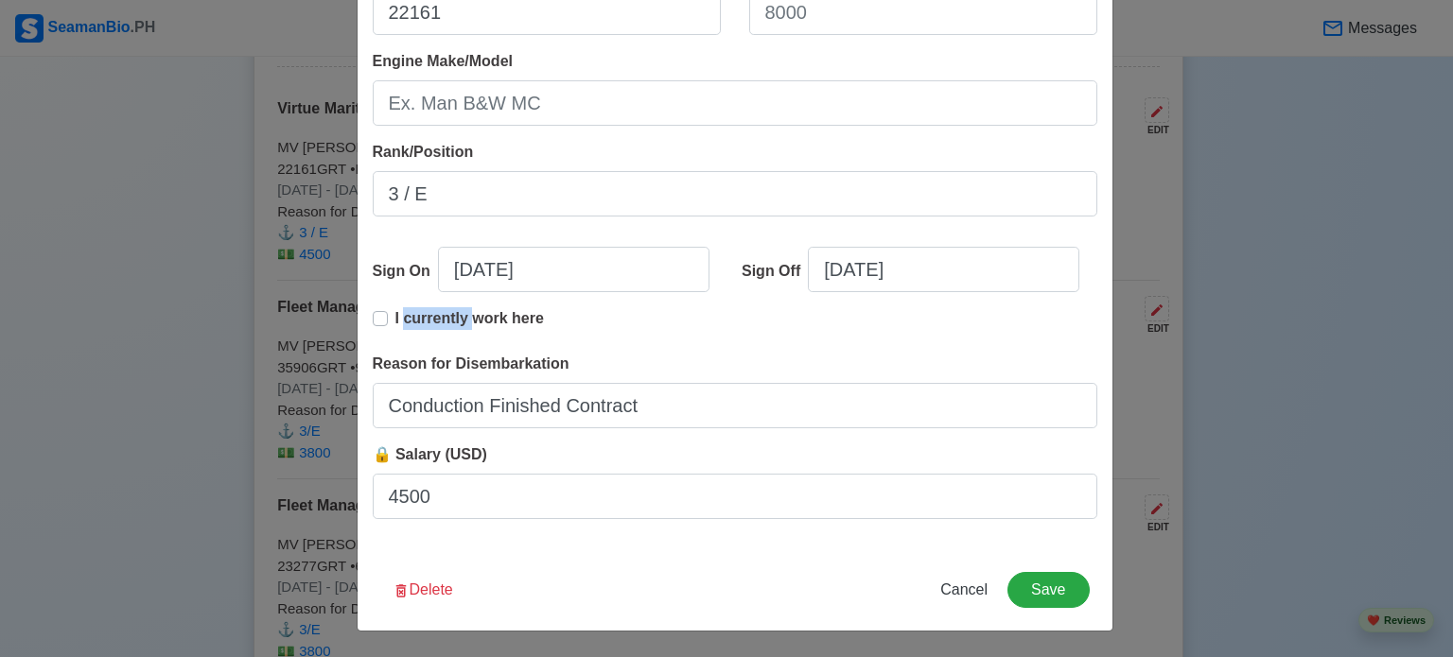
click at [420, 313] on p "I currently work here" at bounding box center [469, 318] width 148 height 23
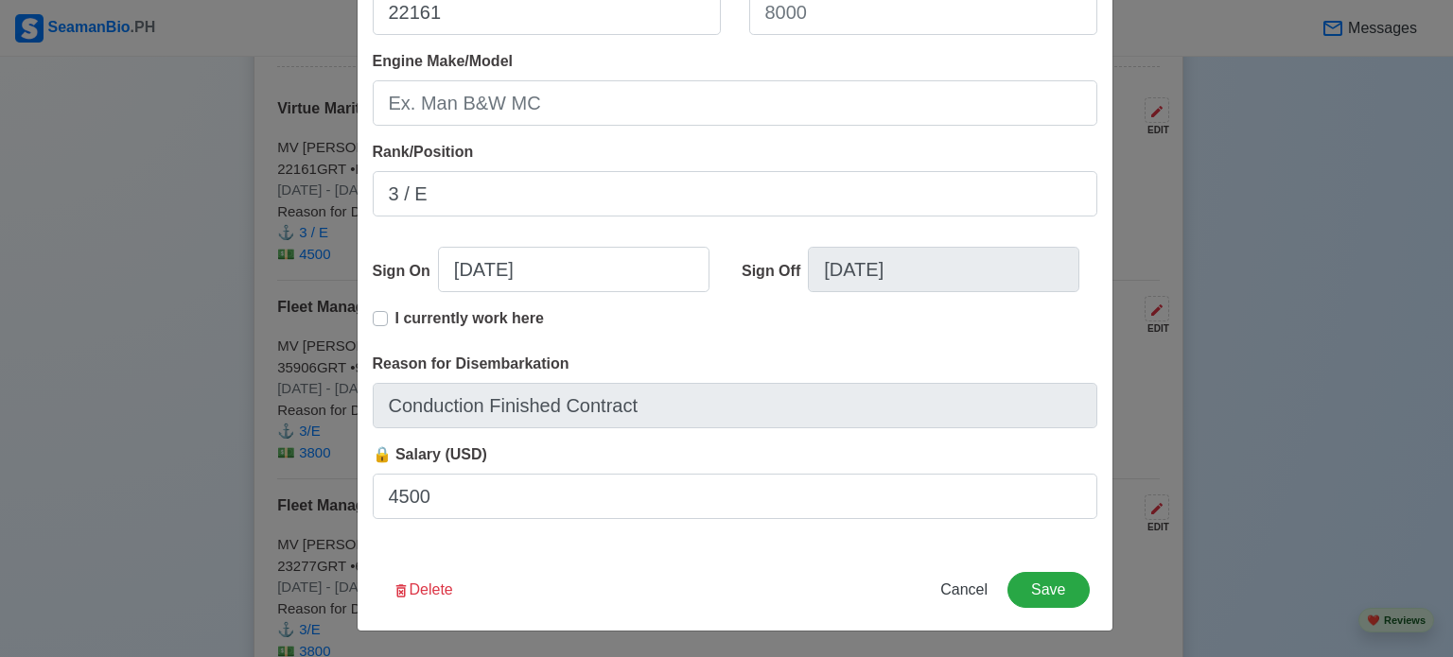
click at [395, 319] on p "I currently work here" at bounding box center [469, 318] width 148 height 23
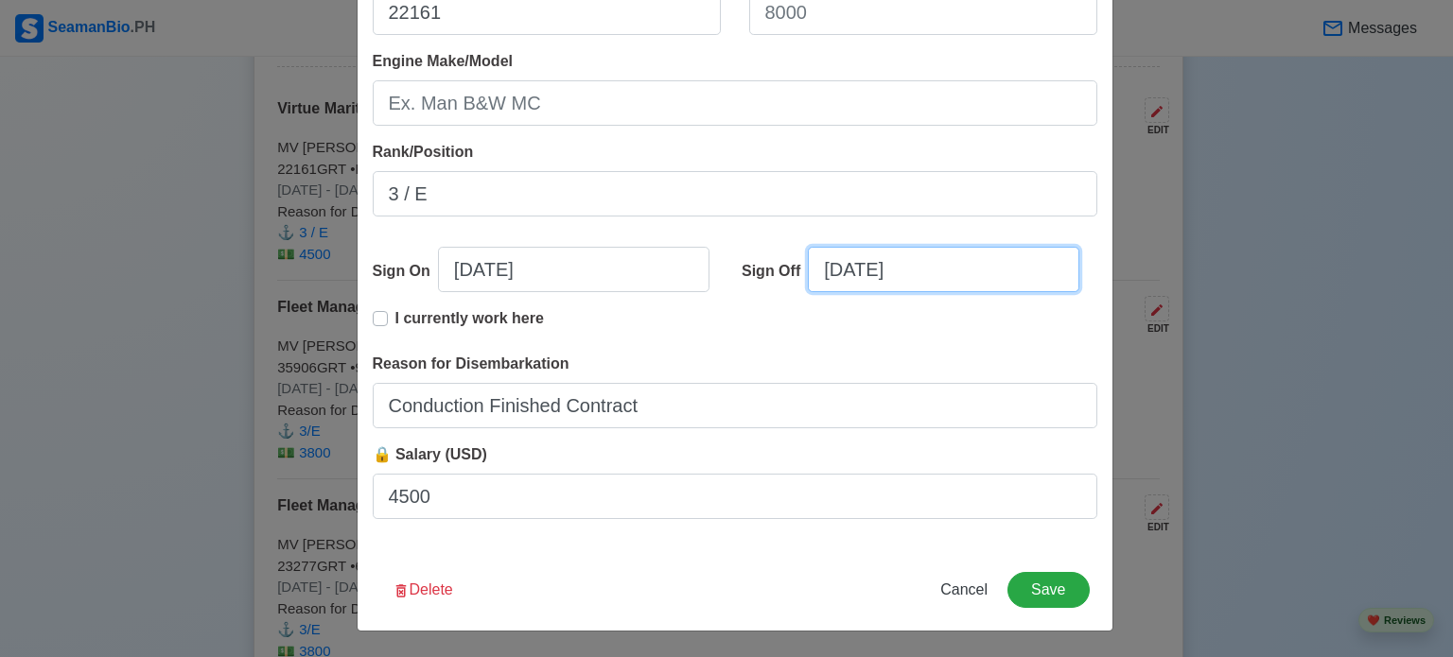
click at [870, 264] on input "[DATE]" at bounding box center [943, 269] width 271 height 45
select select "****"
select select "***"
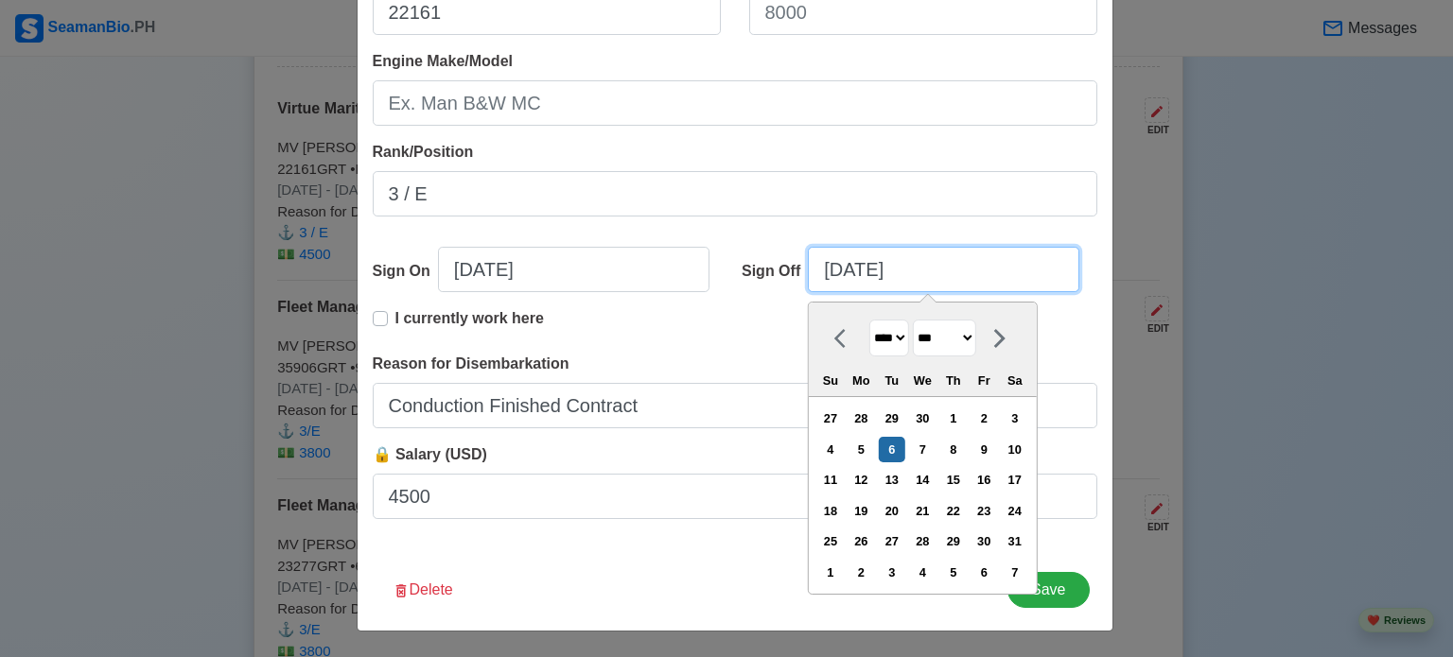
click at [940, 260] on input "[DATE]" at bounding box center [943, 269] width 271 height 45
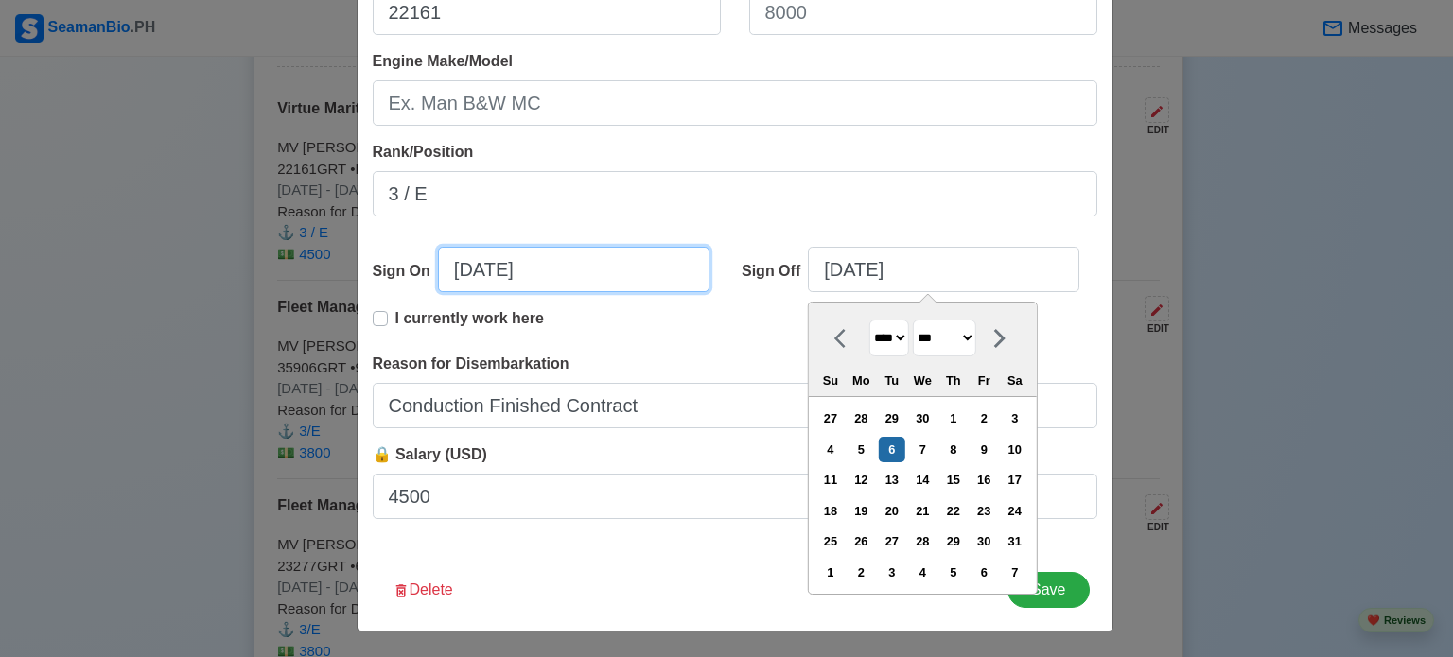
select select "****"
select select "***"
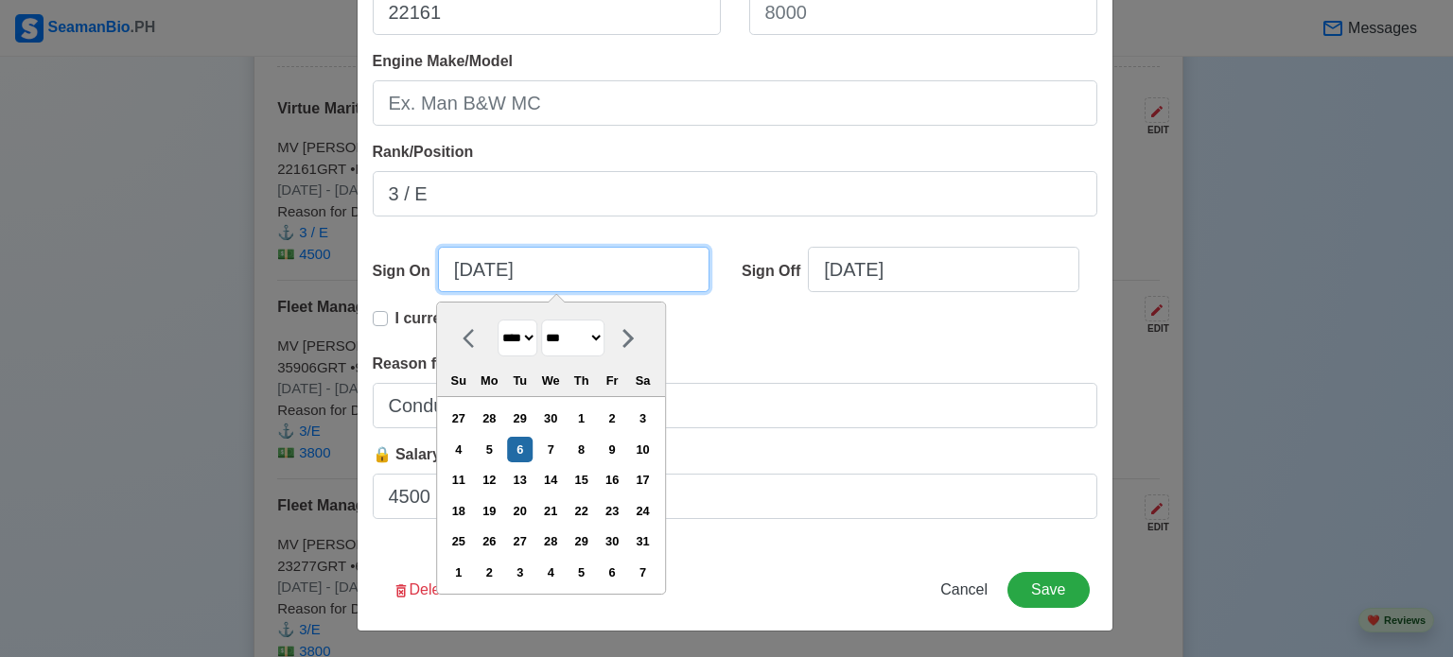
click at [480, 264] on input "[DATE]" at bounding box center [573, 269] width 271 height 45
click at [523, 445] on div "6" at bounding box center [520, 450] width 26 height 26
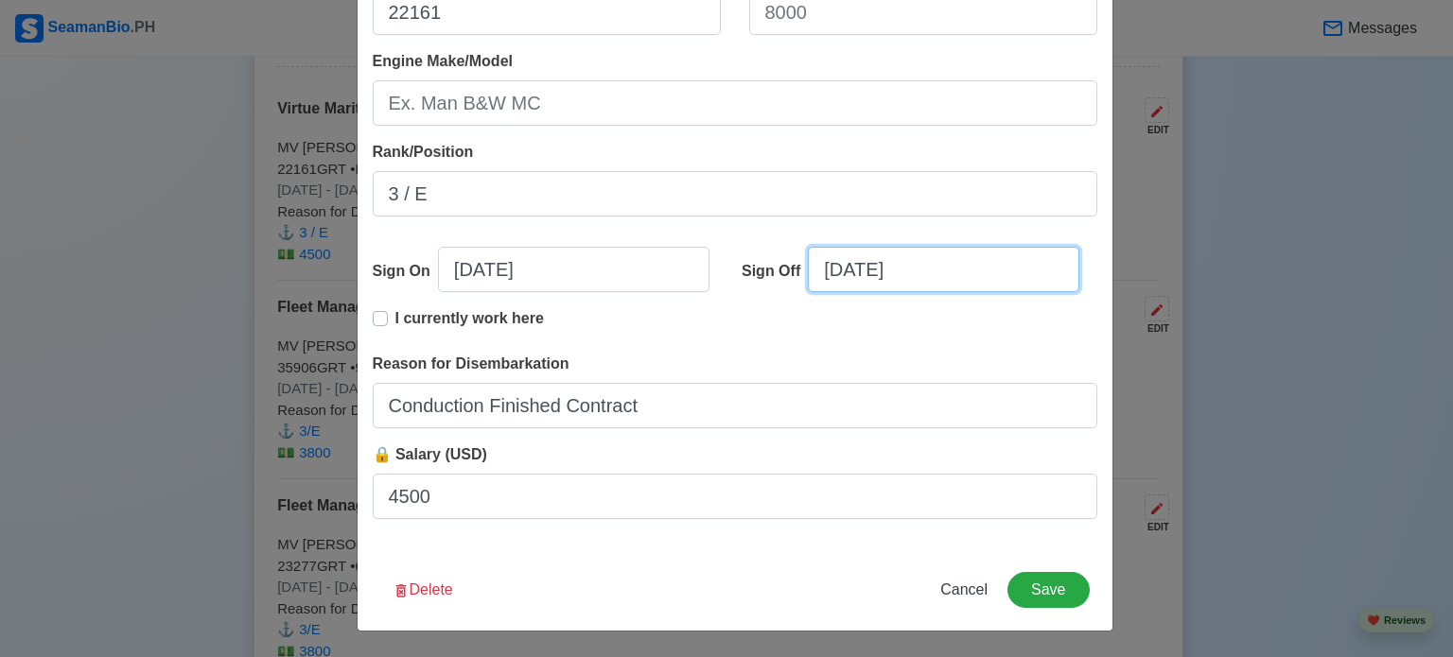
click at [836, 259] on input "[DATE]" at bounding box center [943, 269] width 271 height 45
select select "****"
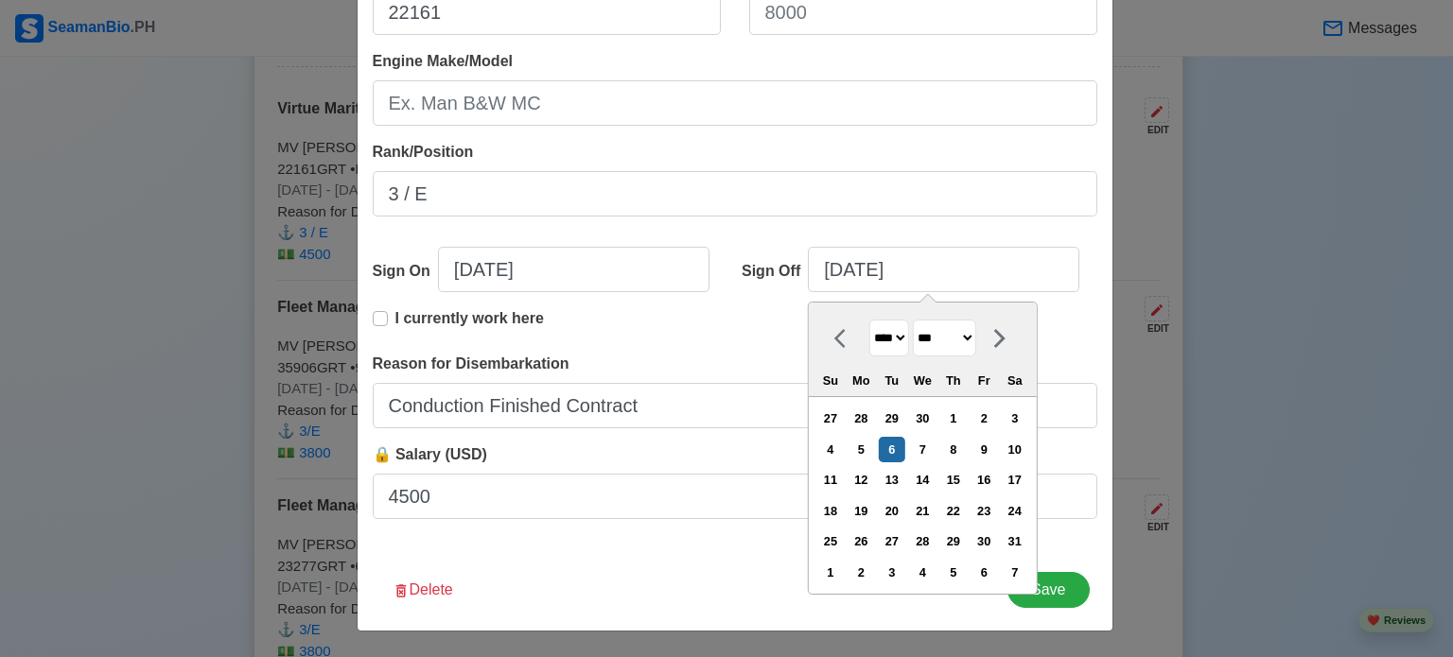
click at [1011, 340] on icon at bounding box center [999, 338] width 23 height 23
click at [1005, 340] on icon at bounding box center [999, 338] width 11 height 19
select select "****"
click at [904, 423] on div "1" at bounding box center [892, 419] width 26 height 26
type input "[DATE]"
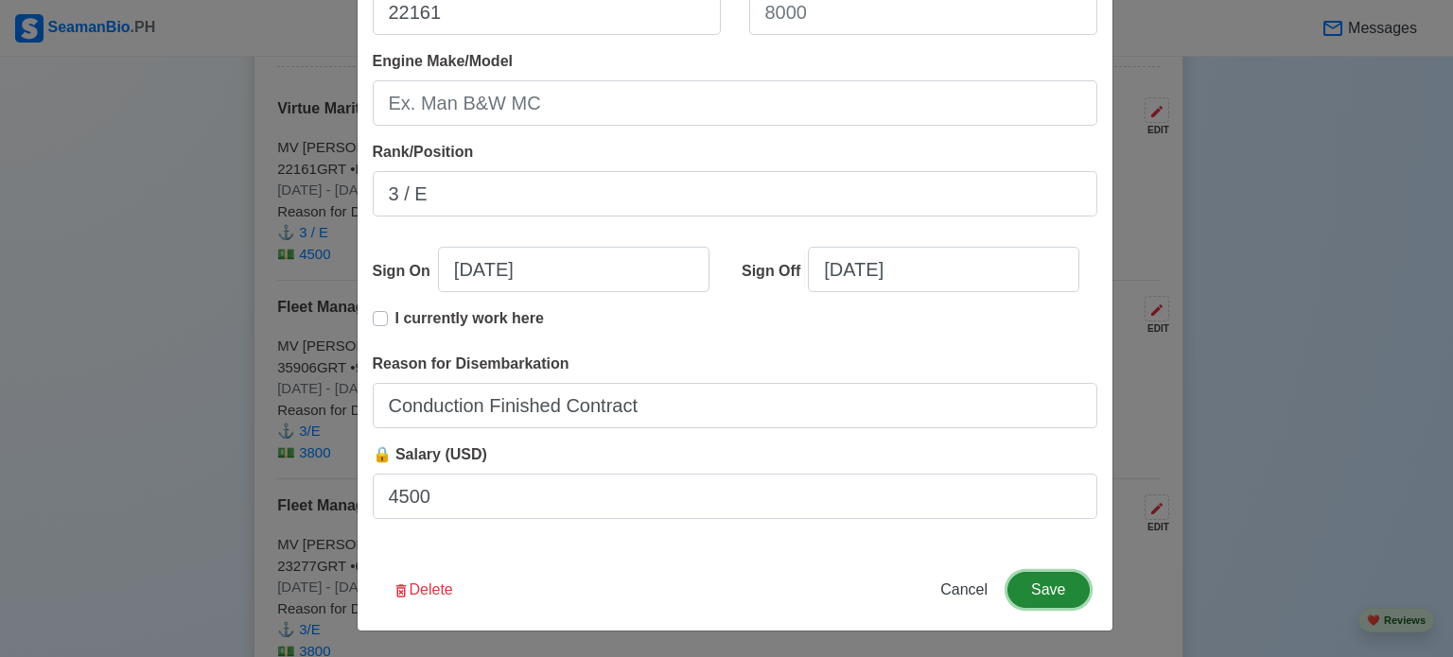
click at [1032, 596] on button "Save" at bounding box center [1047, 590] width 81 height 36
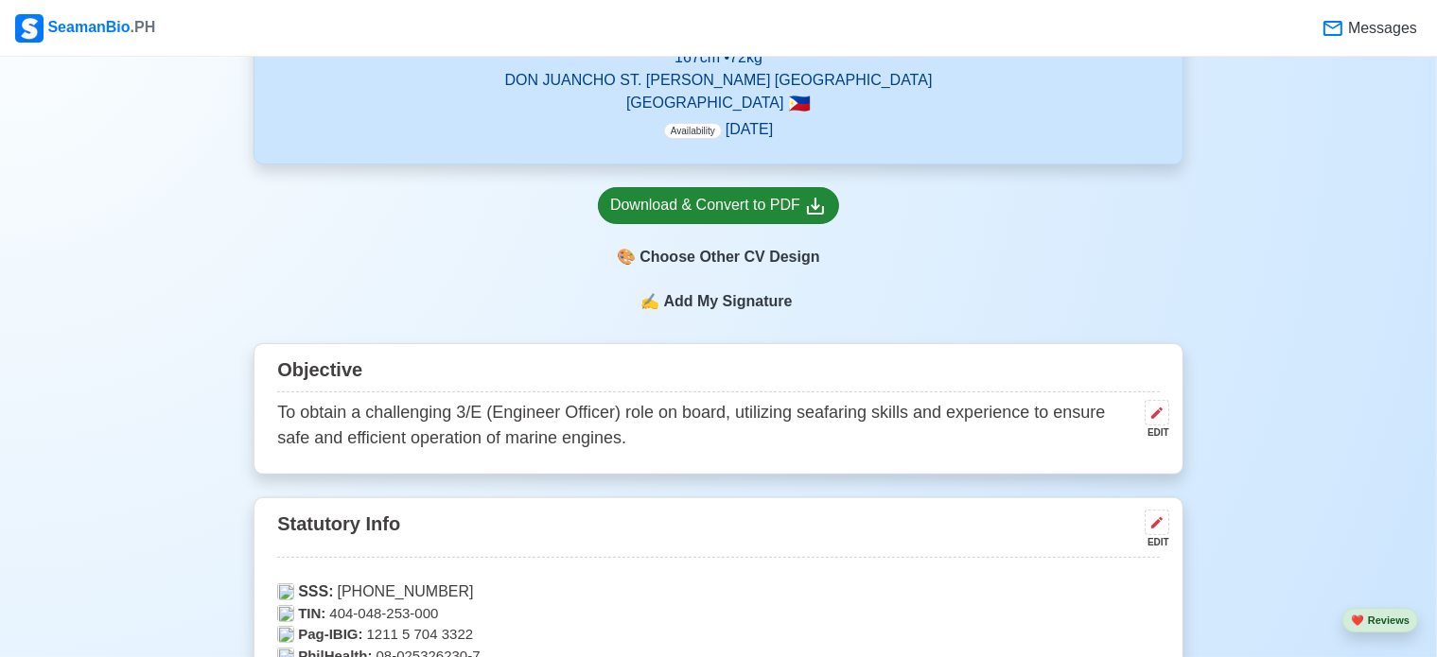
scroll to position [393, 0]
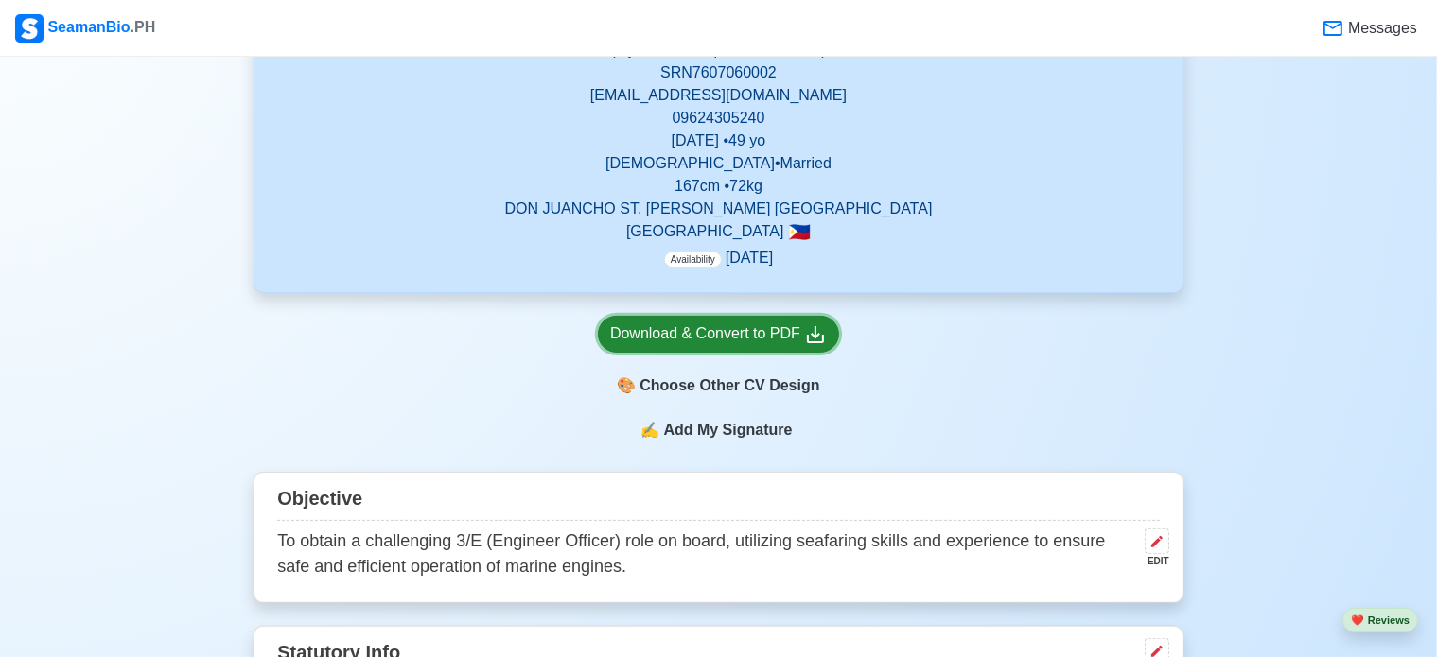
click at [711, 341] on div "Download & Convert to PDF" at bounding box center [718, 335] width 217 height 24
